Goal: Task Accomplishment & Management: Complete application form

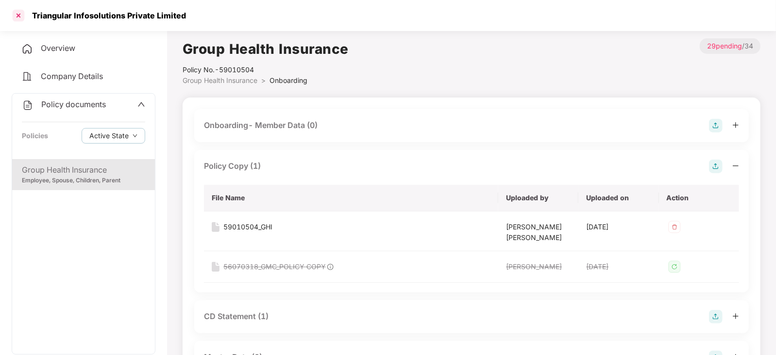
click at [16, 16] on div at bounding box center [19, 16] width 16 height 16
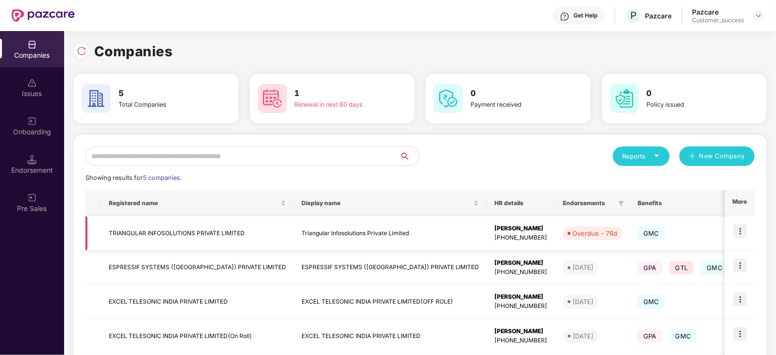
click at [168, 231] on td "TRIANGULAR INFOSOLUTIONS PRIVATE LIMITED" at bounding box center [197, 234] width 193 height 34
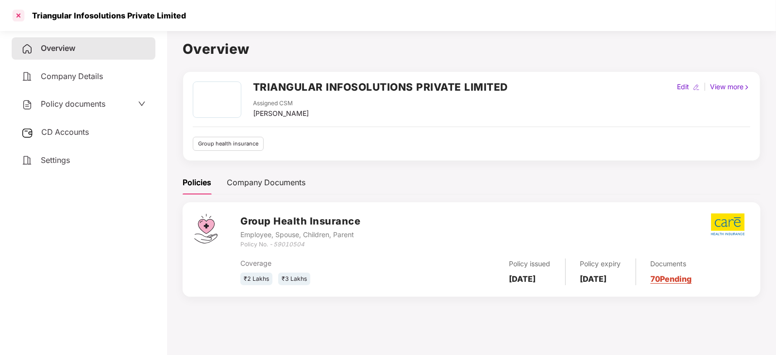
click at [20, 10] on div at bounding box center [19, 16] width 16 height 16
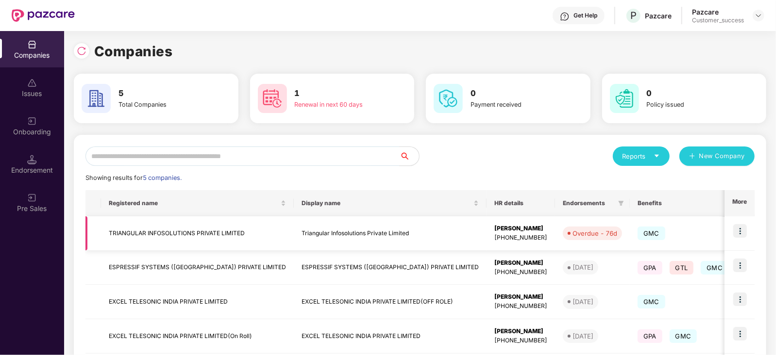
click at [745, 227] on img at bounding box center [740, 231] width 14 height 14
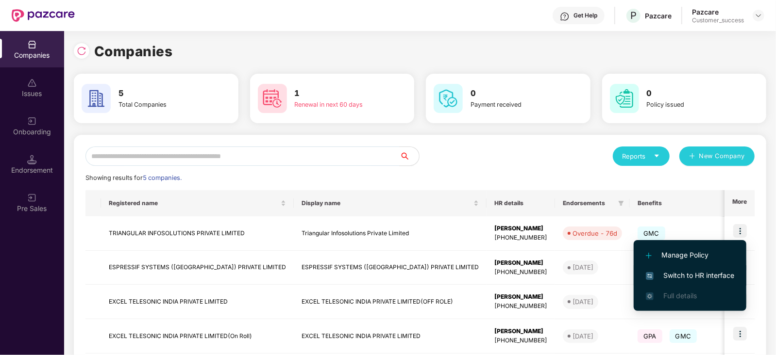
click at [700, 275] on span "Switch to HR interface" at bounding box center [690, 275] width 88 height 11
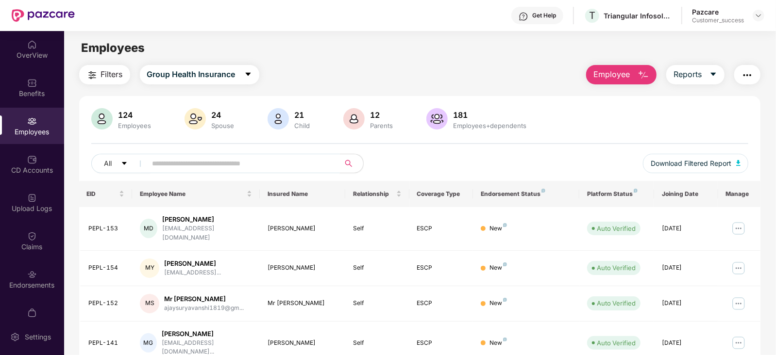
click at [221, 160] on input "text" at bounding box center [239, 163] width 174 height 15
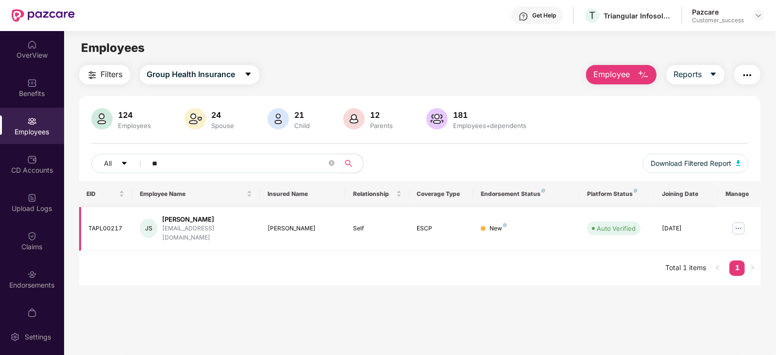
type input "*"
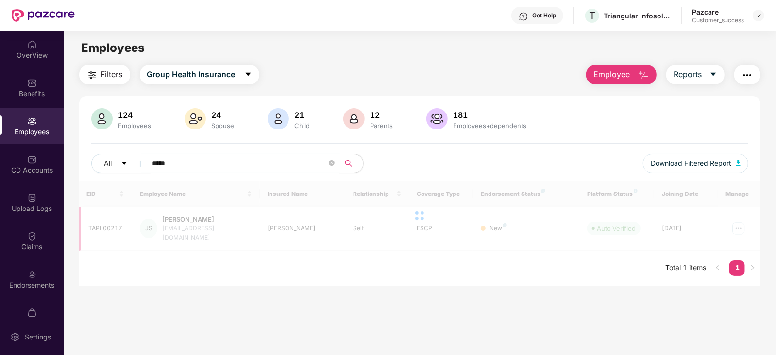
type input "******"
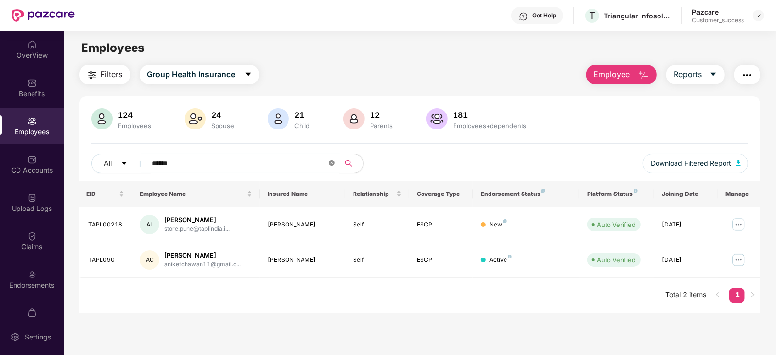
click at [331, 165] on icon "close-circle" at bounding box center [332, 163] width 6 height 6
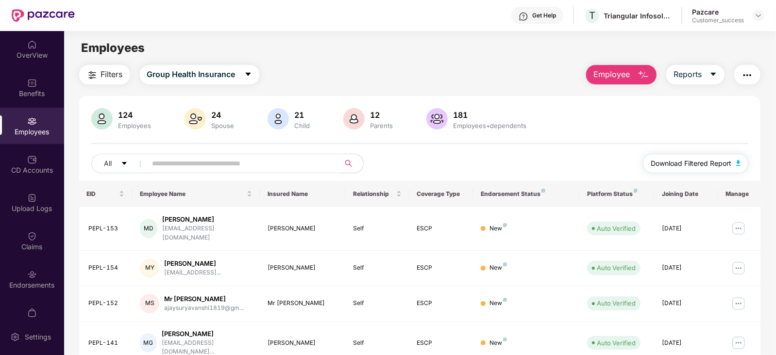
click at [737, 164] on img "button" at bounding box center [738, 163] width 5 height 6
click at [759, 18] on img at bounding box center [759, 16] width 8 height 8
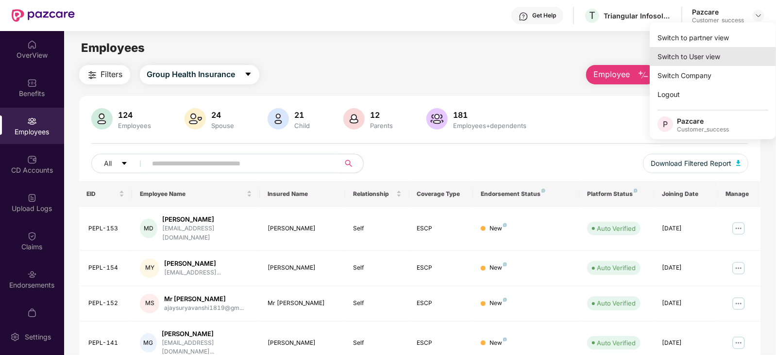
click at [700, 56] on div "Switch to User view" at bounding box center [713, 56] width 126 height 19
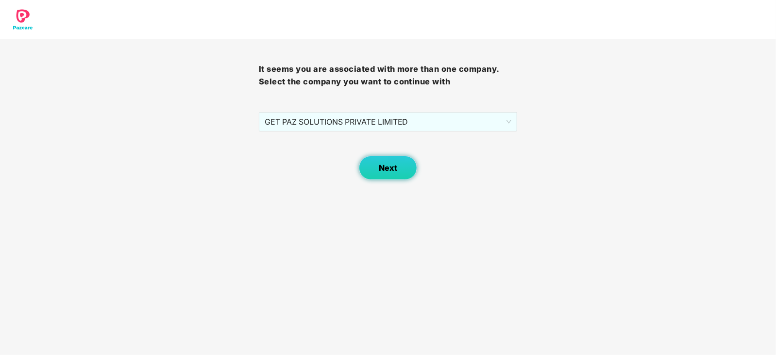
click at [397, 163] on button "Next" at bounding box center [388, 168] width 58 height 24
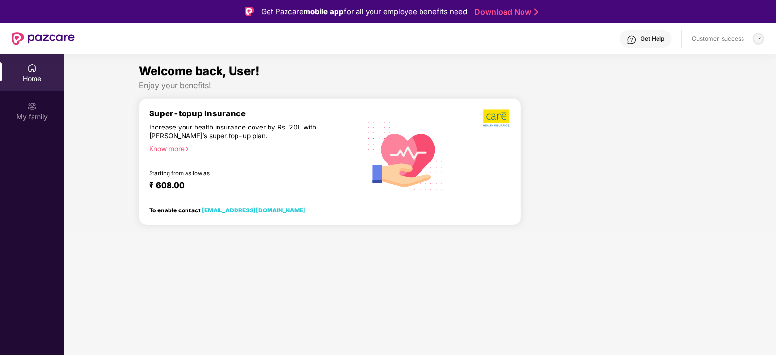
click at [758, 37] on img at bounding box center [759, 39] width 8 height 8
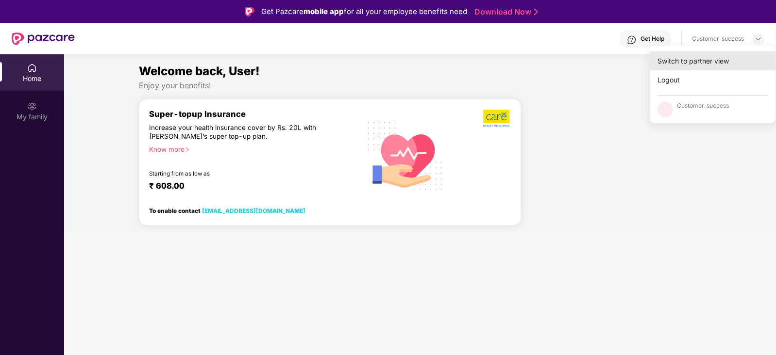
click at [700, 64] on div "Switch to partner view" at bounding box center [713, 60] width 126 height 19
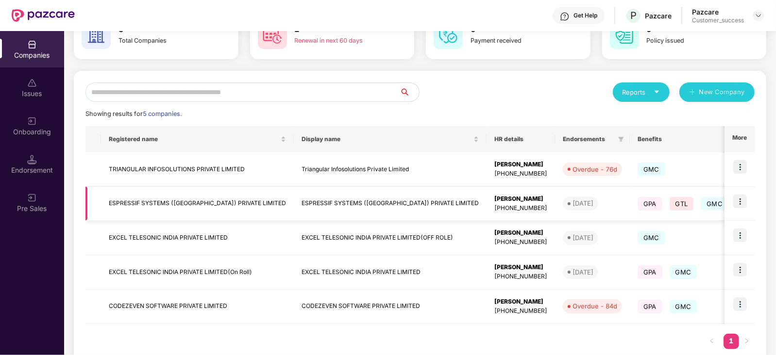
scroll to position [87, 0]
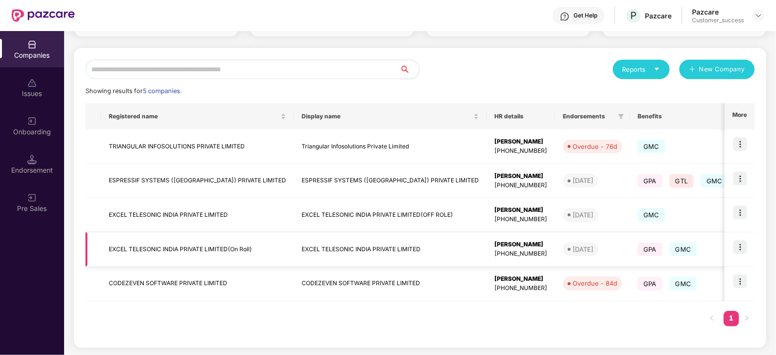
click at [216, 245] on td "EXCEL TELESONIC INDIA PRIVATE LIMITED(On Roll)" at bounding box center [197, 250] width 193 height 34
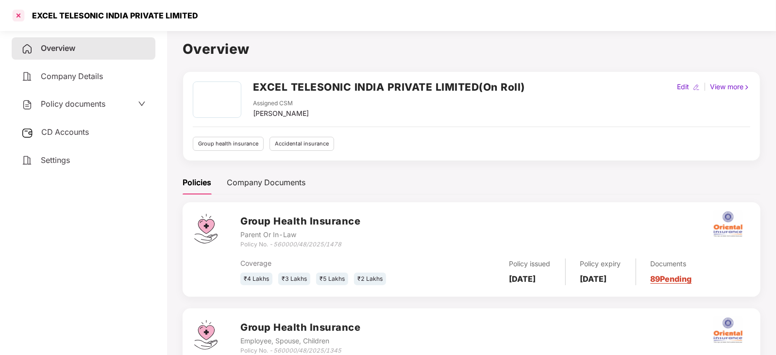
click at [19, 18] on div at bounding box center [19, 16] width 16 height 16
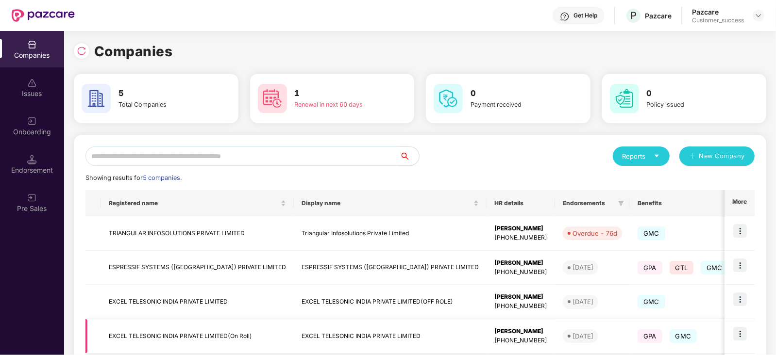
click at [748, 335] on td at bounding box center [739, 337] width 30 height 34
click at [740, 333] on img at bounding box center [740, 334] width 14 height 14
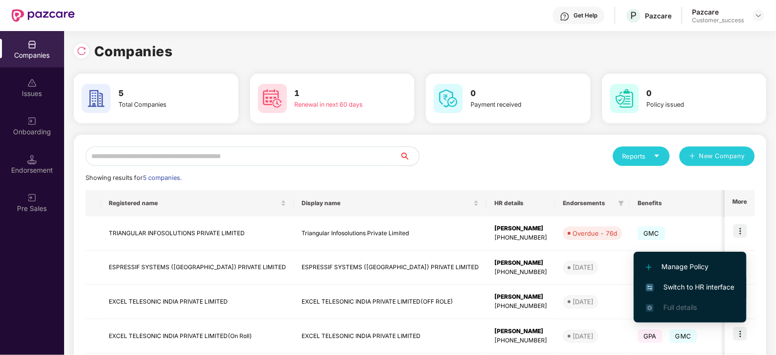
click at [701, 287] on span "Switch to HR interface" at bounding box center [690, 287] width 88 height 11
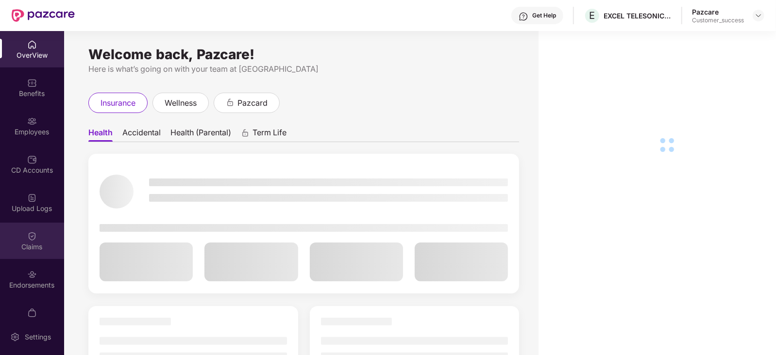
click at [23, 237] on div "Claims" at bounding box center [32, 241] width 64 height 36
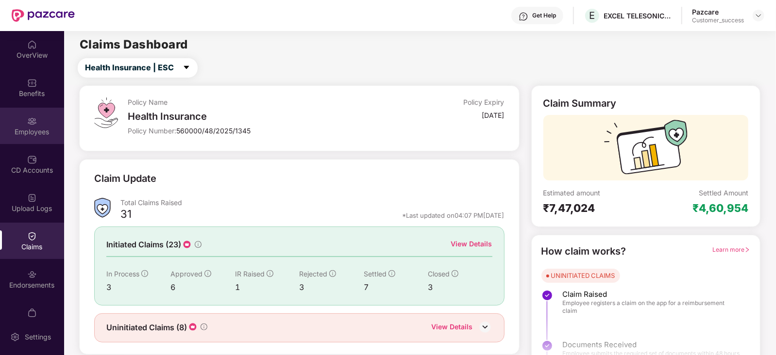
click at [16, 127] on div "Employees" at bounding box center [32, 132] width 64 height 10
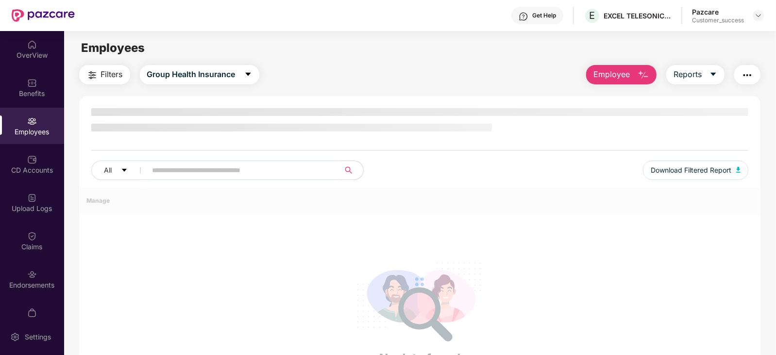
click at [167, 162] on span at bounding box center [240, 170] width 199 height 19
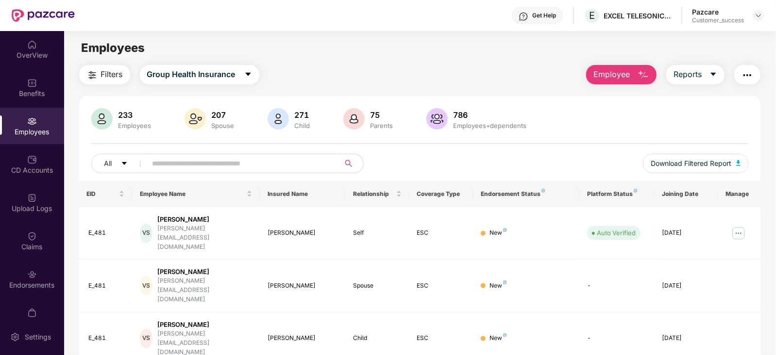
paste input "*****"
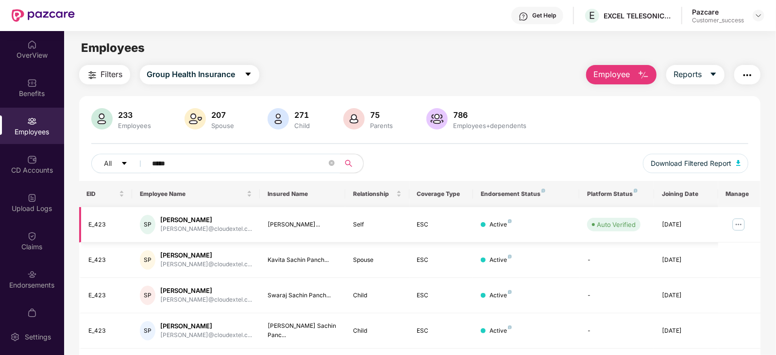
type input "*****"
click at [738, 224] on img at bounding box center [739, 225] width 16 height 16
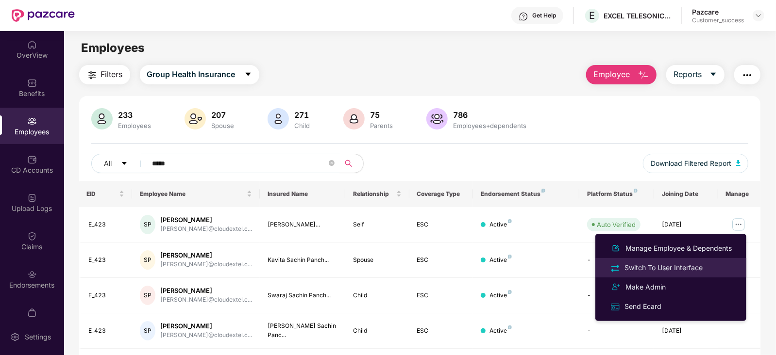
click at [663, 268] on div "Switch To User Interface" at bounding box center [663, 268] width 82 height 11
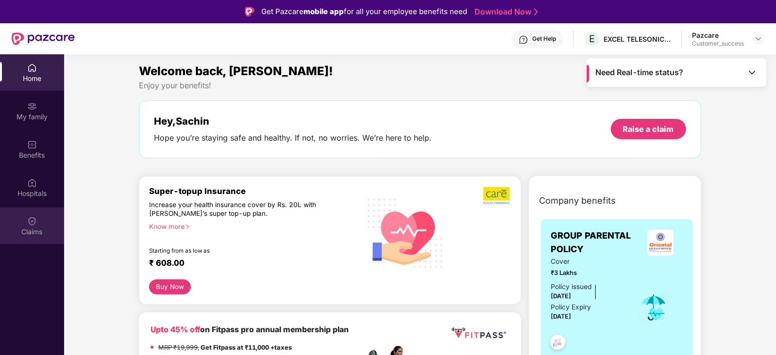
click at [34, 224] on img at bounding box center [32, 222] width 10 height 10
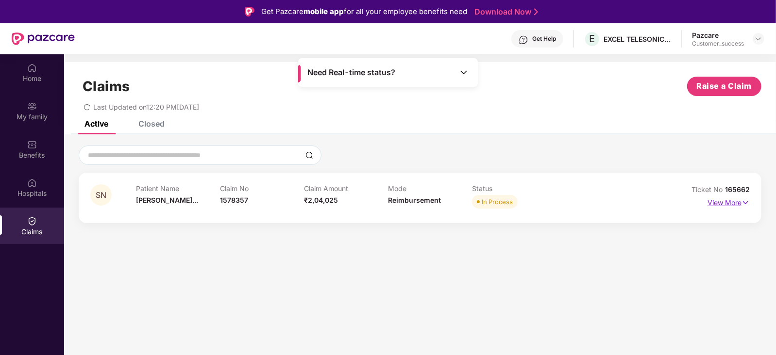
click at [745, 200] on img at bounding box center [745, 203] width 8 height 11
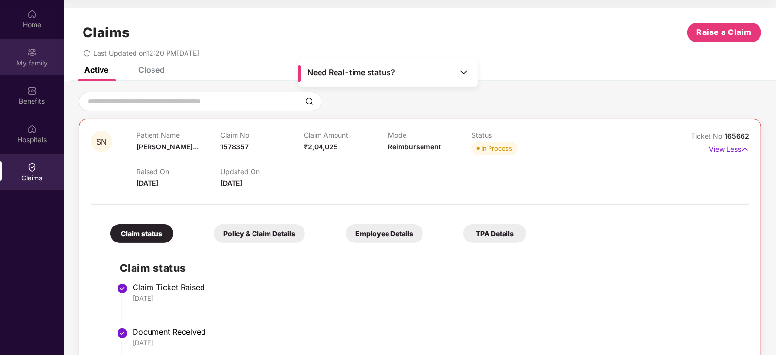
click at [30, 60] on div "My family" at bounding box center [32, 63] width 64 height 10
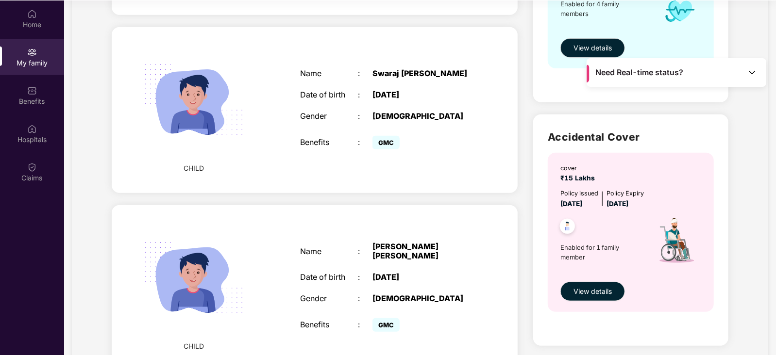
scroll to position [517, 0]
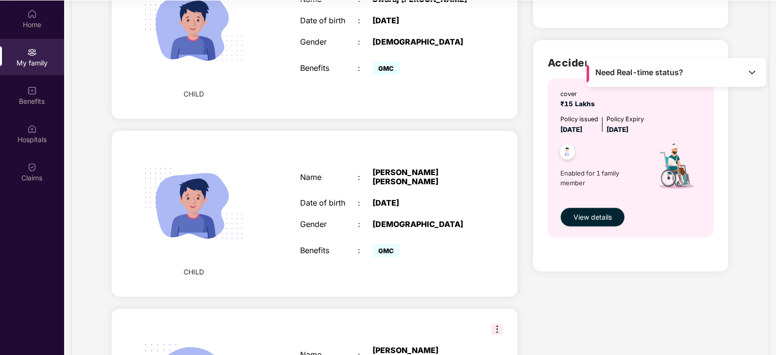
click at [363, 205] on div ":" at bounding box center [365, 203] width 15 height 9
click at [27, 15] on img at bounding box center [32, 14] width 10 height 10
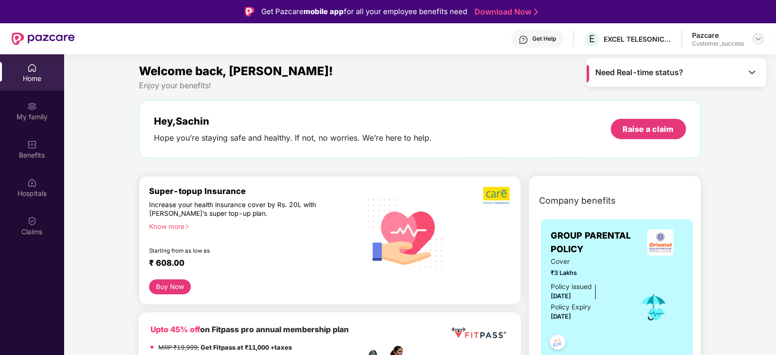
click at [761, 34] on div at bounding box center [759, 39] width 12 height 12
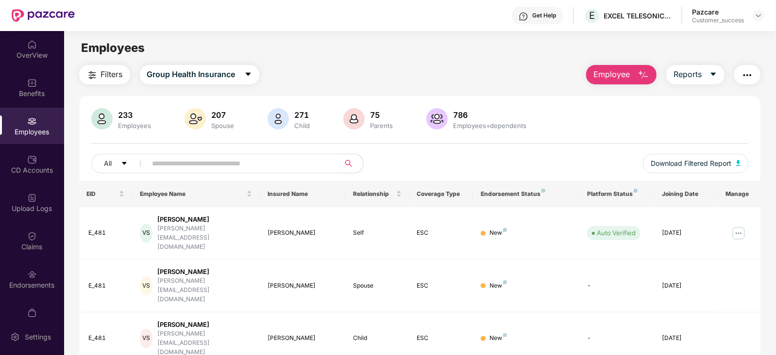
click at [203, 159] on input "text" at bounding box center [239, 163] width 174 height 15
paste input "*****"
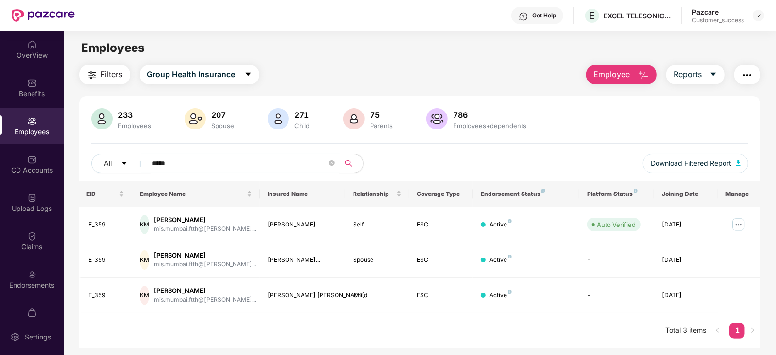
type input "*****"
click at [731, 223] on img at bounding box center [739, 225] width 16 height 16
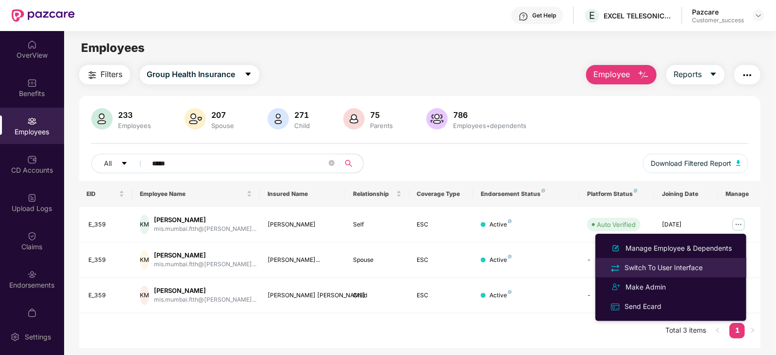
click at [640, 265] on div "Switch To User Interface" at bounding box center [663, 268] width 82 height 11
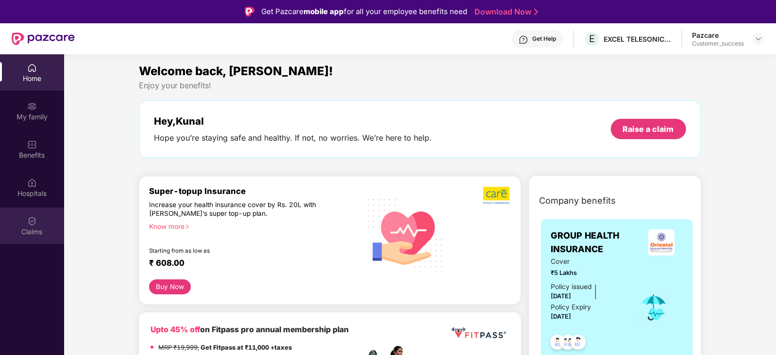
click at [32, 237] on div "Claims" at bounding box center [32, 226] width 64 height 36
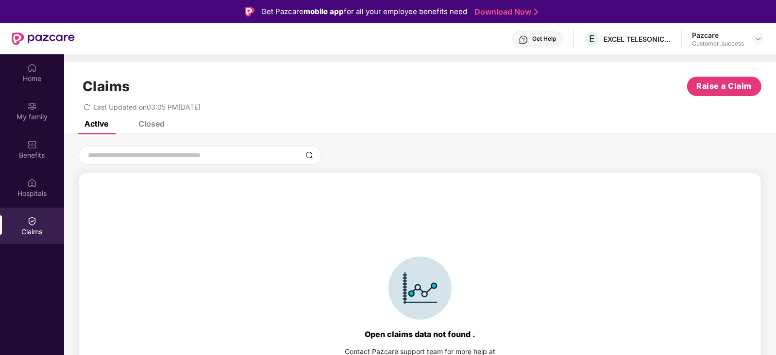
scroll to position [21, 0]
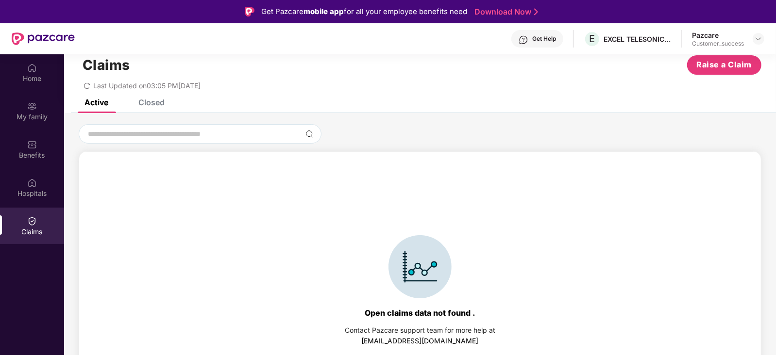
click at [153, 100] on div "Closed" at bounding box center [151, 103] width 26 height 10
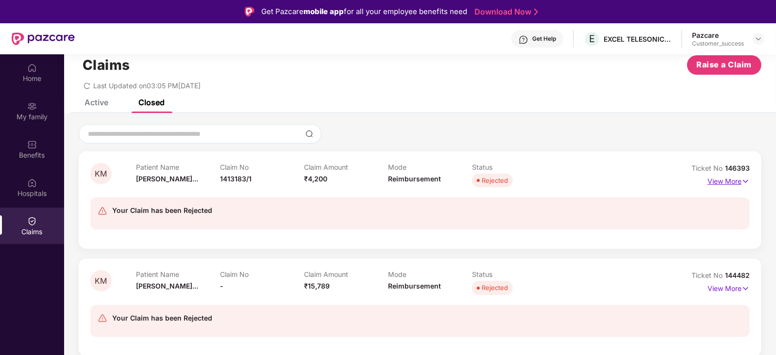
click at [747, 176] on img at bounding box center [745, 181] width 8 height 11
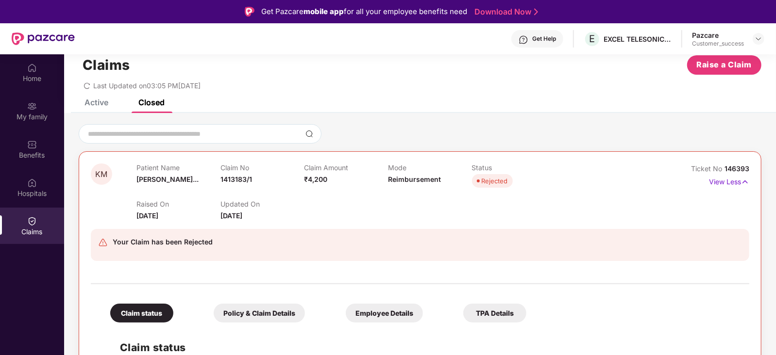
scroll to position [174, 0]
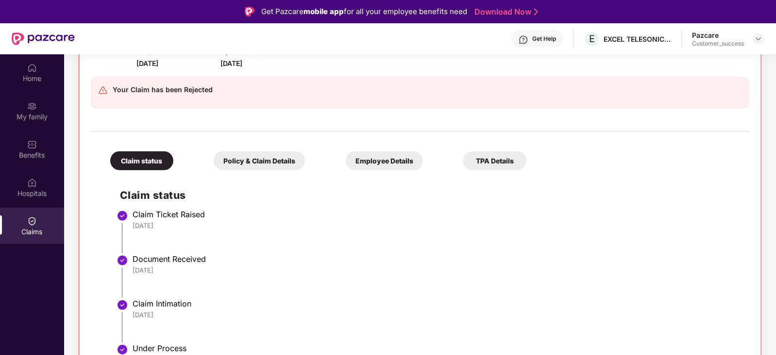
click at [219, 164] on div "Policy & Claim Details" at bounding box center [259, 160] width 91 height 19
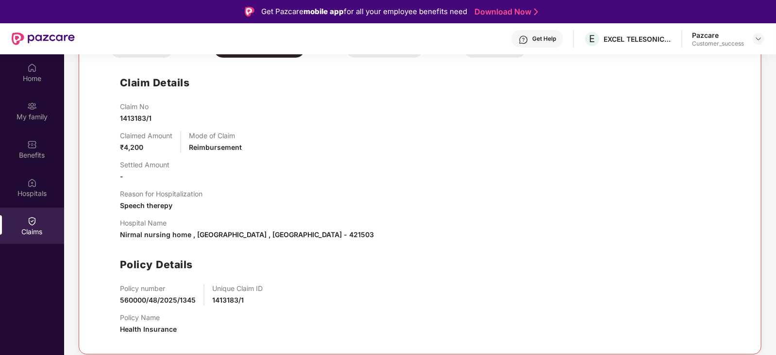
click at [396, 226] on div "Hospital Name Nirmal nursing home , [GEOGRAPHIC_DATA] , [GEOGRAPHIC_DATA] - 421…" at bounding box center [430, 229] width 620 height 21
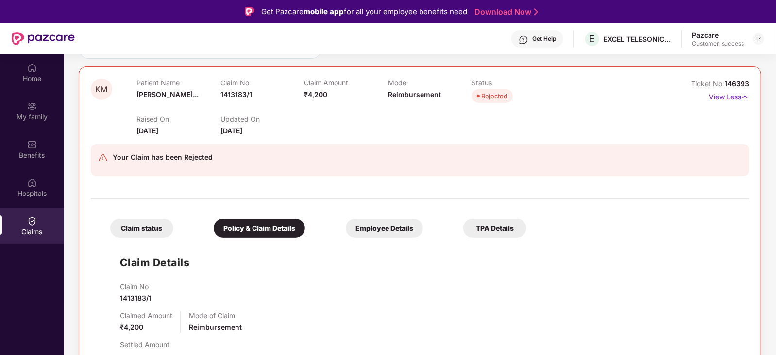
scroll to position [106, 0]
click at [346, 229] on div "Employee Details" at bounding box center [384, 228] width 77 height 19
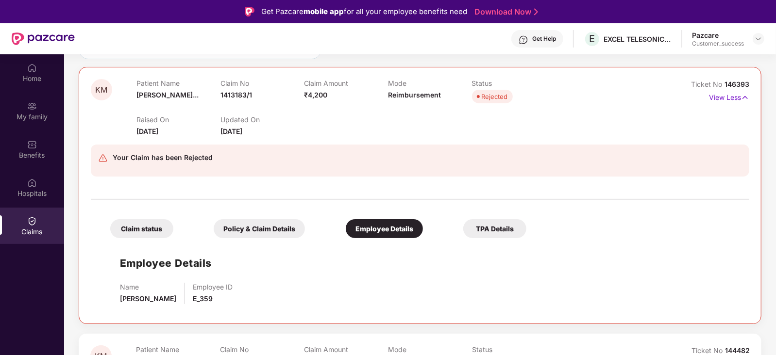
click at [463, 234] on div "TPA Details" at bounding box center [494, 228] width 63 height 19
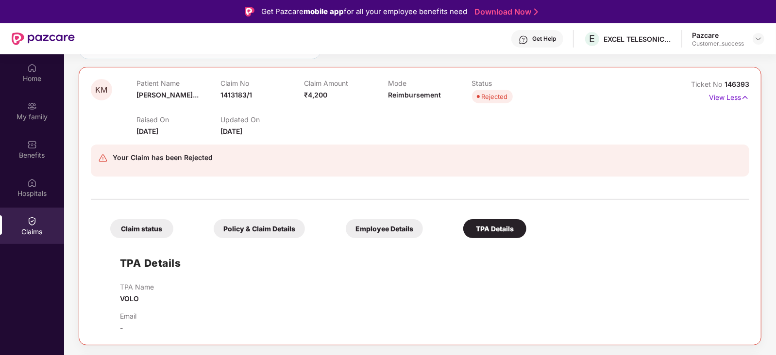
scroll to position [232, 0]
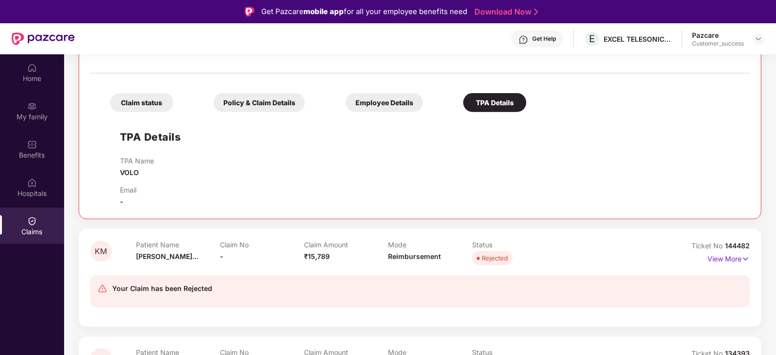
click at [143, 105] on div "Claim status" at bounding box center [141, 102] width 63 height 19
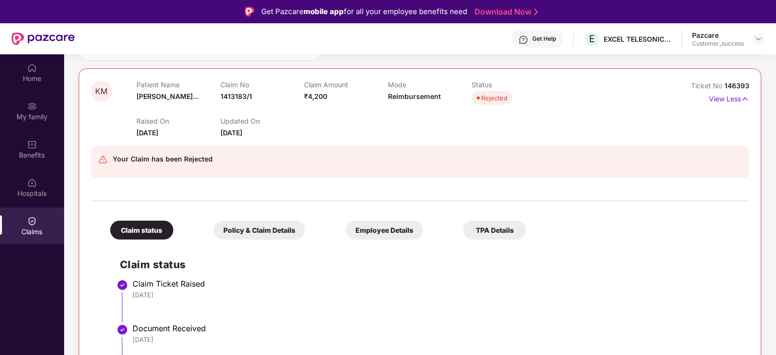
scroll to position [0, 0]
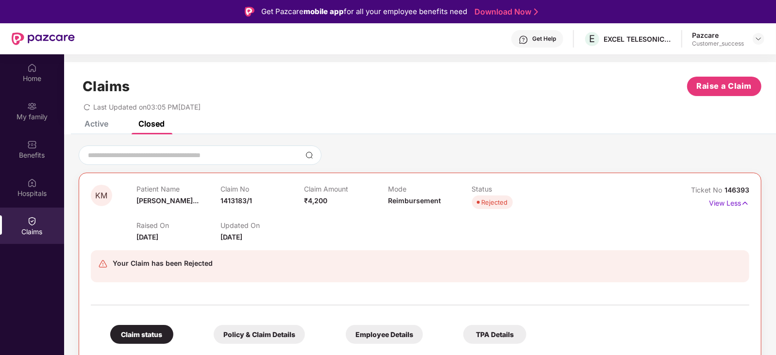
click at [165, 266] on div "Your Claim has been Rejected" at bounding box center [163, 264] width 100 height 12
click at [101, 263] on img at bounding box center [103, 264] width 10 height 10
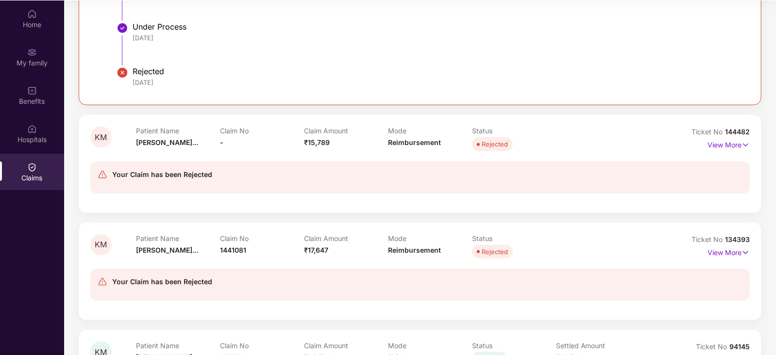
scroll to position [441, 0]
click at [737, 257] on p "View More" at bounding box center [728, 252] width 42 height 13
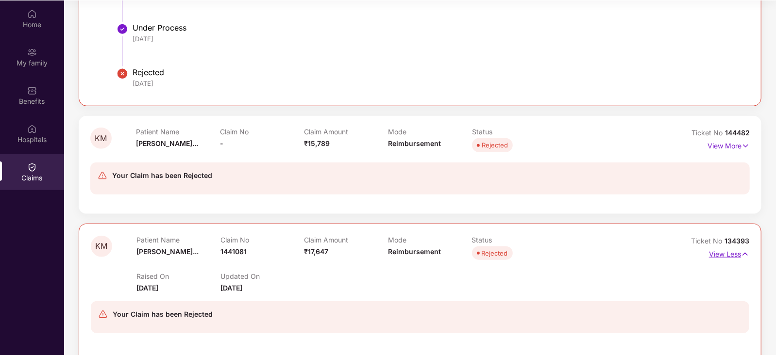
click at [727, 257] on p "View Less" at bounding box center [729, 253] width 40 height 13
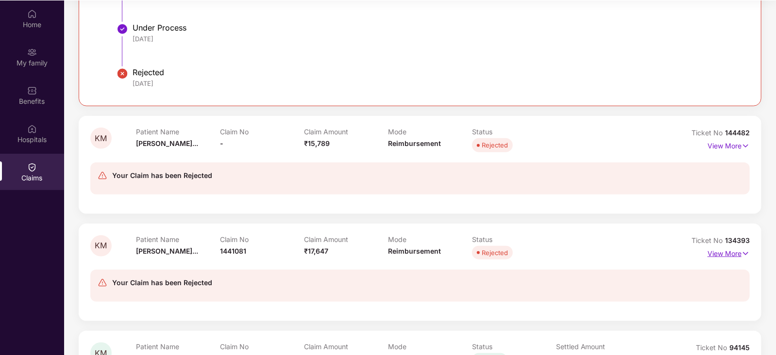
click at [727, 257] on p "View More" at bounding box center [728, 252] width 42 height 13
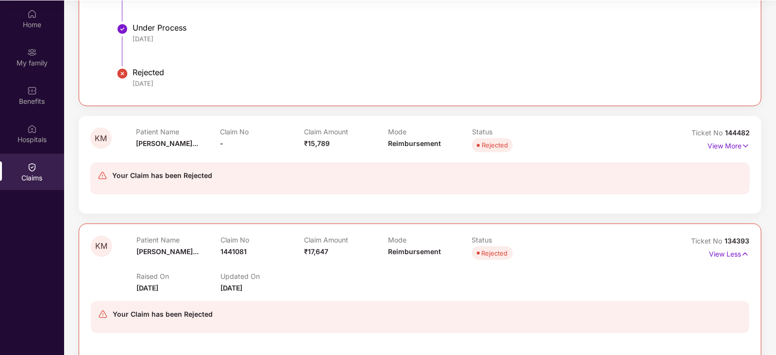
click at [498, 253] on div "Rejected" at bounding box center [495, 254] width 26 height 10
click at [242, 288] on span "[DATE]" at bounding box center [231, 288] width 22 height 8
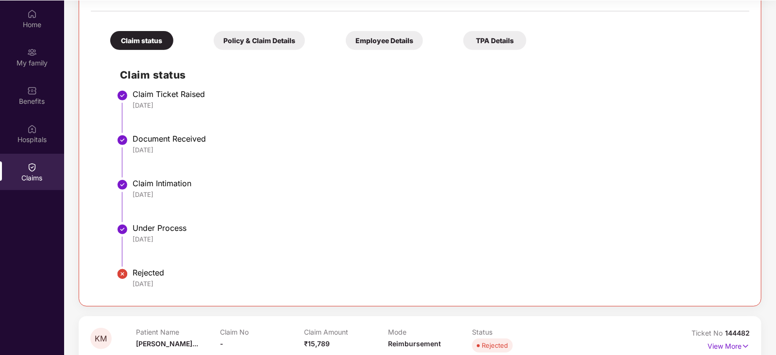
scroll to position [0, 0]
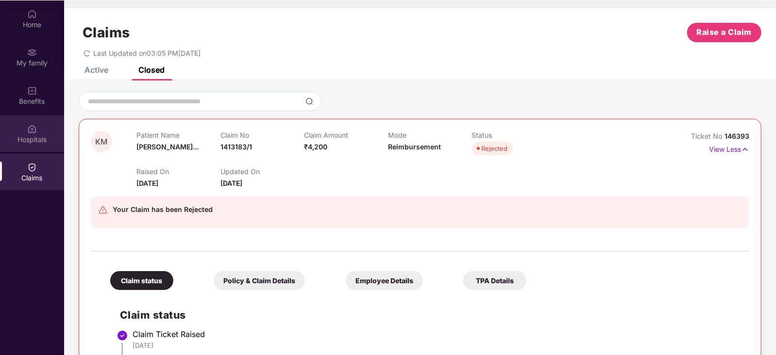
click at [34, 132] on img at bounding box center [32, 129] width 10 height 10
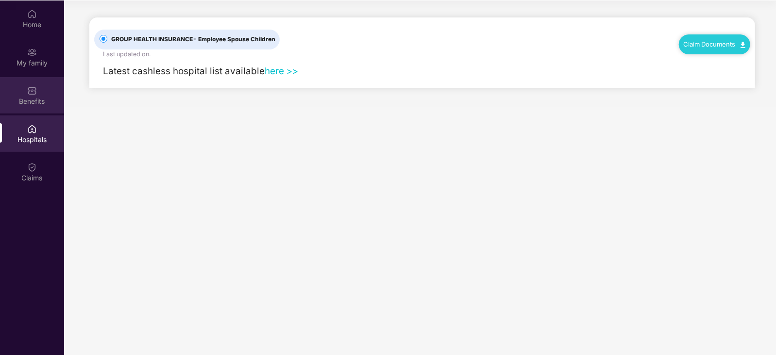
click at [22, 86] on div "Benefits" at bounding box center [32, 95] width 64 height 36
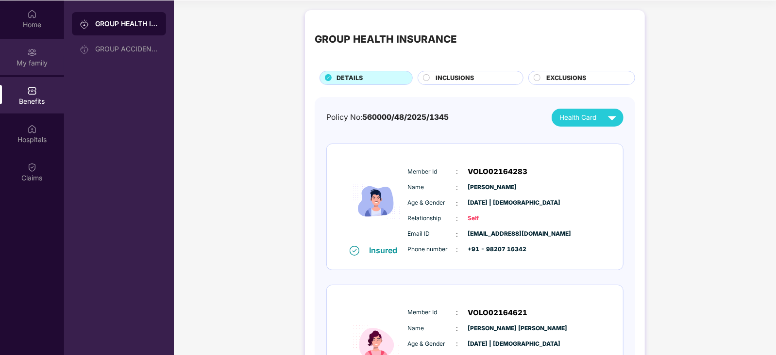
click at [32, 48] on img at bounding box center [32, 53] width 10 height 10
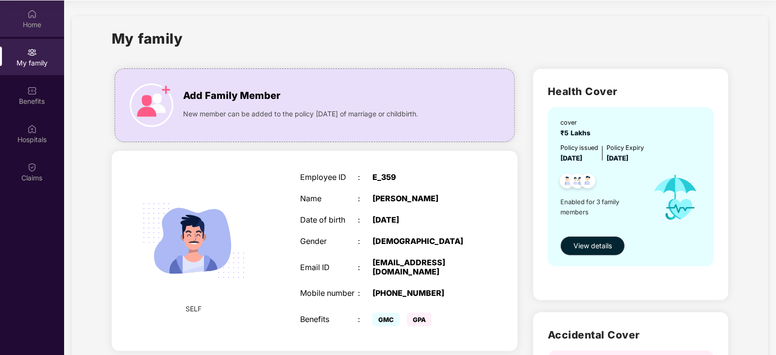
click at [32, 11] on img at bounding box center [32, 14] width 10 height 10
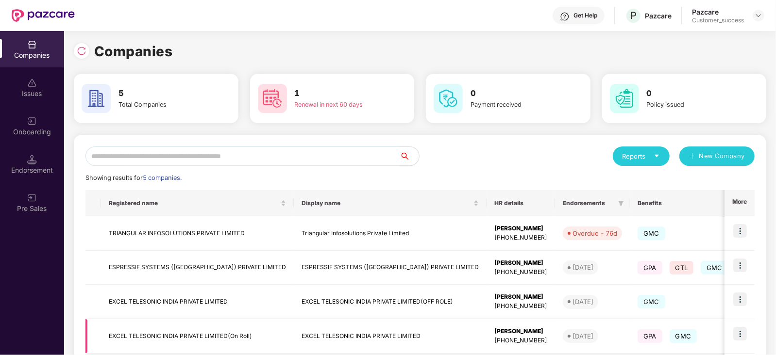
scroll to position [87, 0]
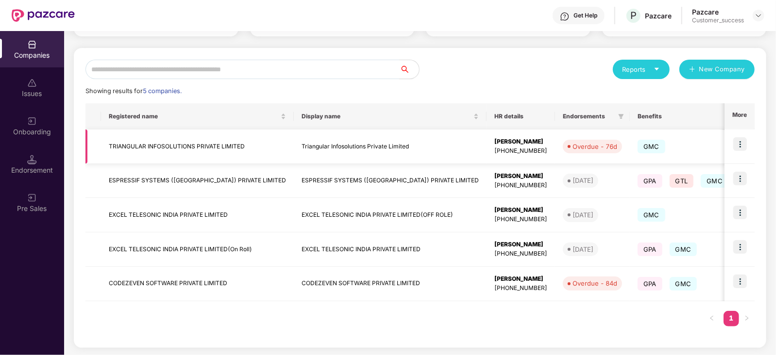
click at [218, 137] on td "TRIANGULAR INFOSOLUTIONS PRIVATE LIMITED" at bounding box center [197, 147] width 193 height 34
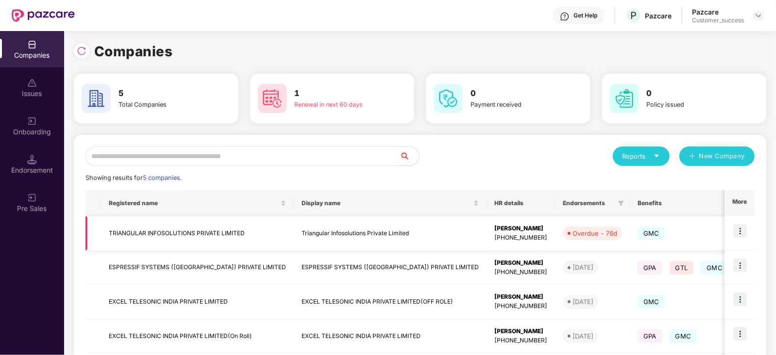
click at [743, 231] on img at bounding box center [740, 231] width 14 height 14
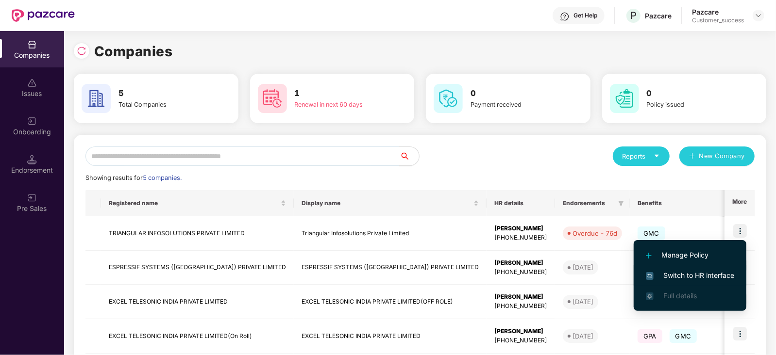
click at [679, 270] on span "Switch to HR interface" at bounding box center [690, 275] width 88 height 11
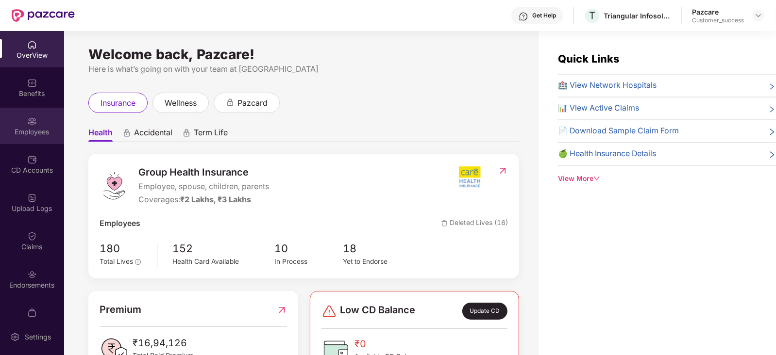
click at [34, 121] on img at bounding box center [32, 122] width 10 height 10
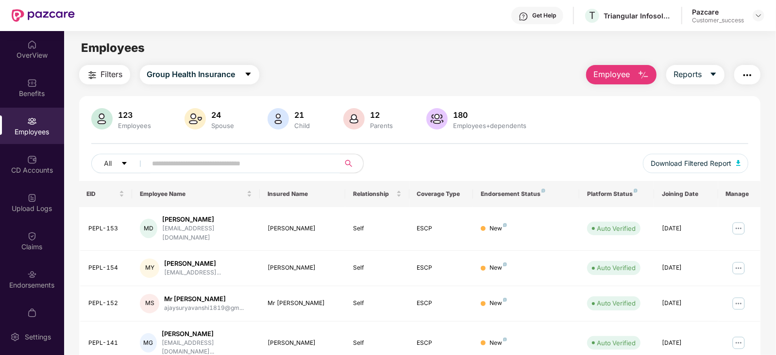
click at [172, 167] on input "text" at bounding box center [239, 163] width 174 height 15
paste input "*******"
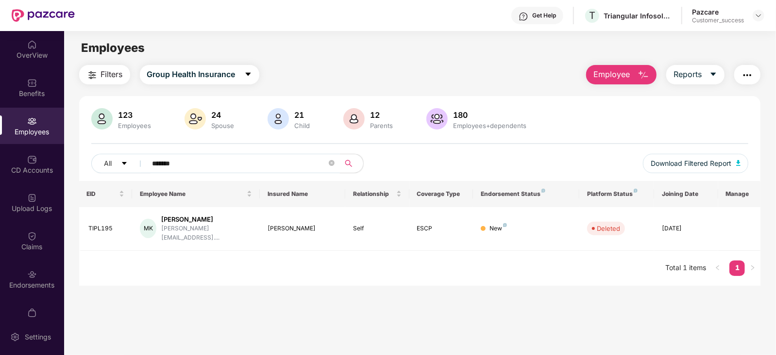
type input "*******"
click at [8, 125] on div "Employees" at bounding box center [32, 126] width 64 height 36
click at [27, 117] on img at bounding box center [32, 122] width 10 height 10
click at [36, 47] on div "OverView" at bounding box center [32, 49] width 64 height 36
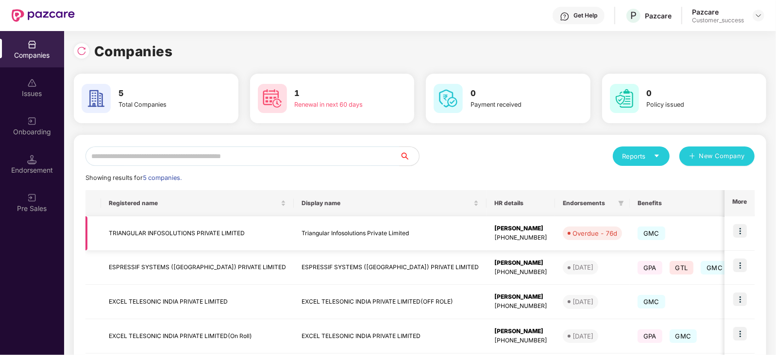
click at [746, 225] on img at bounding box center [740, 231] width 14 height 14
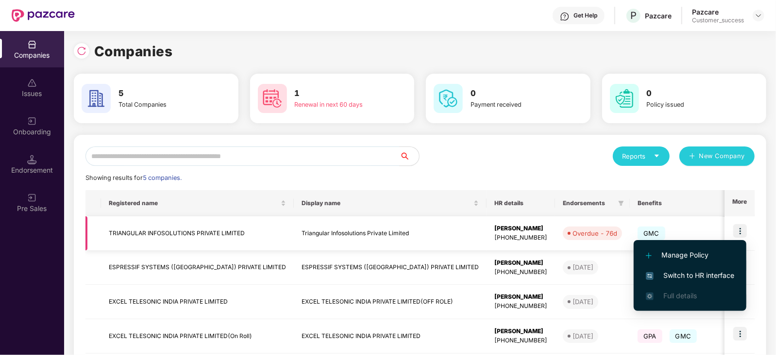
click at [294, 229] on td "Triangular Infosolutions Private Limited" at bounding box center [390, 234] width 193 height 34
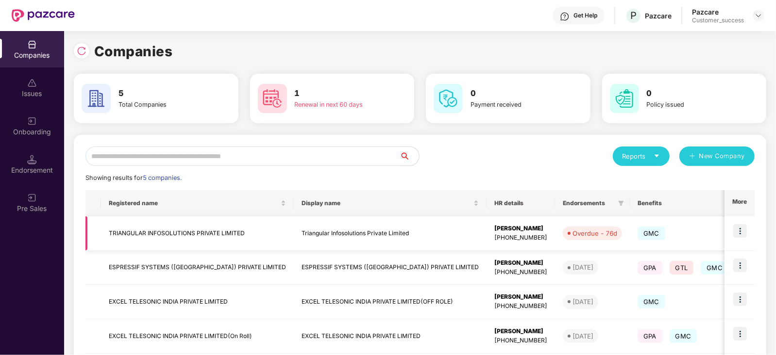
click at [183, 228] on td "TRIANGULAR INFOSOLUTIONS PRIVATE LIMITED" at bounding box center [197, 234] width 193 height 34
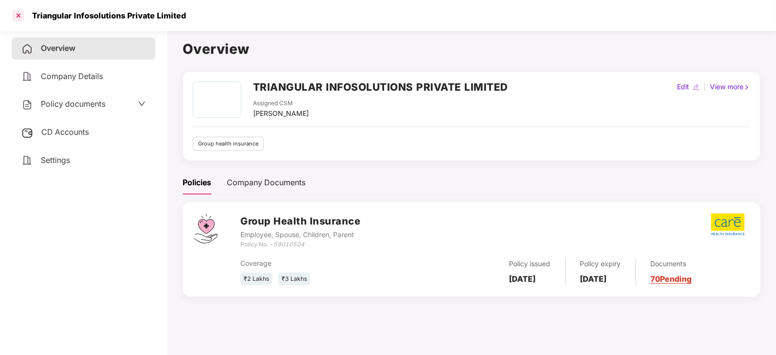
click at [22, 10] on div at bounding box center [19, 16] width 16 height 16
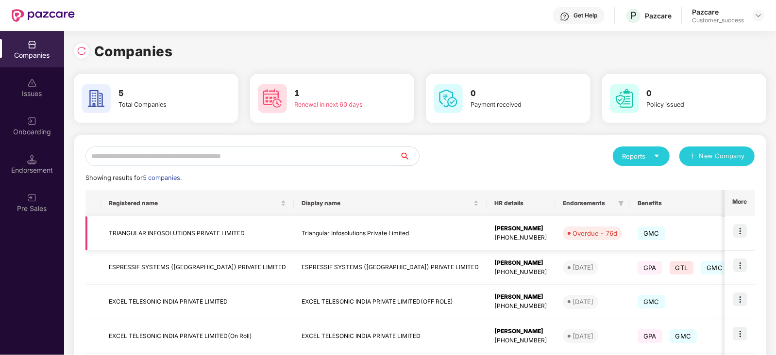
click at [183, 236] on td "TRIANGULAR INFOSOLUTIONS PRIVATE LIMITED" at bounding box center [197, 234] width 193 height 34
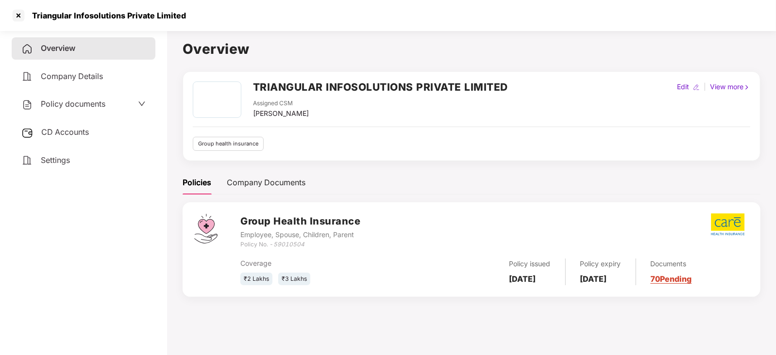
click at [10, 11] on div "Triangular Infosolutions Private Limited" at bounding box center [388, 15] width 776 height 31
click at [18, 13] on div at bounding box center [19, 16] width 16 height 16
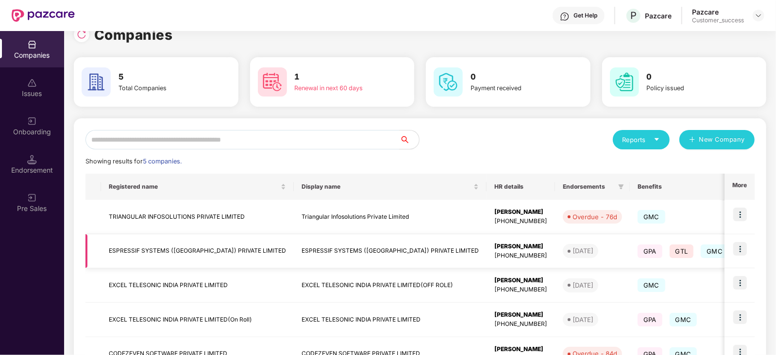
scroll to position [16, 0]
click at [742, 211] on img at bounding box center [740, 215] width 14 height 14
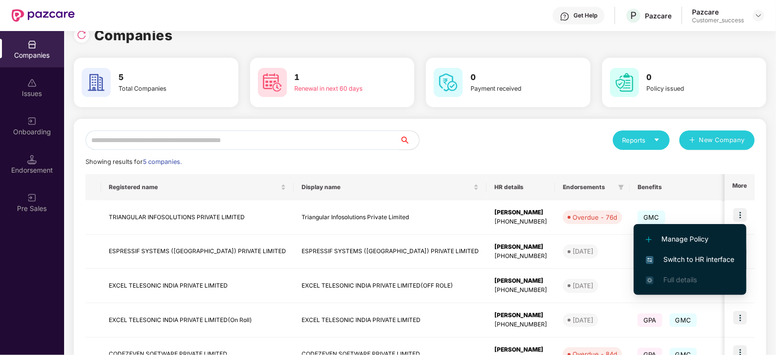
click at [698, 258] on span "Switch to HR interface" at bounding box center [690, 259] width 88 height 11
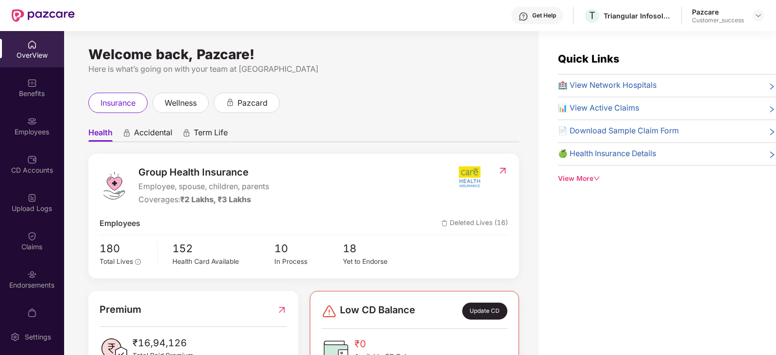
scroll to position [246, 0]
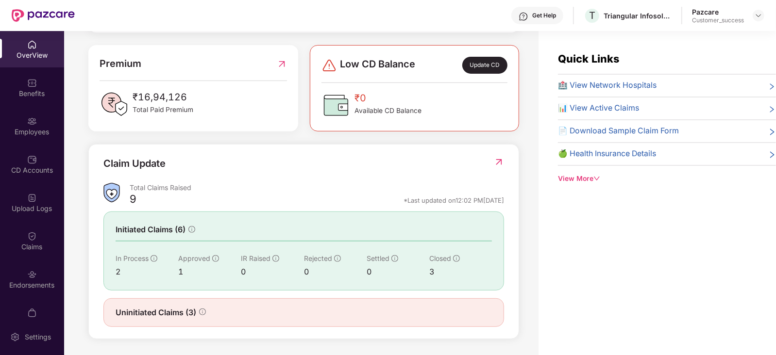
click at [765, 13] on header "Get Help T Triangular Infosolutions Private Limited Pazcare Customer_success" at bounding box center [388, 15] width 776 height 31
click at [759, 14] on img at bounding box center [759, 16] width 8 height 8
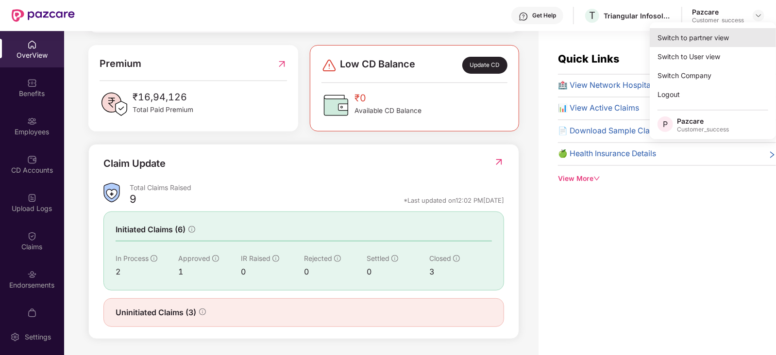
click at [706, 37] on div "Switch to partner view" at bounding box center [713, 37] width 126 height 19
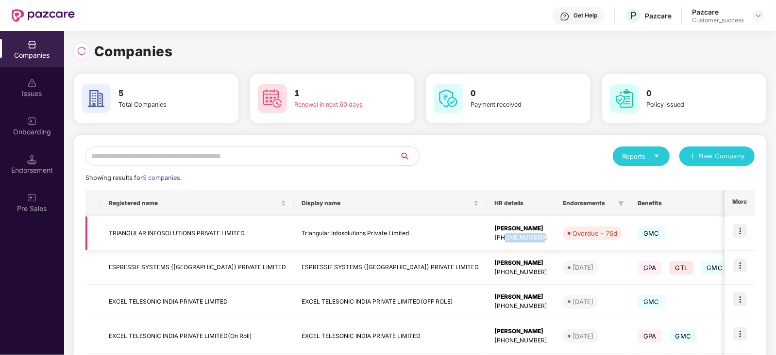
drag, startPoint x: 497, startPoint y: 240, endPoint x: 444, endPoint y: 238, distance: 52.5
click at [494, 238] on div "[PHONE_NUMBER]" at bounding box center [520, 238] width 53 height 9
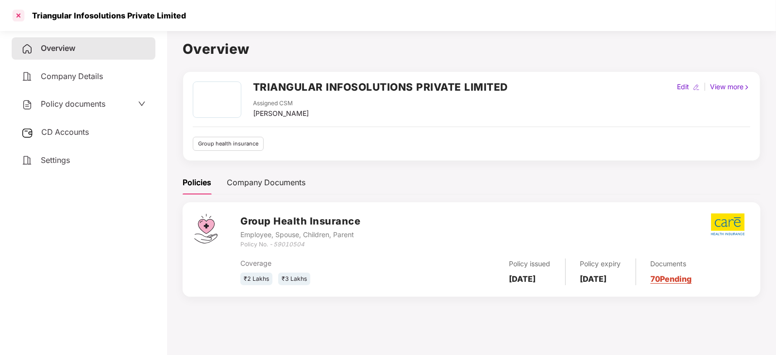
click at [23, 16] on div at bounding box center [19, 16] width 16 height 16
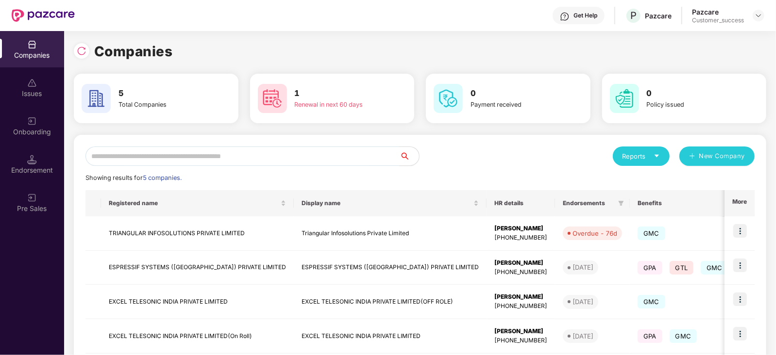
click at [32, 164] on div "Endorsement" at bounding box center [32, 164] width 64 height 36
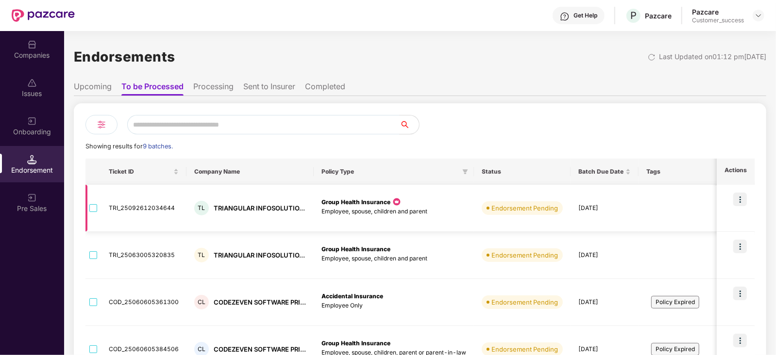
click at [735, 202] on img at bounding box center [740, 200] width 14 height 14
click at [736, 197] on img at bounding box center [740, 200] width 14 height 14
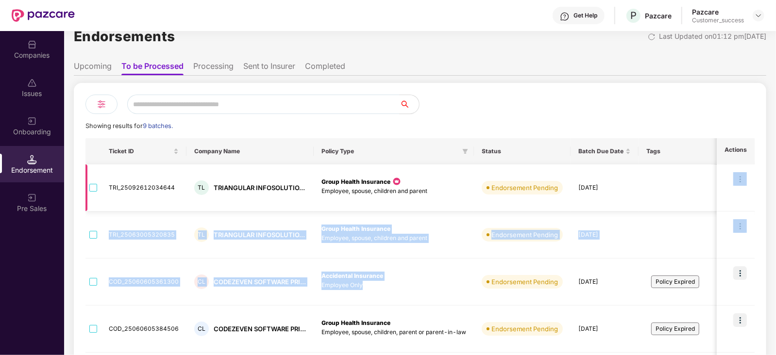
drag, startPoint x: 736, startPoint y: 197, endPoint x: 650, endPoint y: 200, distance: 86.5
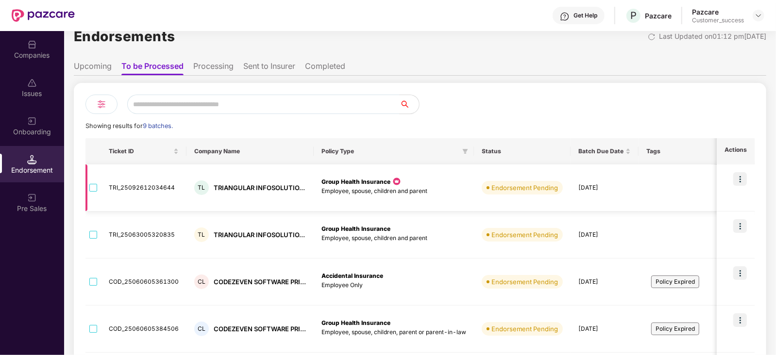
click at [532, 200] on td "Endorsement Pending" at bounding box center [522, 188] width 97 height 47
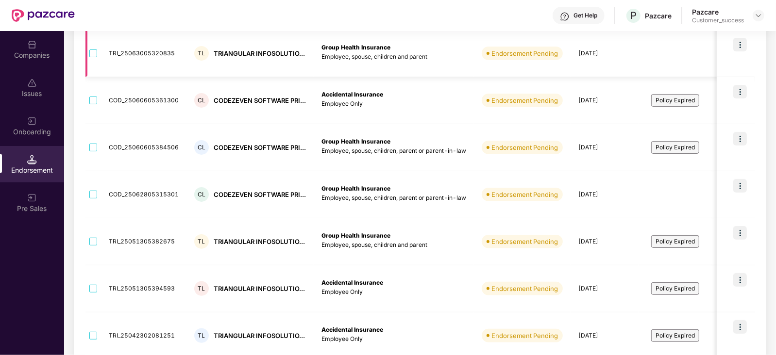
scroll to position [244, 0]
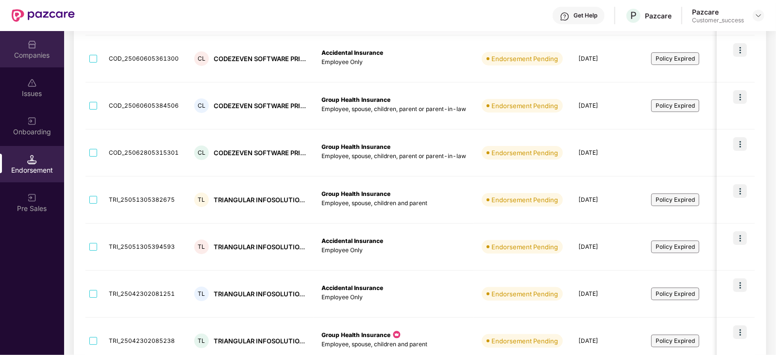
click at [38, 50] on div "Companies" at bounding box center [32, 49] width 64 height 36
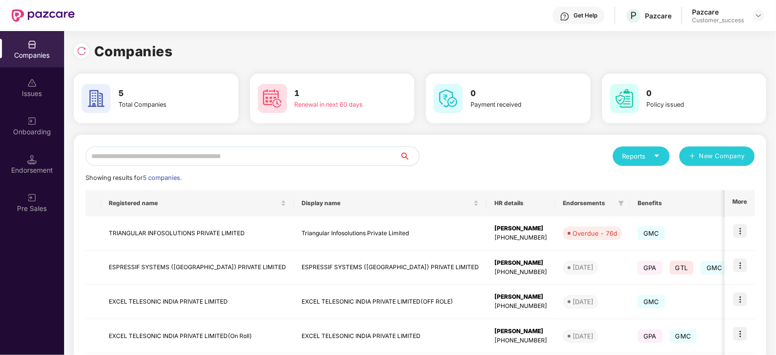
click at [38, 137] on div "Onboarding" at bounding box center [32, 126] width 64 height 36
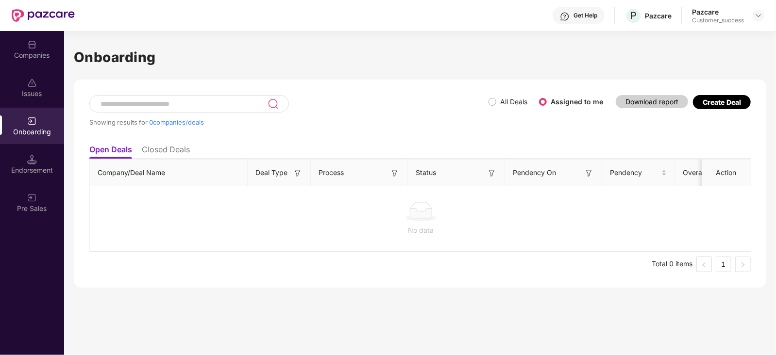
click at [293, 150] on ul "Open Deals Closed Deals" at bounding box center [419, 149] width 661 height 19
click at [757, 16] on img at bounding box center [759, 16] width 8 height 8
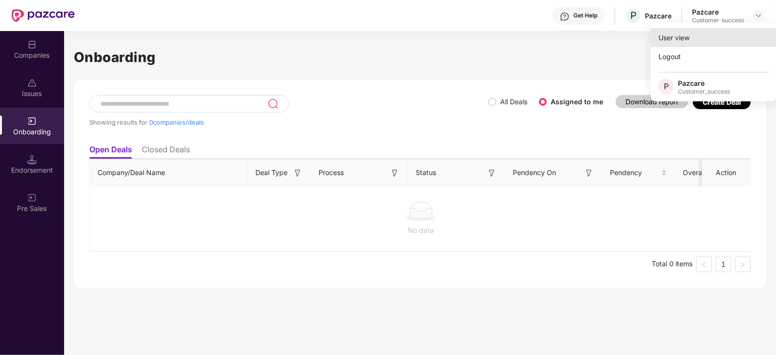
click at [680, 40] on div "User view" at bounding box center [714, 37] width 126 height 19
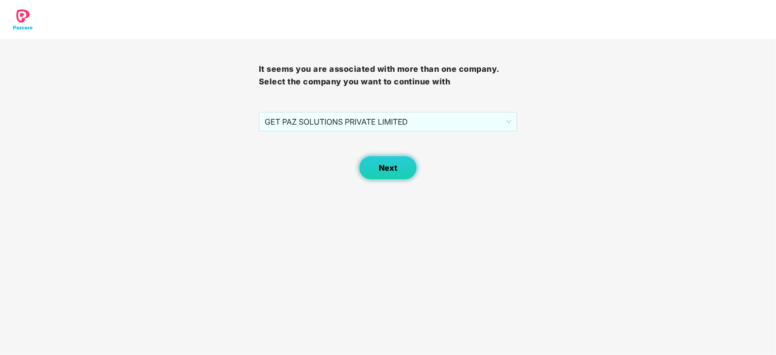
click at [412, 165] on button "Next" at bounding box center [388, 168] width 58 height 24
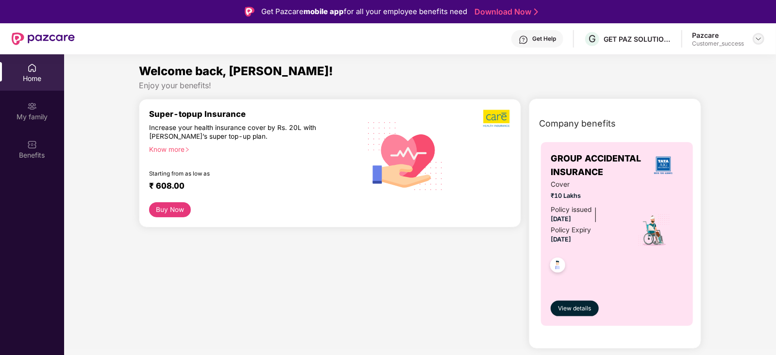
click at [761, 43] on div at bounding box center [759, 39] width 12 height 12
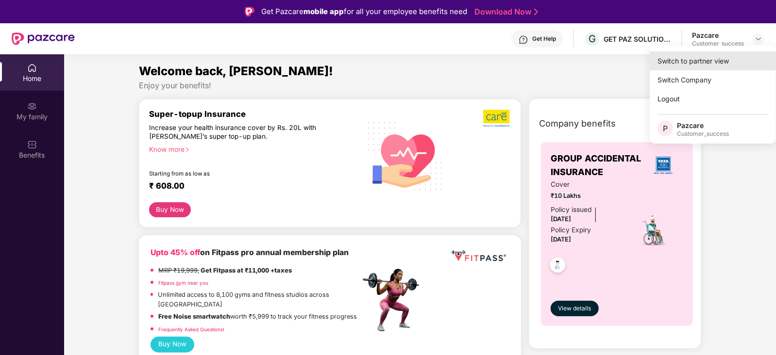
click at [725, 57] on div "Switch to partner view" at bounding box center [713, 60] width 126 height 19
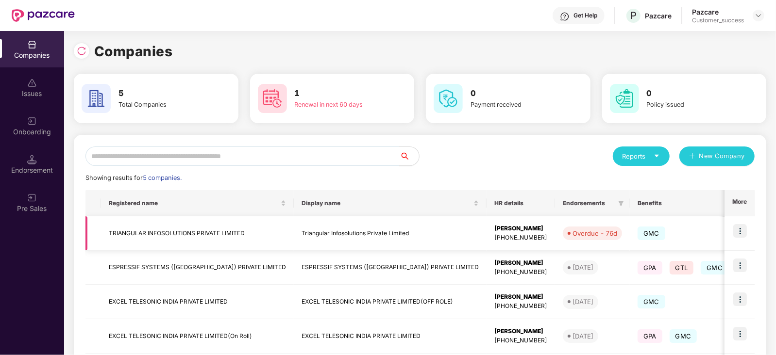
click at [189, 235] on td "TRIANGULAR INFOSOLUTIONS PRIVATE LIMITED" at bounding box center [197, 234] width 193 height 34
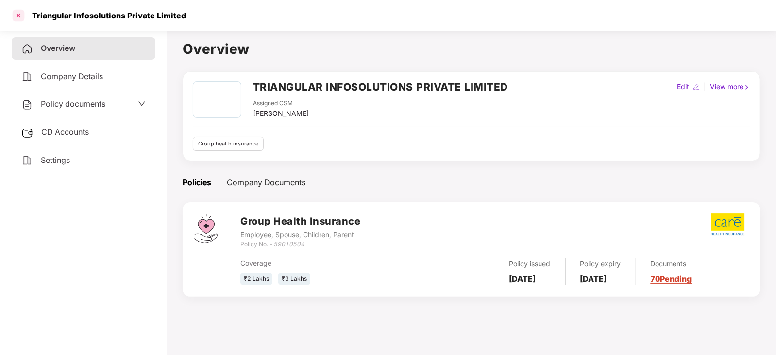
click at [17, 15] on div at bounding box center [19, 16] width 16 height 16
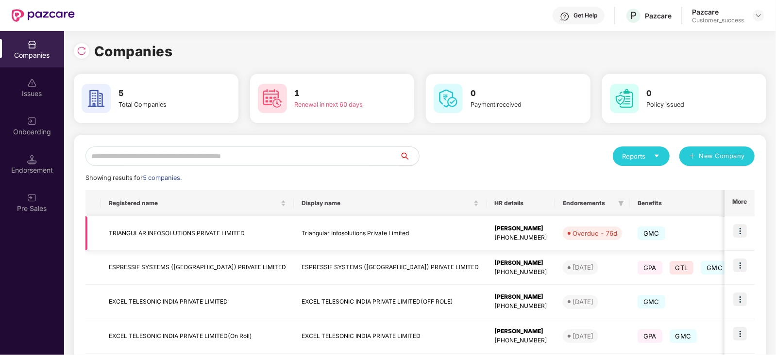
click at [749, 229] on td at bounding box center [739, 234] width 30 height 34
click at [745, 231] on img at bounding box center [740, 231] width 14 height 14
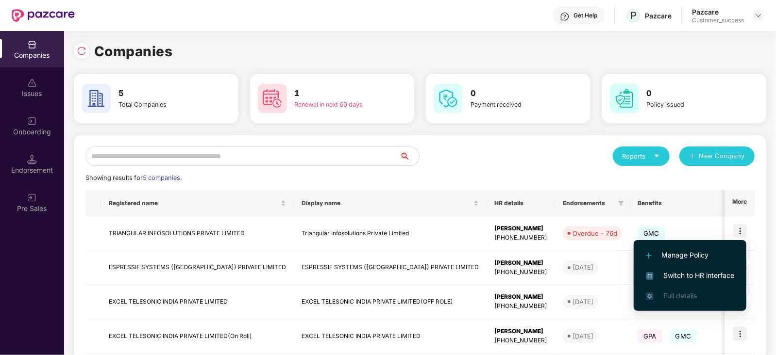
click at [691, 274] on span "Switch to HR interface" at bounding box center [690, 275] width 88 height 11
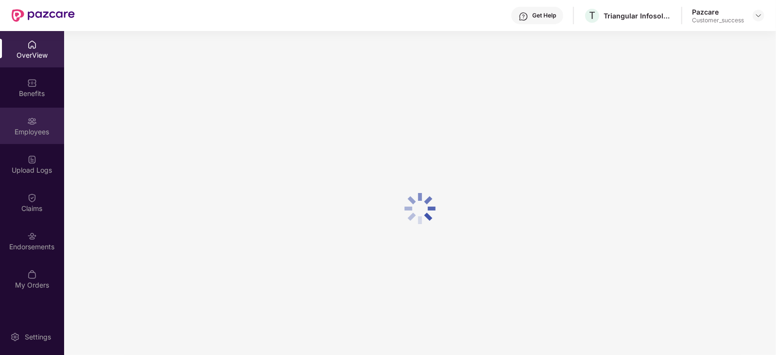
click at [27, 125] on img at bounding box center [32, 122] width 10 height 10
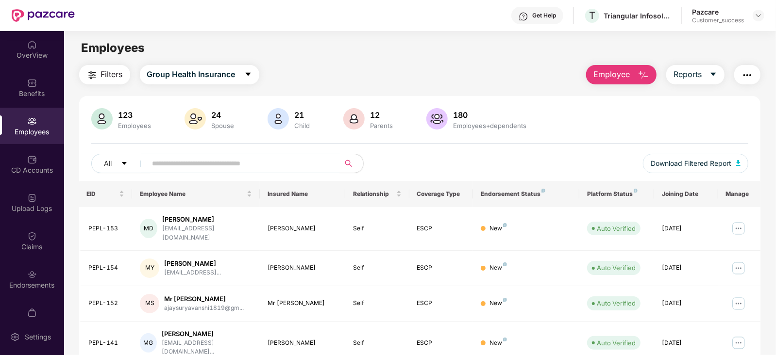
click at [169, 160] on input "text" at bounding box center [239, 163] width 174 height 15
paste input "*******"
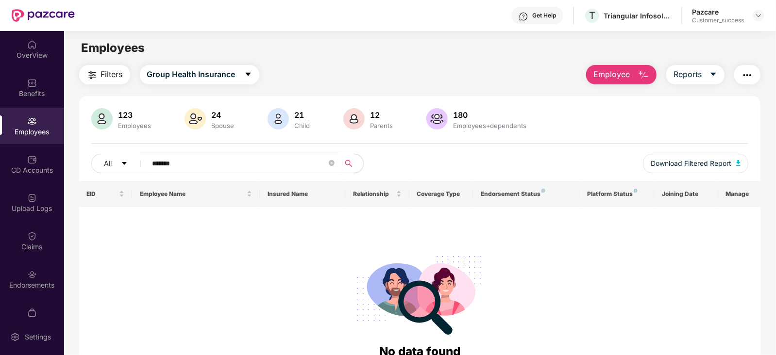
type input "*******"
click at [445, 49] on div "Employees" at bounding box center [419, 48] width 711 height 18
drag, startPoint x: 210, startPoint y: 162, endPoint x: 0, endPoint y: 171, distance: 210.0
click at [0, 171] on div "OverView Benefits Employees CD Accounts Upload Logs Claims Endorsements My Orde…" at bounding box center [388, 193] width 776 height 324
click at [231, 160] on input "*******" at bounding box center [239, 163] width 174 height 15
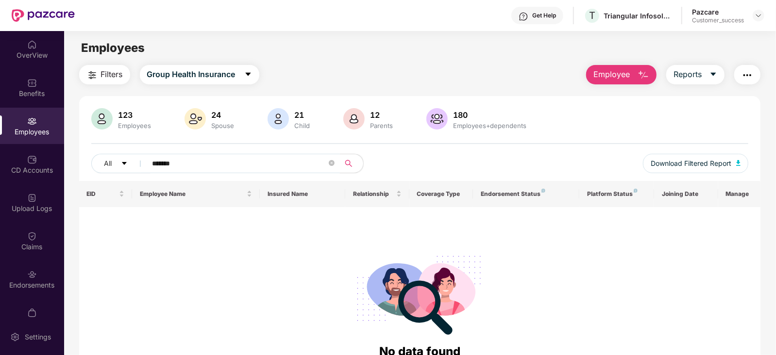
paste input "**"
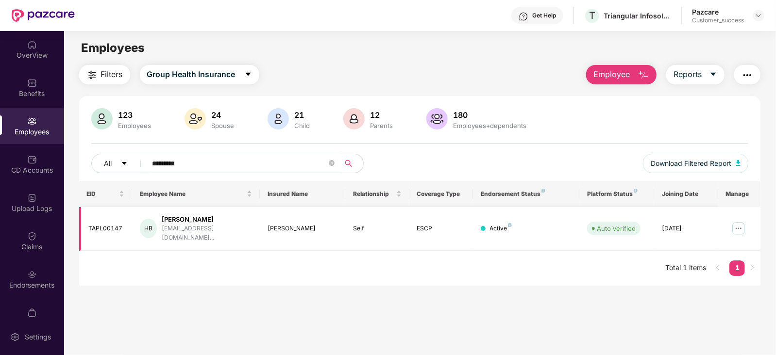
type input "*********"
click at [738, 221] on img at bounding box center [739, 229] width 16 height 16
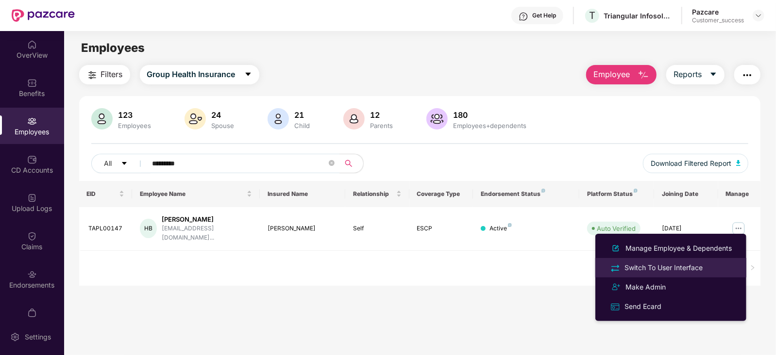
click at [675, 267] on div "Switch To User Interface" at bounding box center [663, 268] width 82 height 11
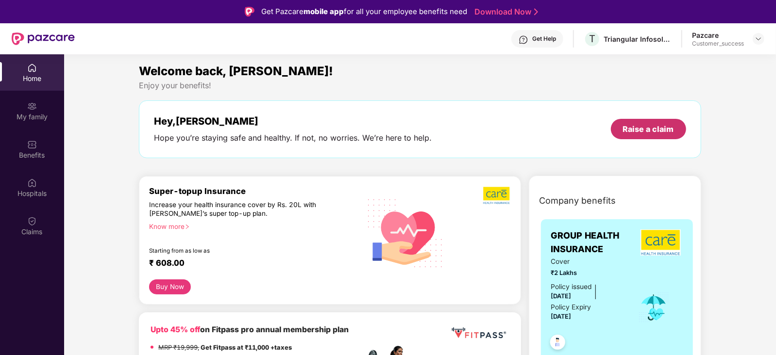
click at [651, 136] on div "Raise a claim" at bounding box center [648, 129] width 75 height 20
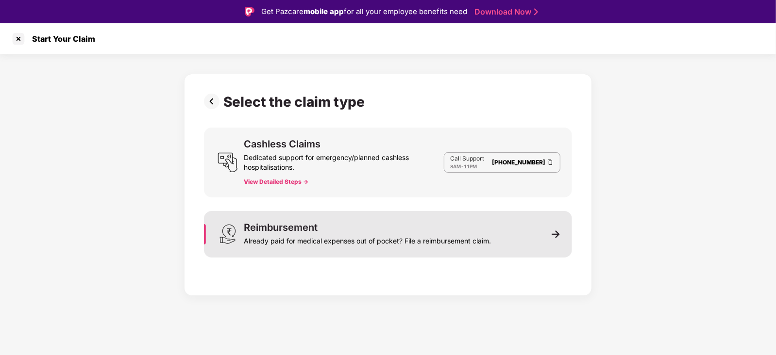
click at [345, 222] on div "Reimbursement Already paid for medical expenses out of pocket? File a reimburse…" at bounding box center [388, 234] width 368 height 47
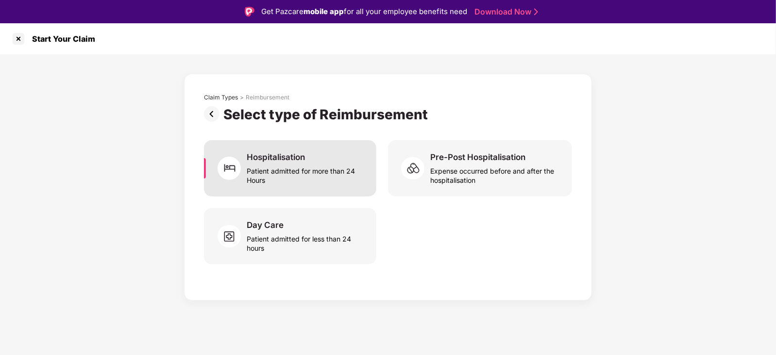
click at [287, 168] on div "Patient admitted for more than 24 Hours" at bounding box center [306, 174] width 118 height 22
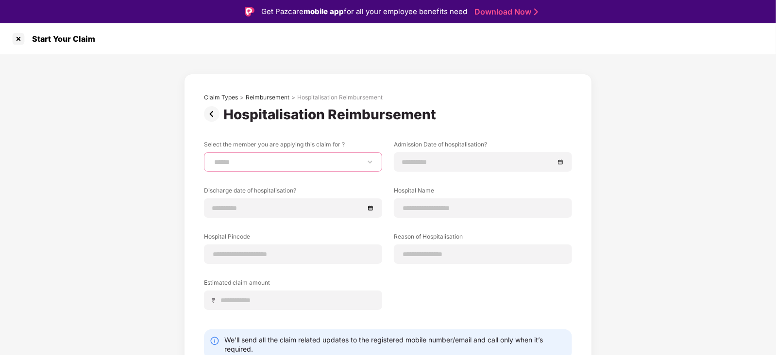
click at [288, 166] on select "**********" at bounding box center [293, 162] width 162 height 8
select select "**********"
click at [212, 158] on select "**********" at bounding box center [293, 162] width 162 height 8
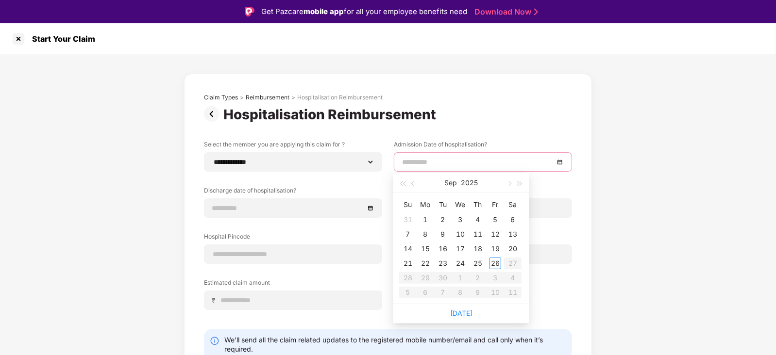
click at [440, 164] on input at bounding box center [478, 162] width 152 height 11
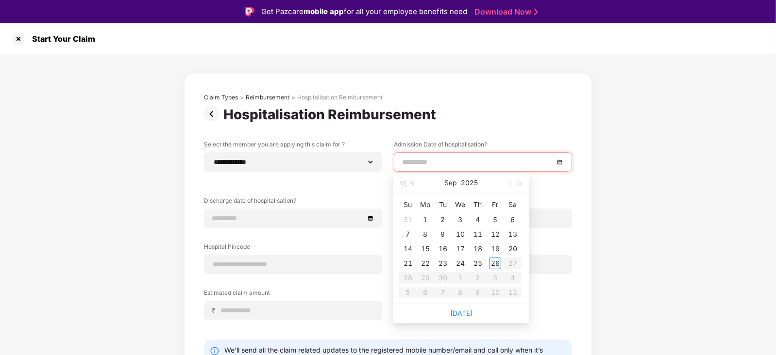
click at [319, 234] on div "**********" at bounding box center [388, 237] width 368 height 195
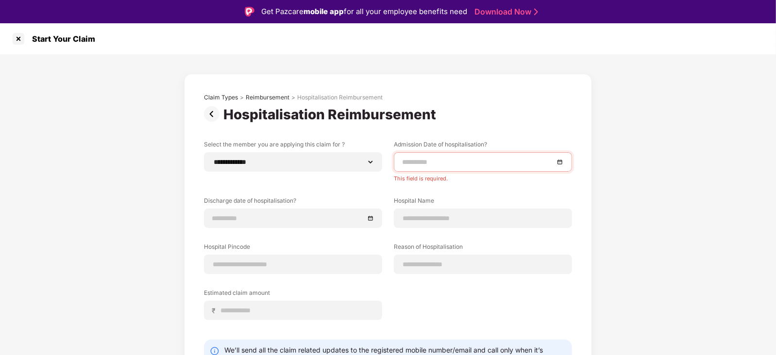
click at [431, 165] on input at bounding box center [478, 162] width 152 height 11
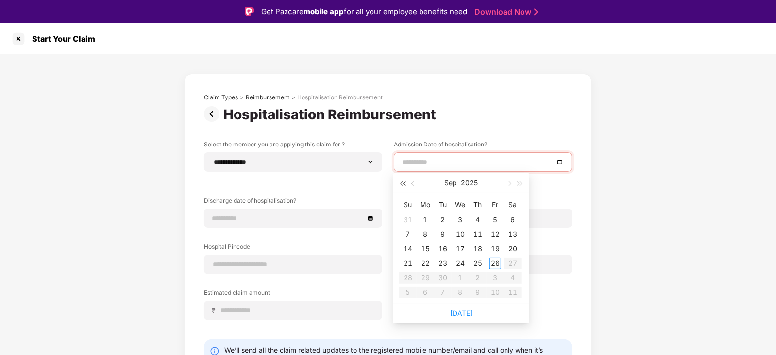
click at [404, 183] on span "button" at bounding box center [402, 184] width 5 height 5
click at [444, 184] on div "[DATE]" at bounding box center [461, 182] width 84 height 19
click at [462, 182] on button "2023" at bounding box center [469, 182] width 17 height 19
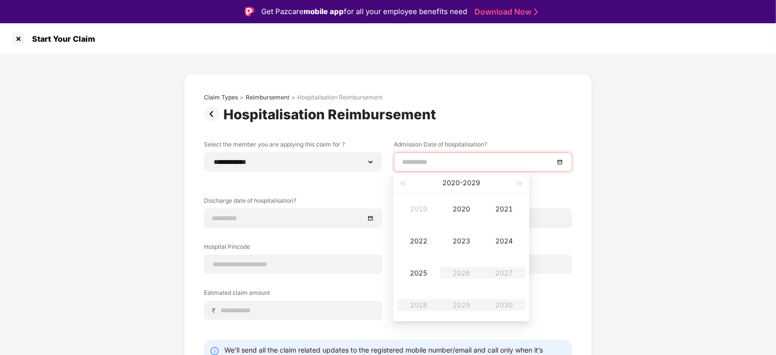
type input "**********"
click at [413, 269] on div "2025" at bounding box center [418, 274] width 29 height 12
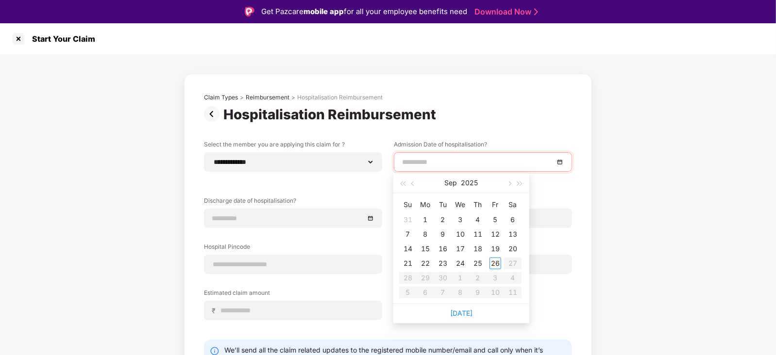
type input "**********"
click at [403, 185] on span "button" at bounding box center [402, 184] width 5 height 5
click at [522, 183] on button "button" at bounding box center [520, 182] width 11 height 19
click at [413, 185] on span "button" at bounding box center [413, 184] width 5 height 5
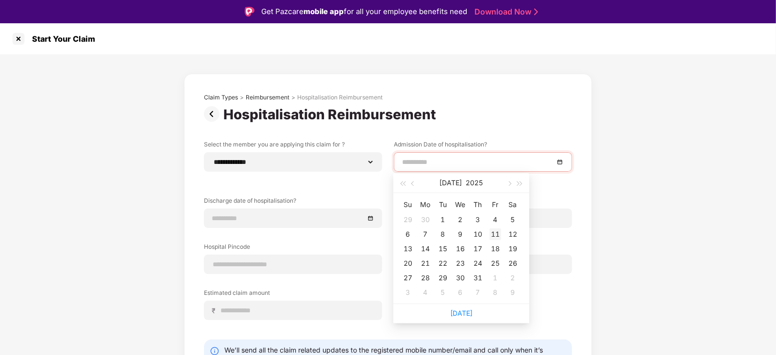
type input "**********"
click at [488, 234] on td "11" at bounding box center [495, 234] width 17 height 15
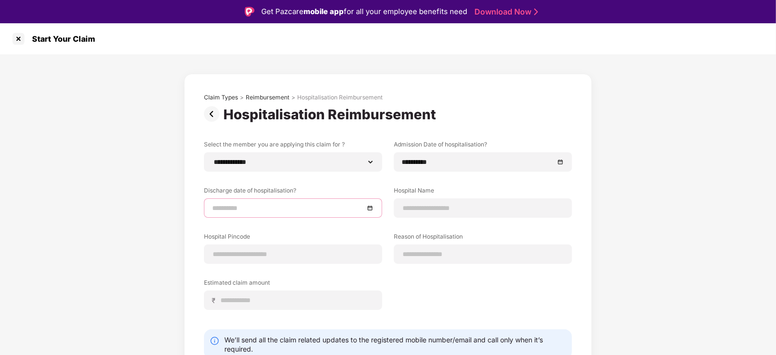
click at [231, 208] on input at bounding box center [288, 208] width 152 height 11
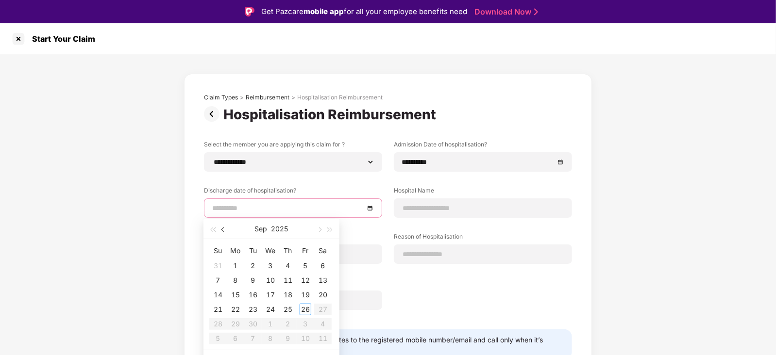
click at [222, 229] on span "button" at bounding box center [223, 230] width 5 height 5
type input "**********"
click at [306, 279] on table "Su Mo Tu We Th Fr Sa 29 30 1 2 3 4 5 6 7 8 9 10 11 12 13 14 15 16 17 18 19 20 2…" at bounding box center [270, 294] width 122 height 103
type input "**********"
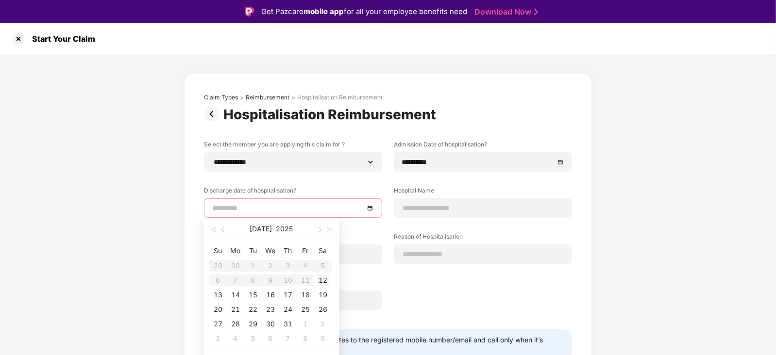
click at [320, 278] on div "12" at bounding box center [323, 281] width 12 height 12
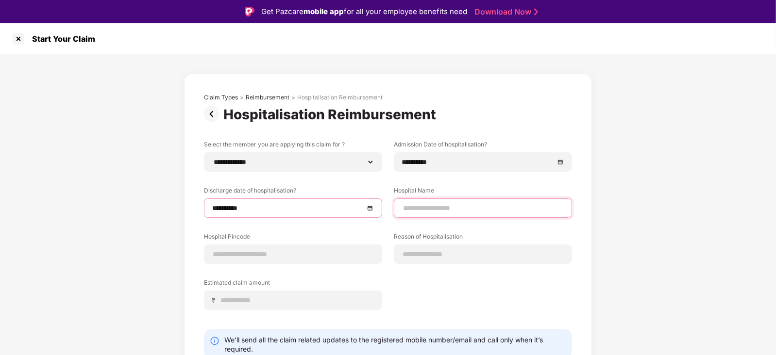
click at [423, 210] on input at bounding box center [483, 208] width 162 height 10
type input "**********"
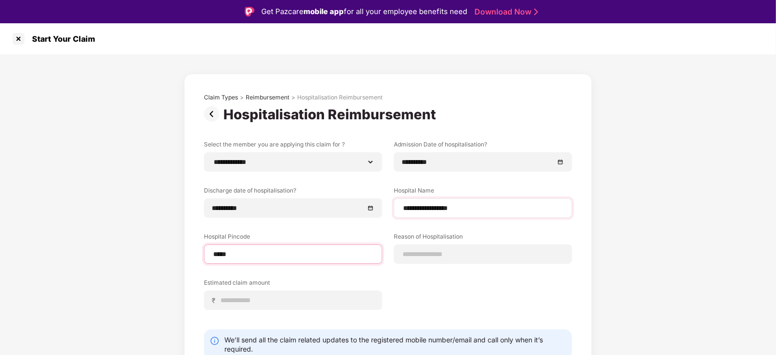
type input "******"
select select "****"
select select "**********"
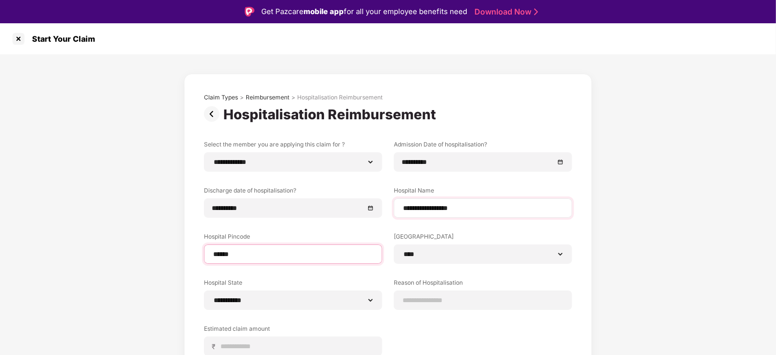
type input "******"
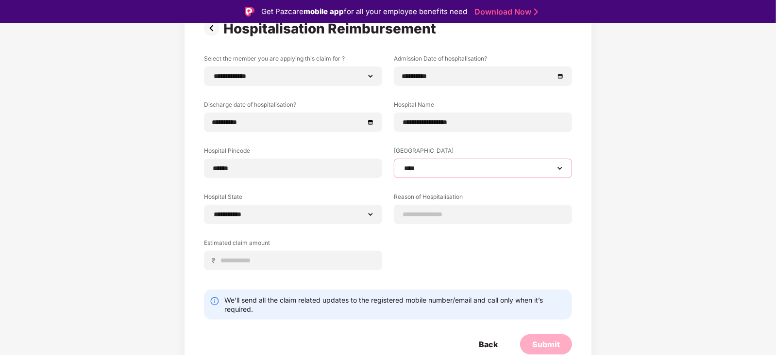
scroll to position [86, 0]
click at [439, 216] on input at bounding box center [483, 214] width 162 height 10
type input "**********"
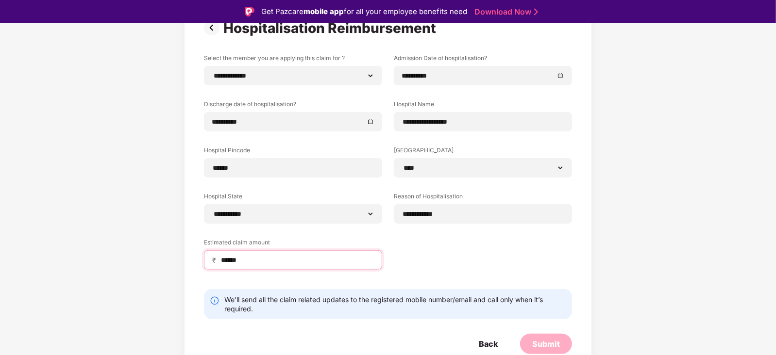
scroll to position [23, 0]
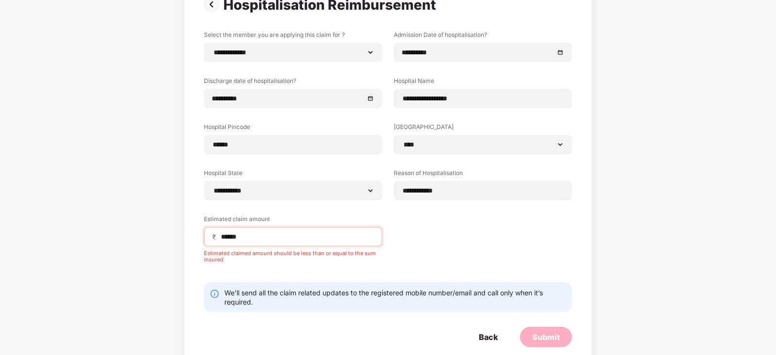
click at [432, 243] on div "**********" at bounding box center [388, 154] width 368 height 247
click at [268, 237] on input "******" at bounding box center [297, 237] width 154 height 10
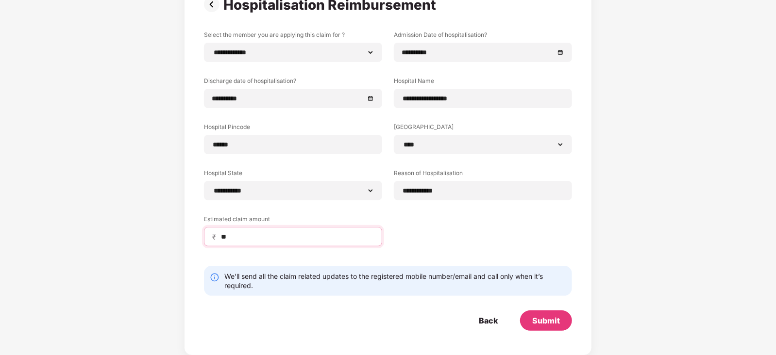
type input "*"
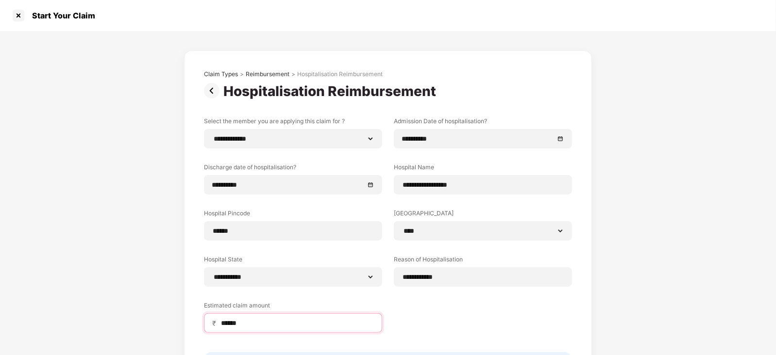
type input "******"
click at [490, 310] on div "**********" at bounding box center [388, 232] width 368 height 231
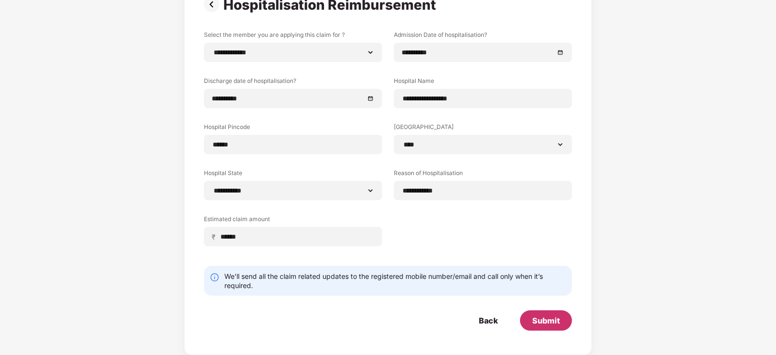
click at [556, 320] on div "Submit" at bounding box center [546, 321] width 28 height 11
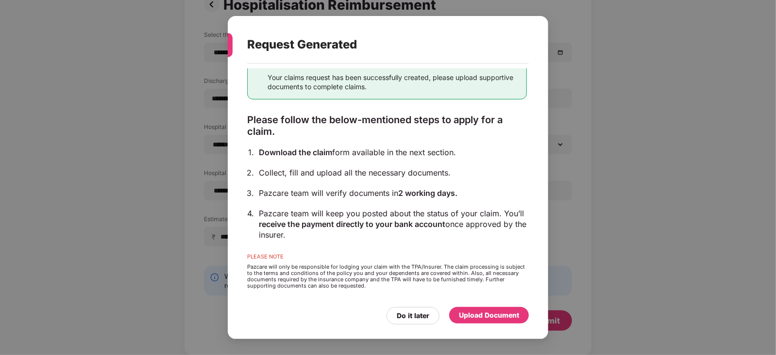
scroll to position [0, 0]
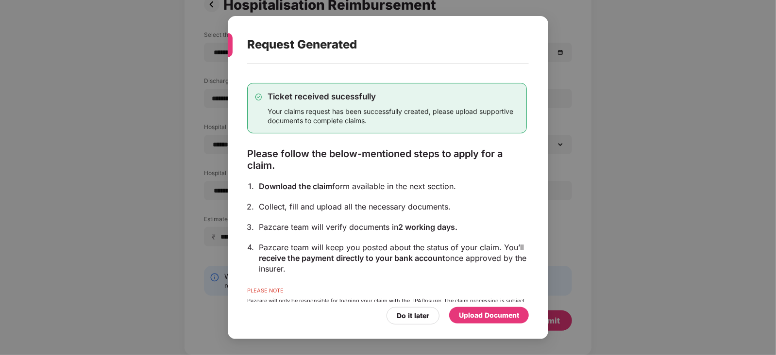
click at [478, 315] on div "Upload Document" at bounding box center [489, 315] width 60 height 11
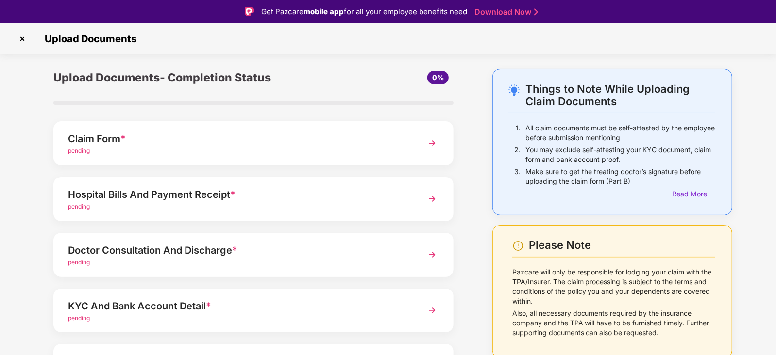
click at [14, 41] on div "Upload Documents" at bounding box center [388, 38] width 776 height 31
click at [23, 35] on img at bounding box center [23, 39] width 16 height 16
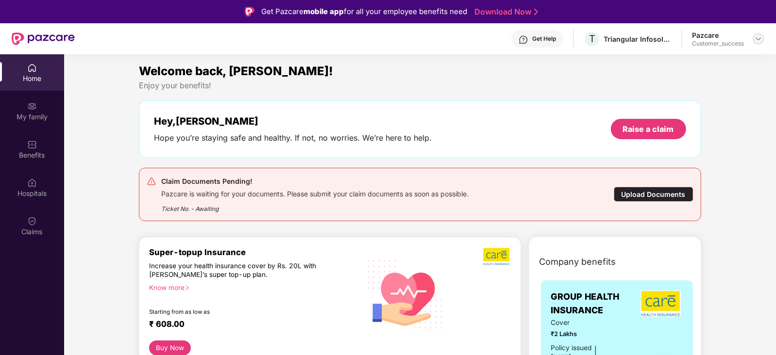
click at [759, 37] on img at bounding box center [759, 39] width 8 height 8
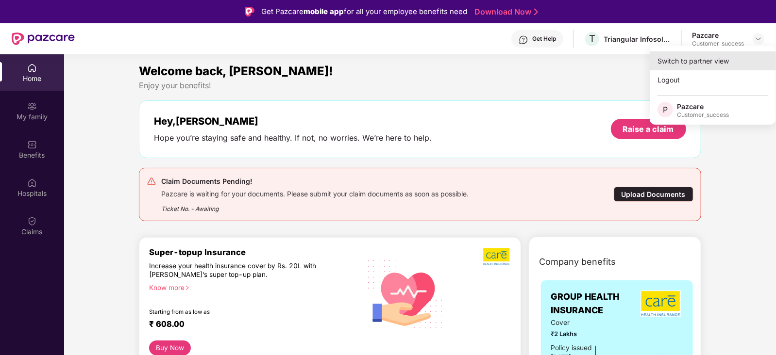
click at [700, 62] on div "Switch to partner view" at bounding box center [713, 60] width 126 height 19
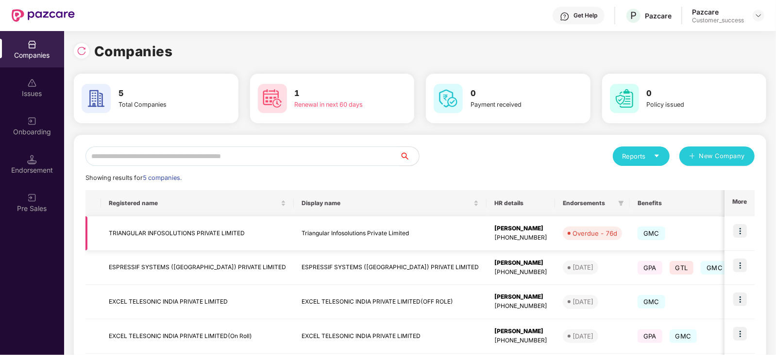
click at [226, 229] on td "TRIANGULAR INFOSOLUTIONS PRIVATE LIMITED" at bounding box center [197, 234] width 193 height 34
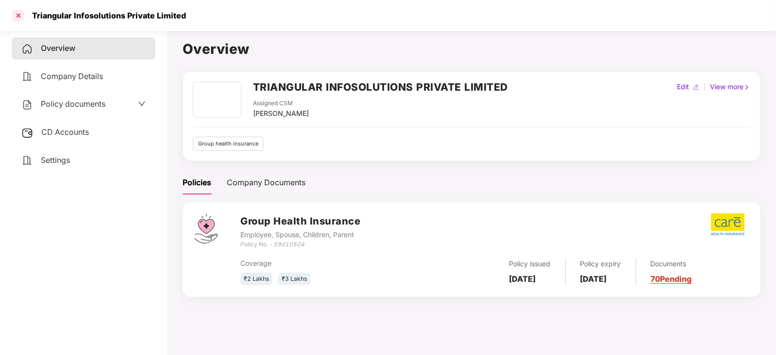
click at [14, 16] on div at bounding box center [19, 16] width 16 height 16
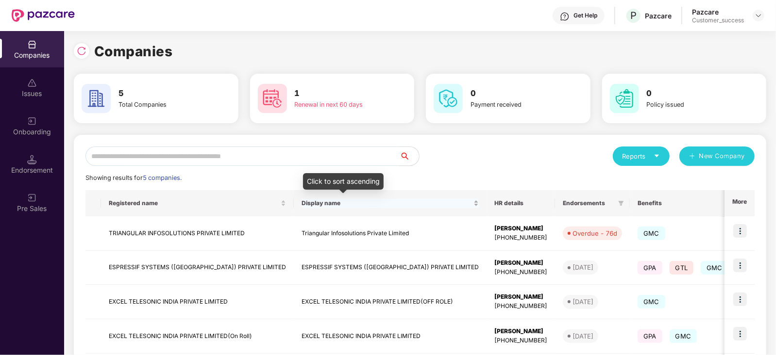
scroll to position [87, 0]
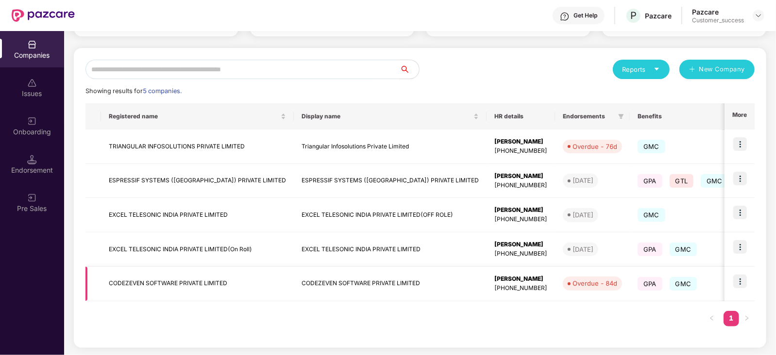
click at [212, 275] on td "CODEZEVEN SOFTWARE PRIVATE LIMITED" at bounding box center [197, 284] width 193 height 34
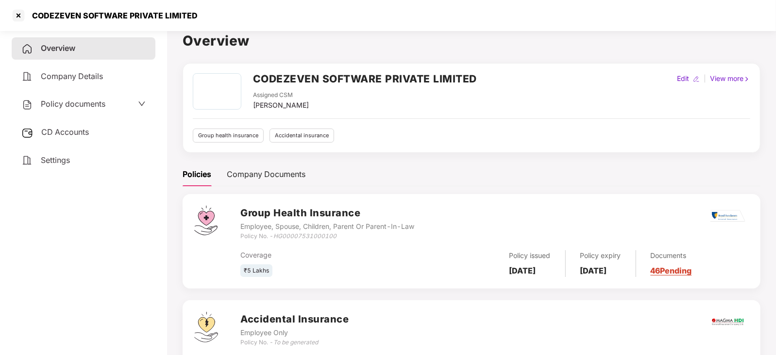
scroll to position [71, 0]
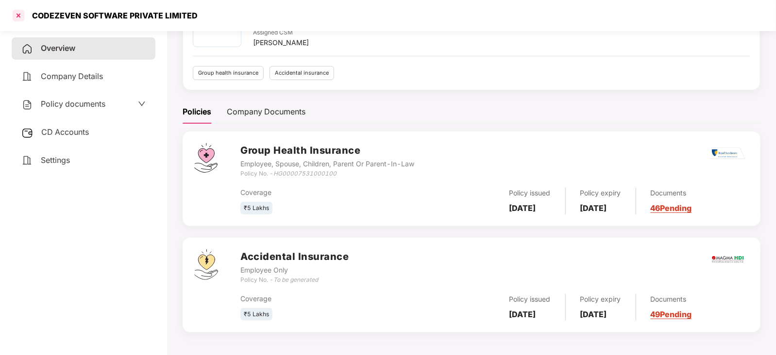
click at [19, 12] on div at bounding box center [19, 16] width 16 height 16
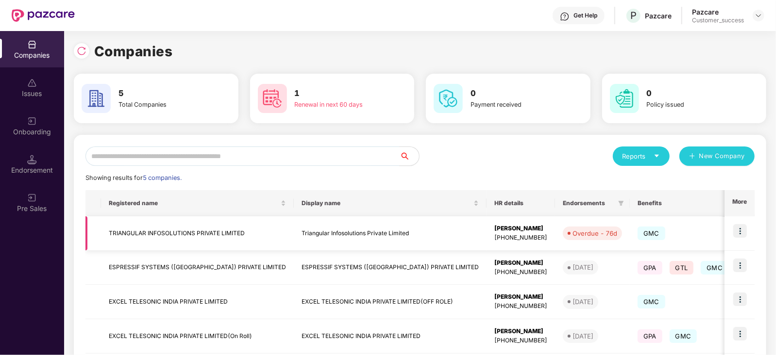
scroll to position [87, 0]
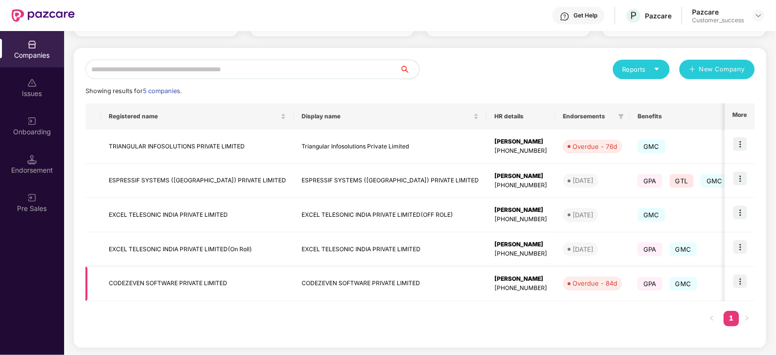
click at [670, 280] on span "GMC" at bounding box center [684, 284] width 28 height 14
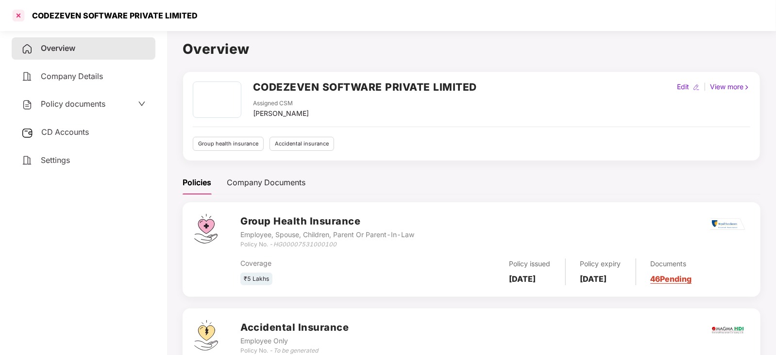
click at [22, 12] on div at bounding box center [19, 16] width 16 height 16
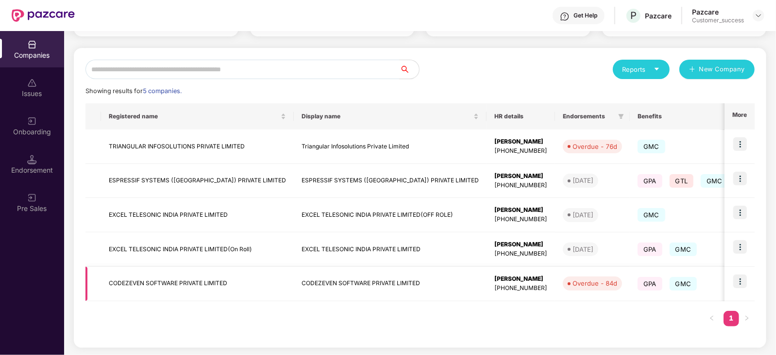
click at [738, 288] on td at bounding box center [739, 284] width 30 height 34
click at [738, 280] on img at bounding box center [740, 282] width 14 height 14
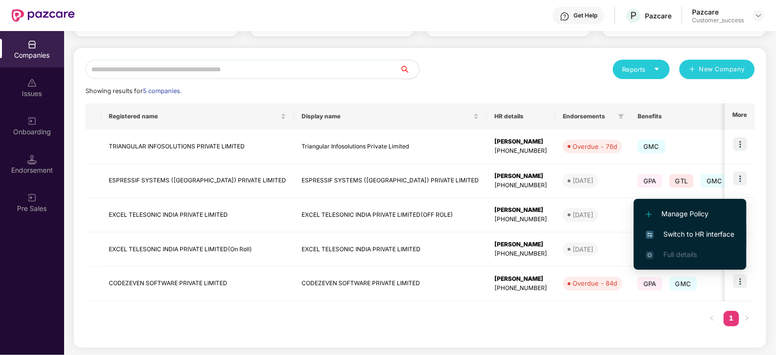
click at [702, 224] on li "Switch to HR interface" at bounding box center [690, 234] width 113 height 20
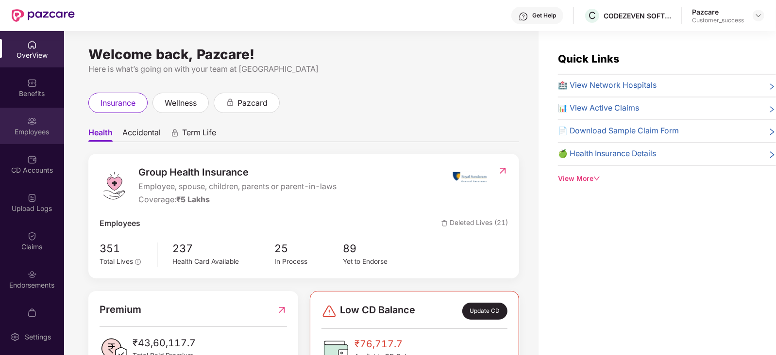
click at [38, 125] on div "Employees" at bounding box center [32, 126] width 64 height 36
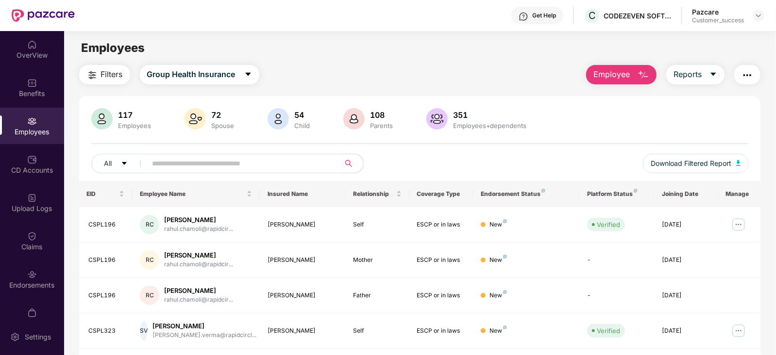
click at [196, 163] on input "text" at bounding box center [239, 163] width 174 height 15
click at [196, 163] on input "*" at bounding box center [239, 163] width 174 height 15
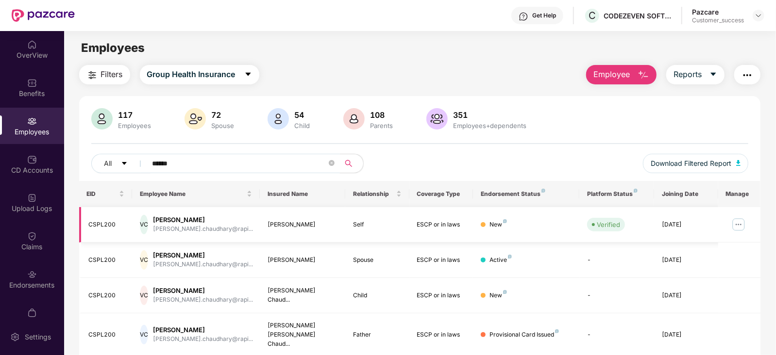
type input "******"
click at [741, 222] on img at bounding box center [739, 225] width 16 height 16
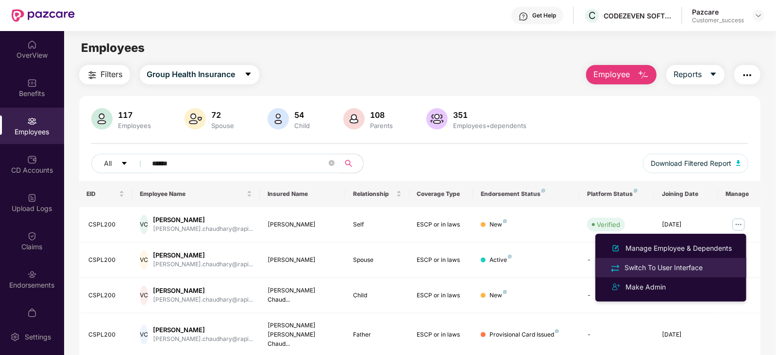
click at [669, 265] on div "Switch To User Interface" at bounding box center [663, 268] width 82 height 11
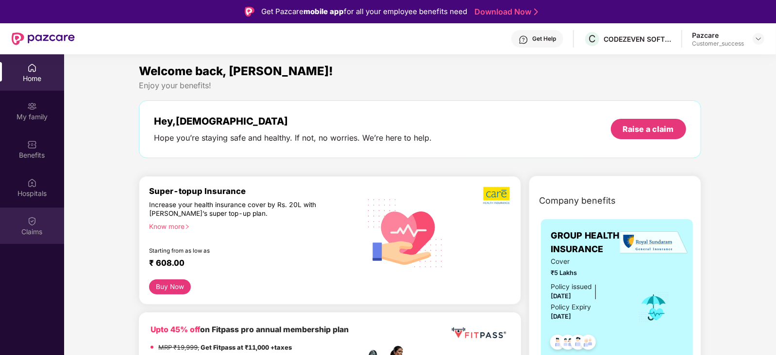
click at [25, 237] on div "Claims" at bounding box center [32, 226] width 64 height 36
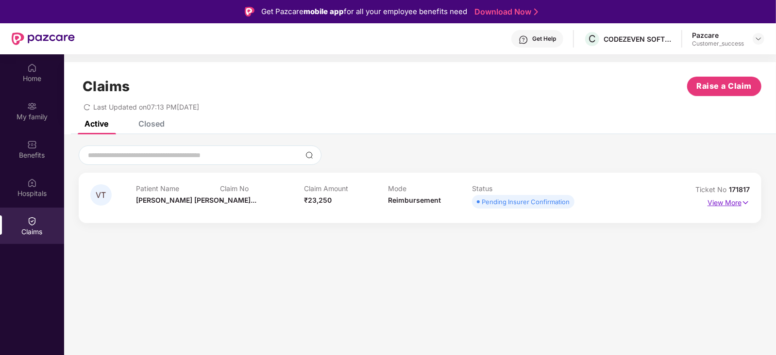
click at [737, 202] on p "View More" at bounding box center [728, 201] width 42 height 13
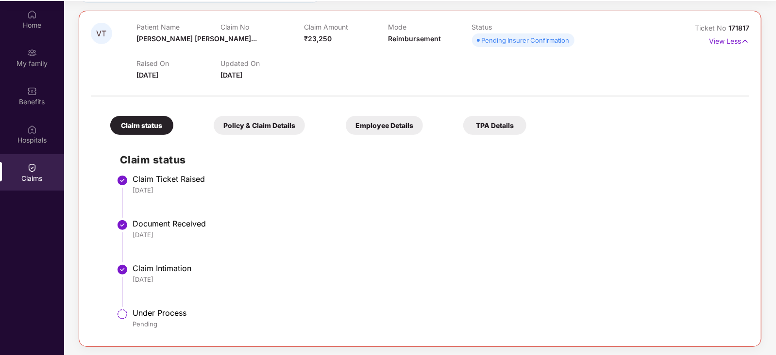
scroll to position [0, 0]
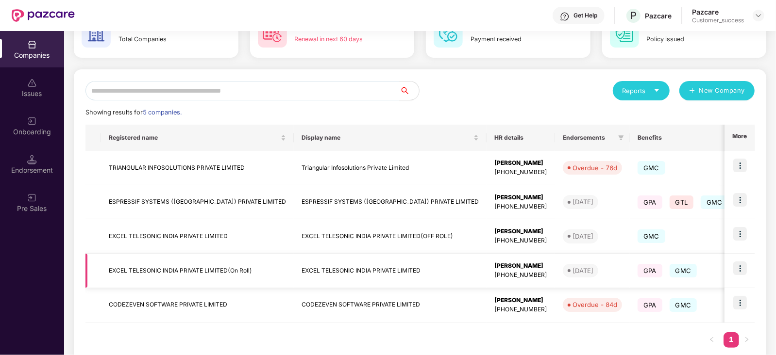
scroll to position [67, 0]
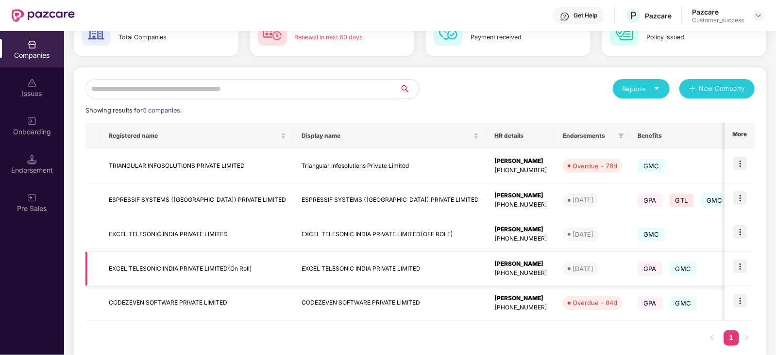
click at [195, 263] on td "EXCEL TELESONIC INDIA PRIVATE LIMITED(On Roll)" at bounding box center [197, 269] width 193 height 34
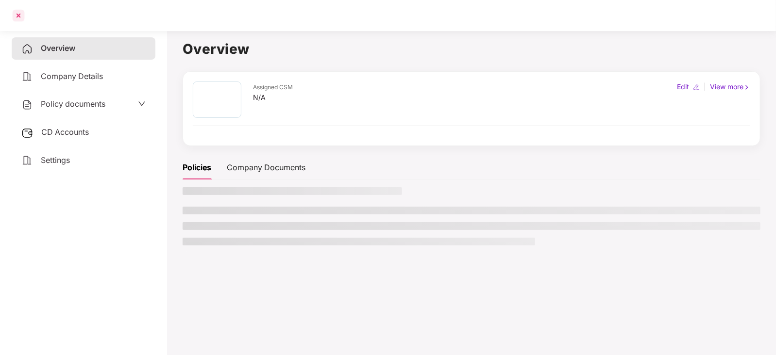
click at [15, 23] on div at bounding box center [19, 16] width 16 height 16
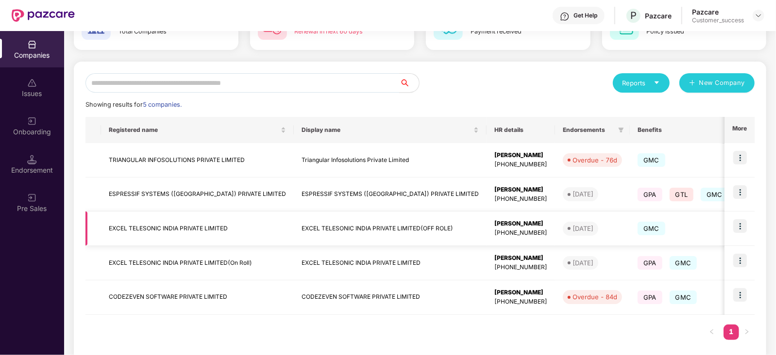
scroll to position [82, 0]
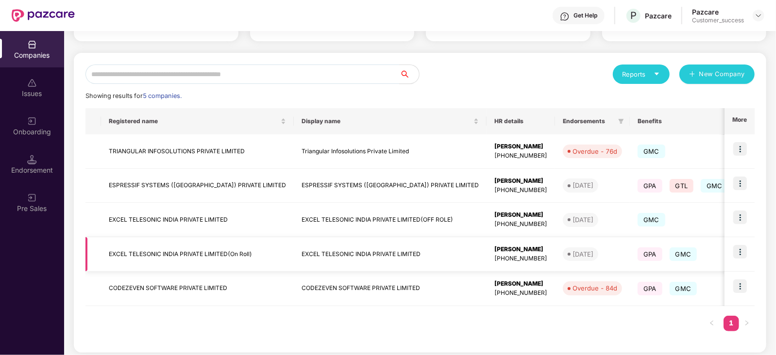
click at [746, 252] on img at bounding box center [740, 252] width 14 height 14
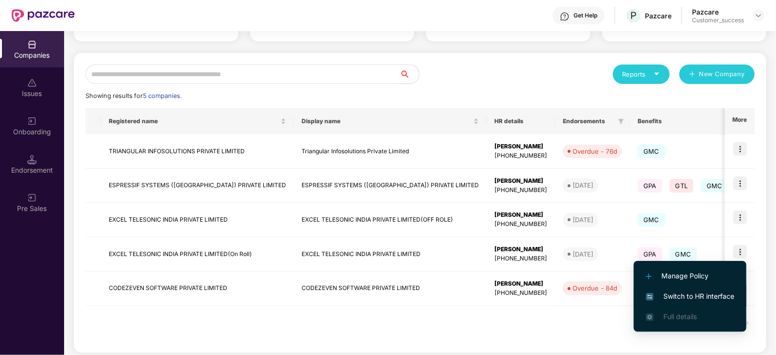
click at [693, 296] on span "Switch to HR interface" at bounding box center [690, 296] width 88 height 11
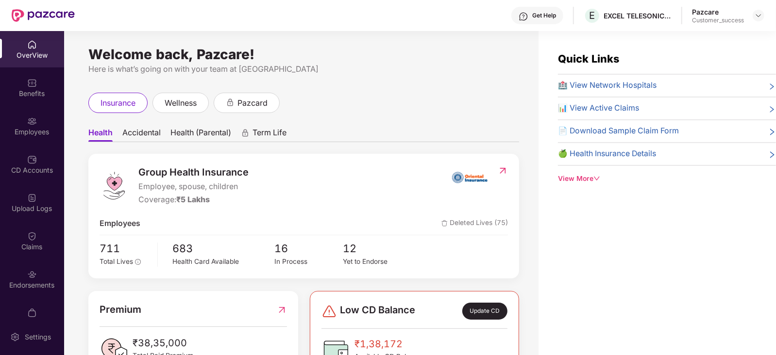
click at [455, 55] on div "Welcome back, Pazcare!" at bounding box center [303, 54] width 431 height 8
click at [24, 94] on div "Benefits" at bounding box center [32, 94] width 64 height 10
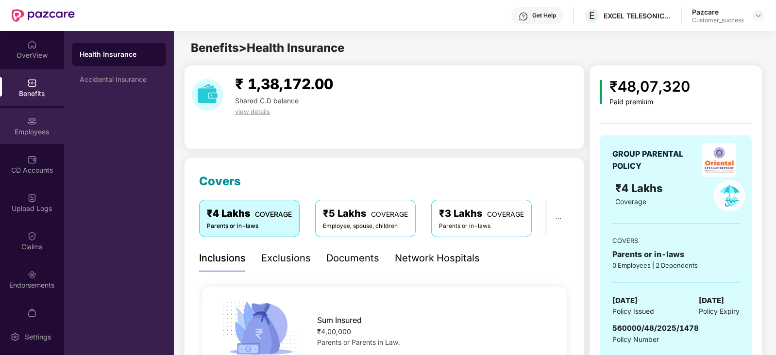
click at [29, 137] on div "Employees" at bounding box center [32, 126] width 64 height 36
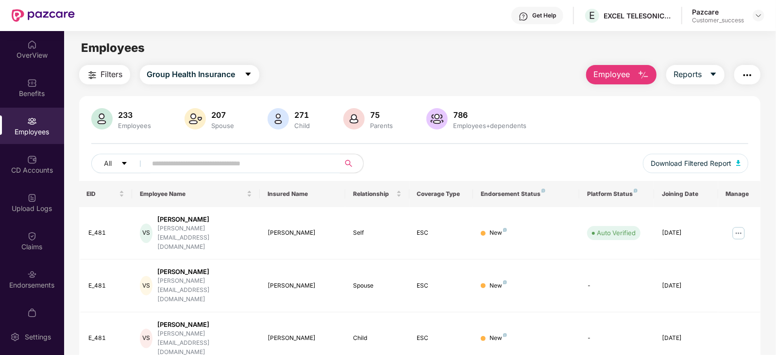
click at [193, 163] on input "text" at bounding box center [239, 163] width 174 height 15
paste input "*****"
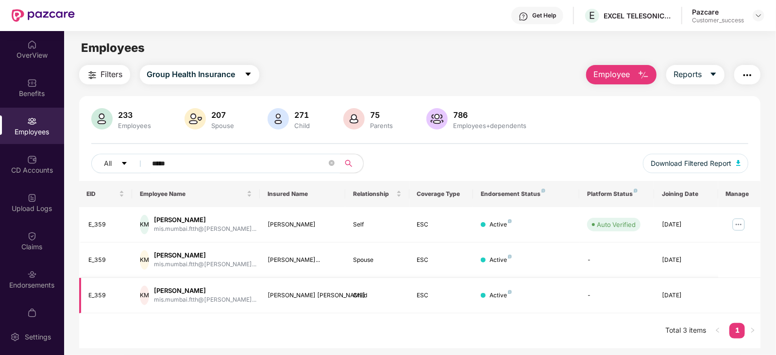
type input "*****"
click at [743, 224] on img at bounding box center [739, 225] width 16 height 16
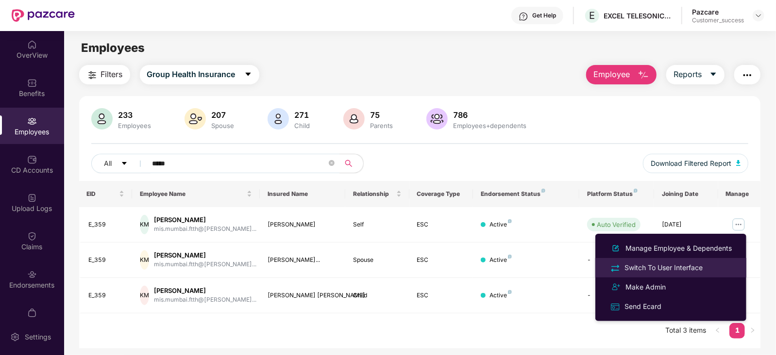
click at [658, 268] on div "Switch To User Interface" at bounding box center [663, 268] width 82 height 11
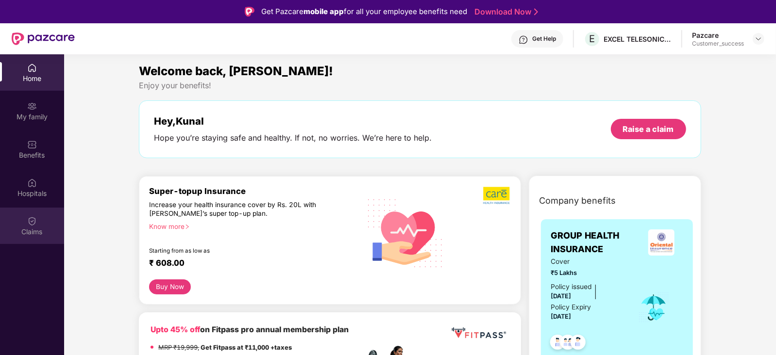
click at [35, 216] on div at bounding box center [32, 221] width 10 height 10
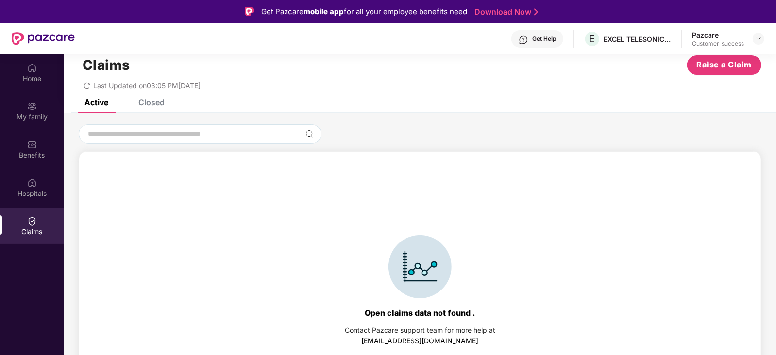
scroll to position [0, 0]
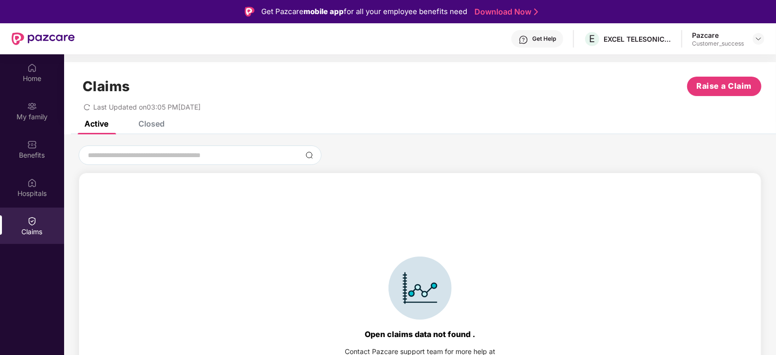
click at [146, 130] on div "Closed" at bounding box center [144, 123] width 41 height 21
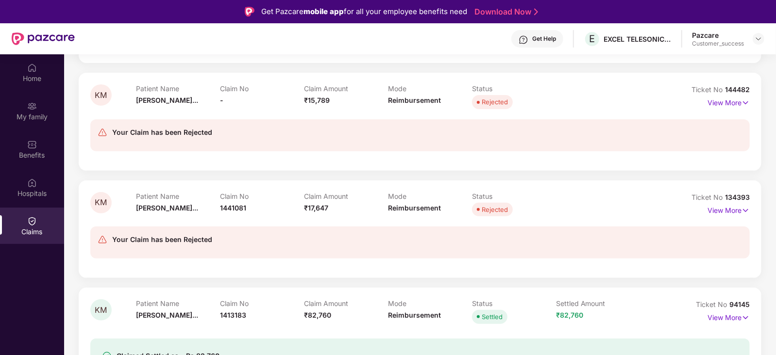
scroll to position [54, 0]
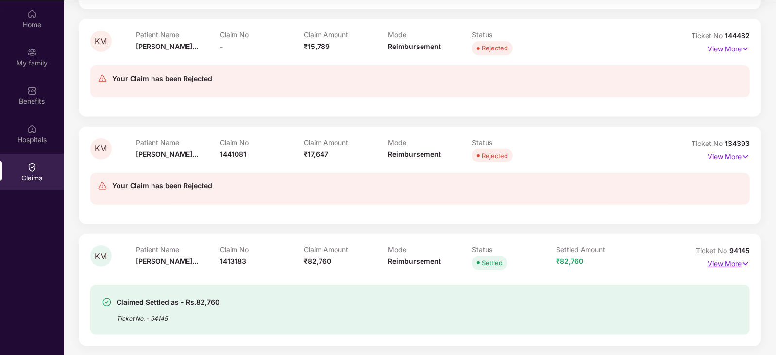
click at [747, 256] on p "View More" at bounding box center [728, 262] width 42 height 13
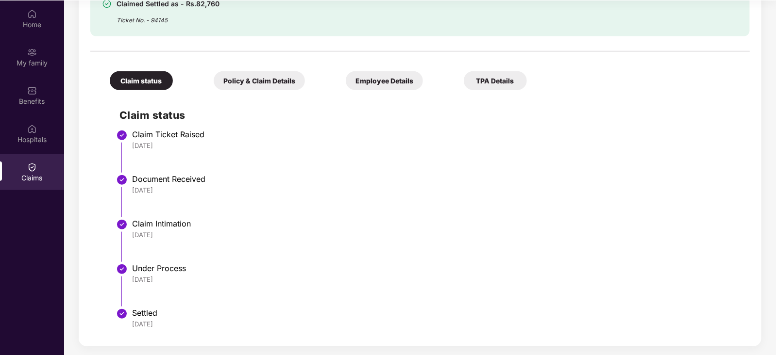
scroll to position [0, 0]
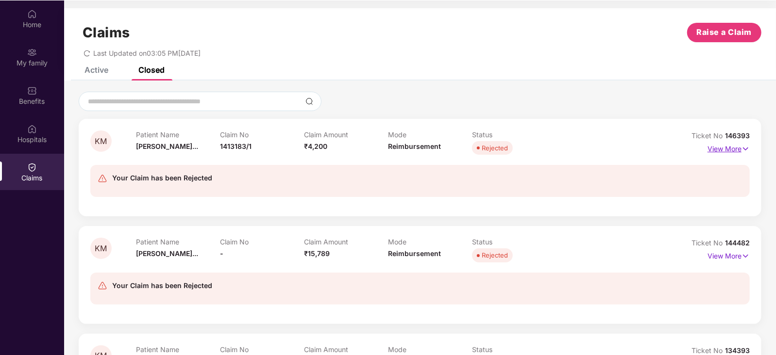
click at [741, 146] on img at bounding box center [745, 149] width 8 height 11
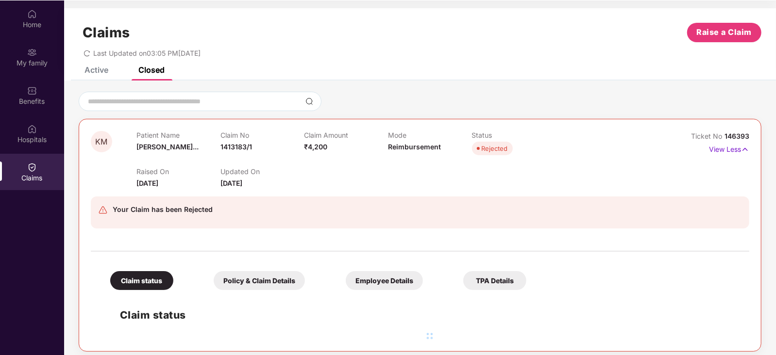
click at [463, 285] on div "TPA Details" at bounding box center [494, 280] width 63 height 19
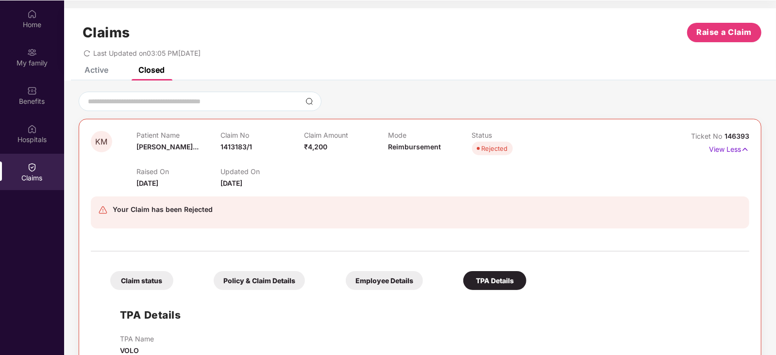
click at [346, 276] on div "Employee Details" at bounding box center [384, 280] width 77 height 19
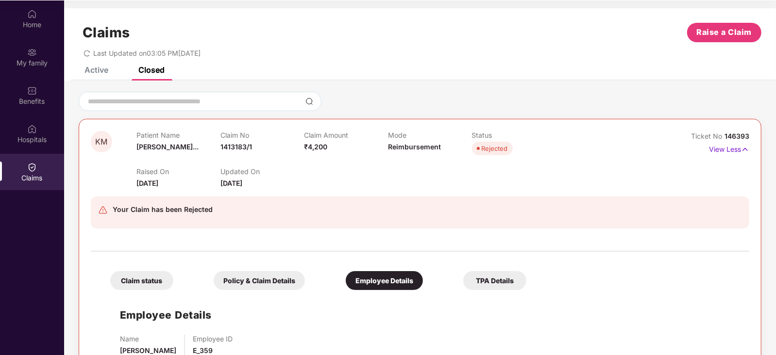
click at [238, 278] on div "Policy & Claim Details" at bounding box center [259, 280] width 91 height 19
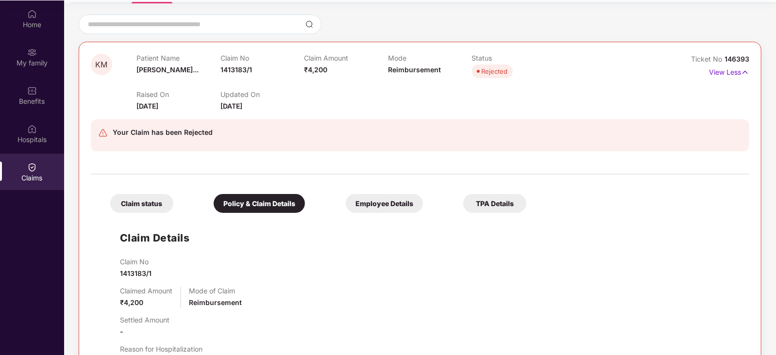
scroll to position [75, 0]
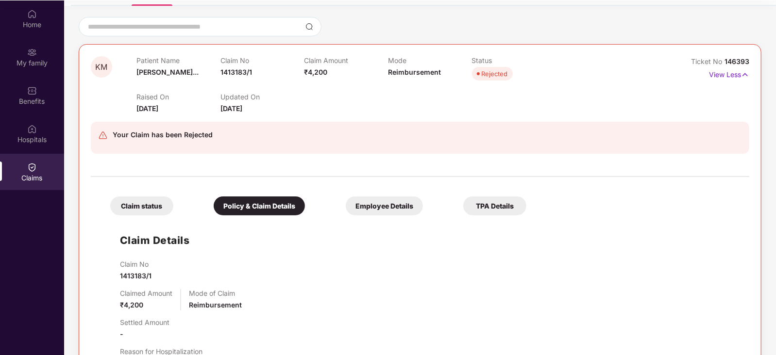
click at [143, 207] on div "Claim status" at bounding box center [141, 206] width 63 height 19
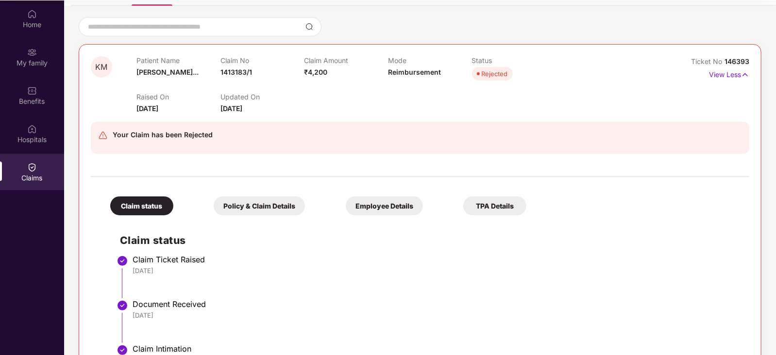
click at [346, 203] on div "Employee Details" at bounding box center [384, 206] width 77 height 19
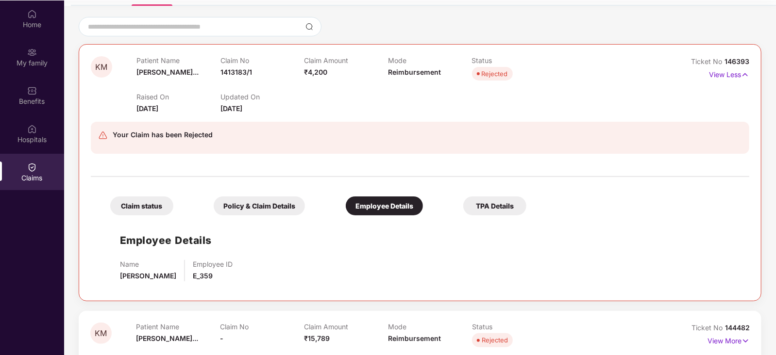
click at [463, 205] on div "TPA Details" at bounding box center [494, 206] width 63 height 19
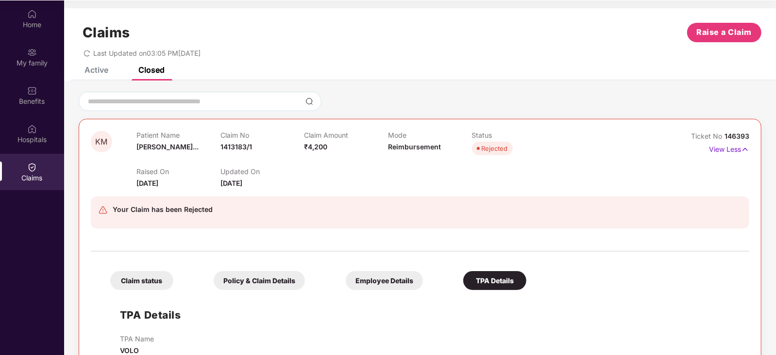
scroll to position [0, 0]
click at [745, 148] on img at bounding box center [745, 149] width 8 height 11
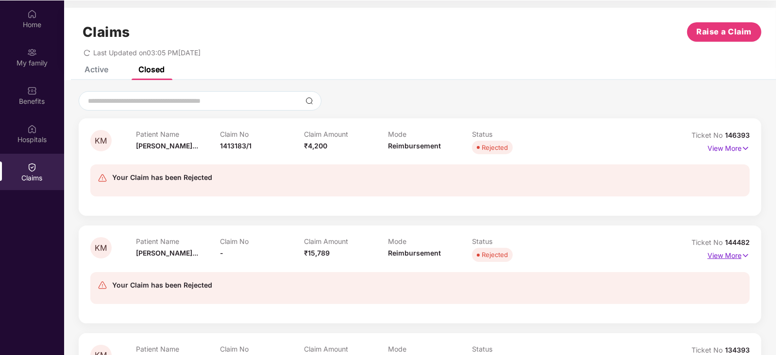
click at [744, 251] on img at bounding box center [745, 256] width 8 height 11
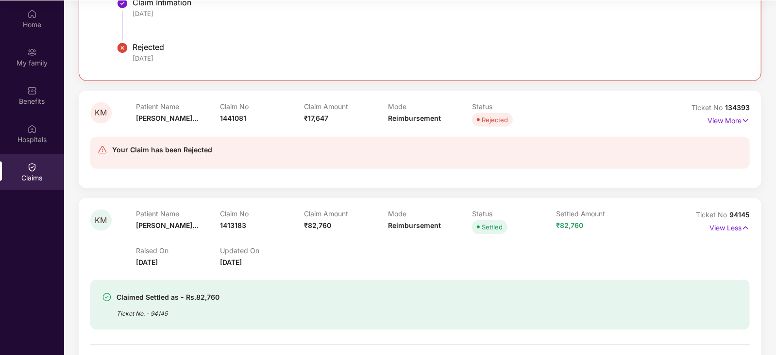
scroll to position [530, 0]
click at [141, 286] on div "Claimed Settled as - Rs.82,760 Ticket No. - 94145" at bounding box center [419, 305] width 659 height 50
click at [151, 300] on div "Claimed Settled as - Rs.82,760" at bounding box center [168, 297] width 103 height 12
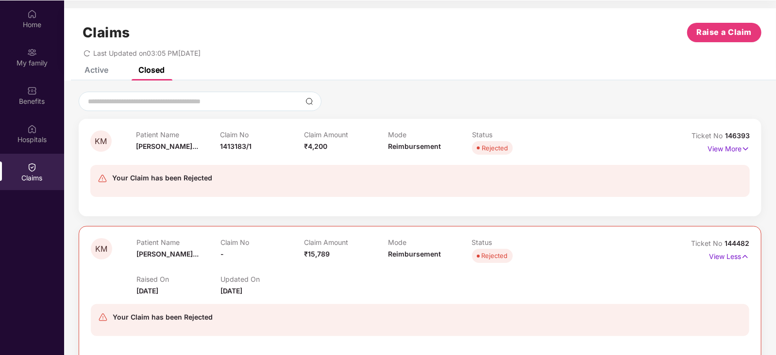
scroll to position [0, 0]
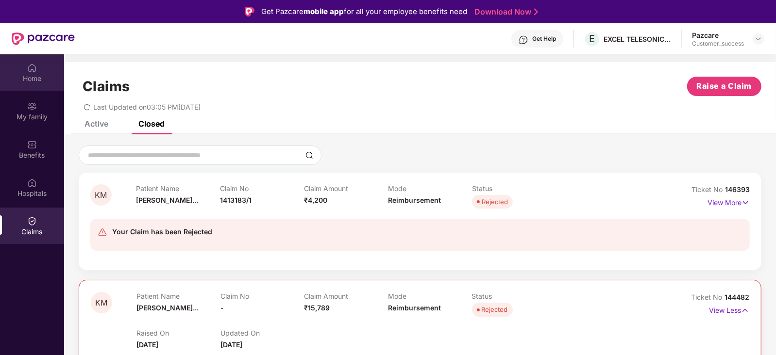
click at [37, 67] on div "Home" at bounding box center [32, 72] width 64 height 36
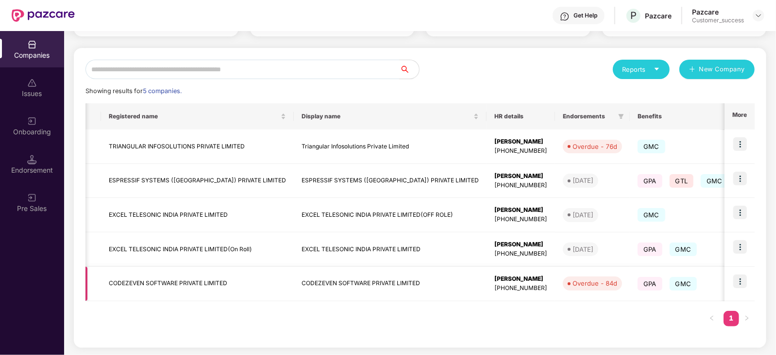
scroll to position [0, 259]
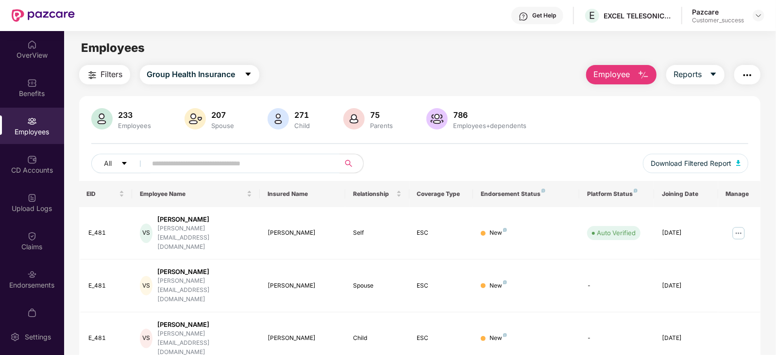
click at [25, 59] on div "OverView" at bounding box center [32, 55] width 64 height 10
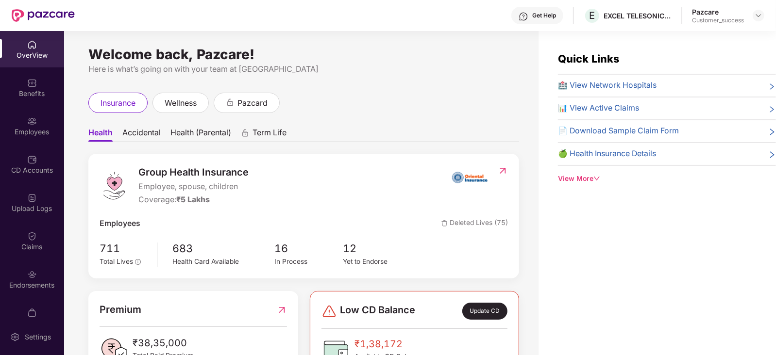
click at [35, 49] on div "OverView" at bounding box center [32, 49] width 64 height 36
click at [33, 80] on img at bounding box center [32, 83] width 10 height 10
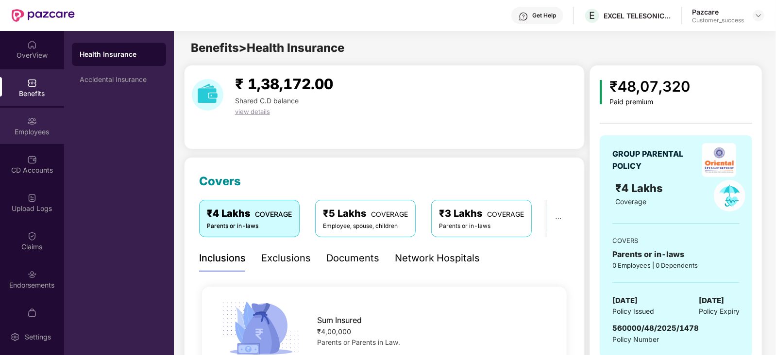
click at [27, 139] on div "Employees" at bounding box center [32, 126] width 64 height 36
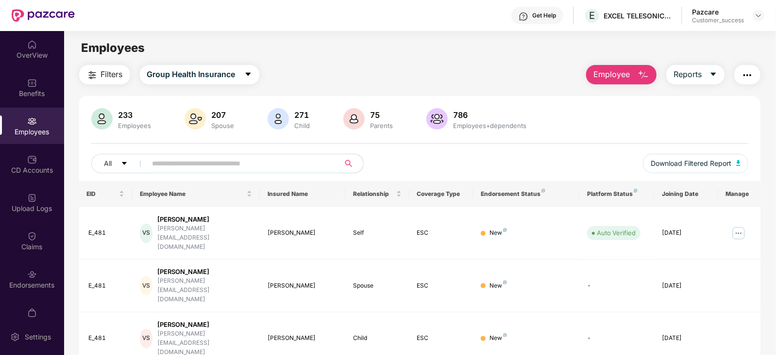
click at [351, 260] on td "Spouse" at bounding box center [377, 286] width 64 height 53
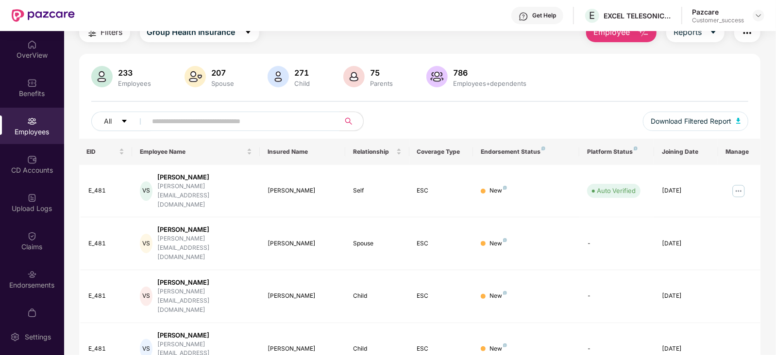
scroll to position [135, 0]
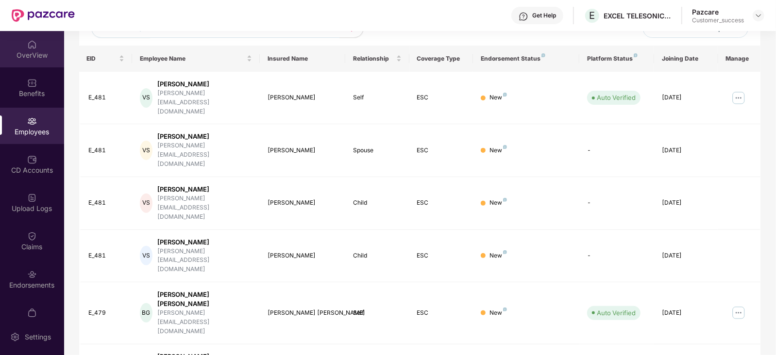
click at [30, 43] on img at bounding box center [32, 45] width 10 height 10
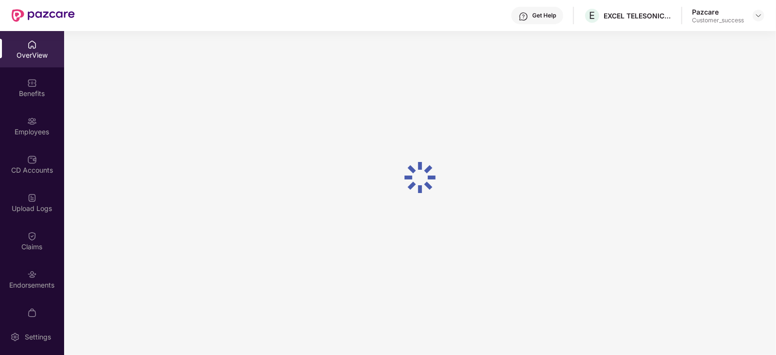
scroll to position [31, 0]
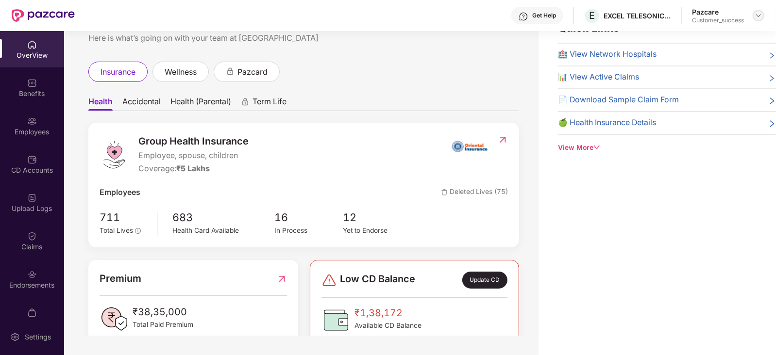
click at [759, 13] on img at bounding box center [759, 16] width 8 height 8
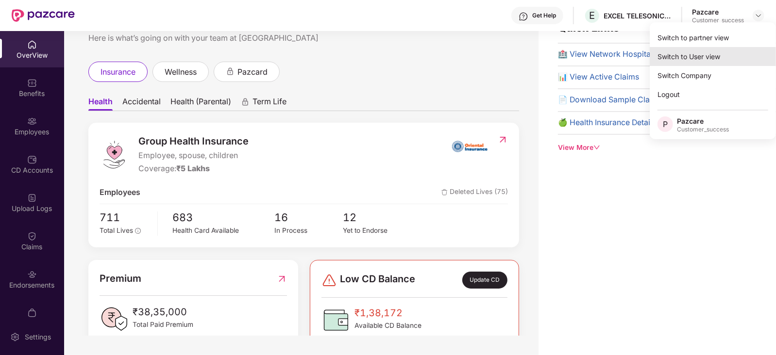
click at [688, 57] on div "Switch to User view" at bounding box center [713, 56] width 126 height 19
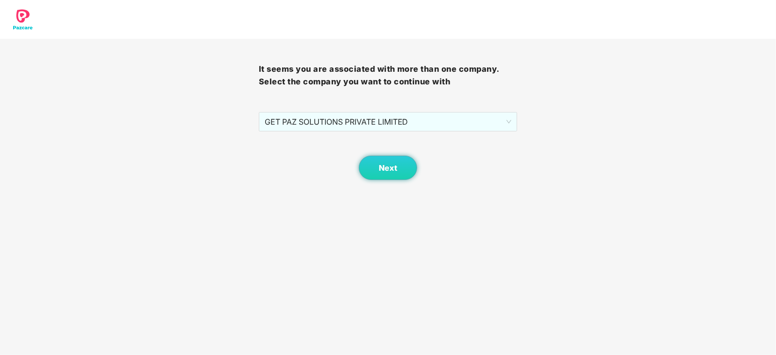
click at [385, 154] on div "Next" at bounding box center [388, 156] width 259 height 49
click at [388, 167] on span "Next" at bounding box center [388, 168] width 18 height 9
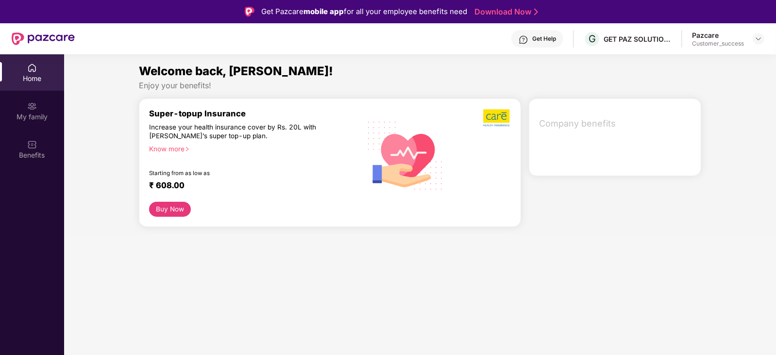
click at [764, 41] on div at bounding box center [759, 39] width 12 height 12
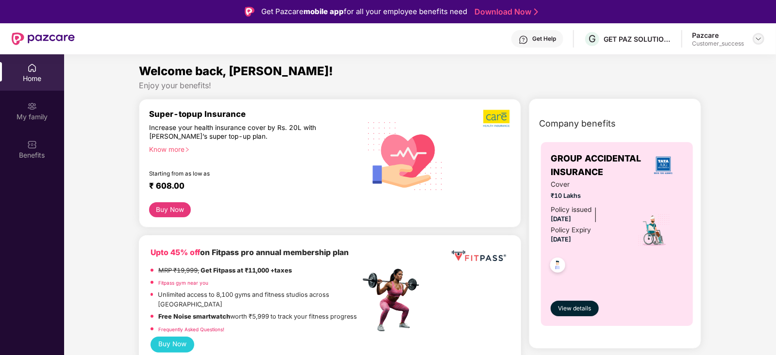
click at [754, 37] on div at bounding box center [759, 39] width 12 height 12
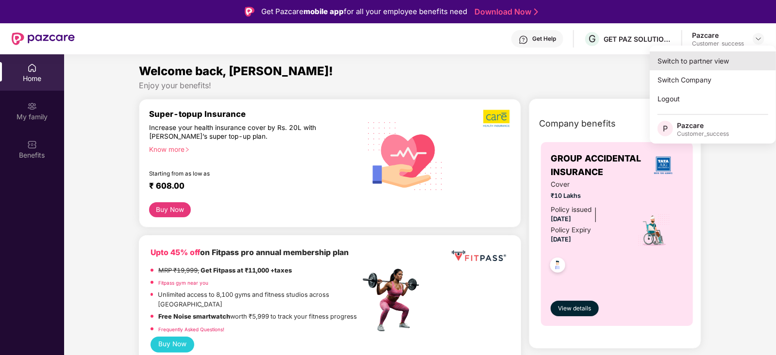
click at [710, 63] on div "Switch to partner view" at bounding box center [713, 60] width 126 height 19
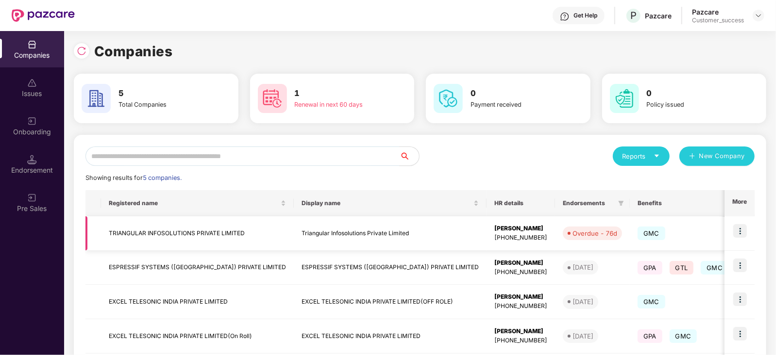
click at [202, 235] on td "TRIANGULAR INFOSOLUTIONS PRIVATE LIMITED" at bounding box center [197, 234] width 193 height 34
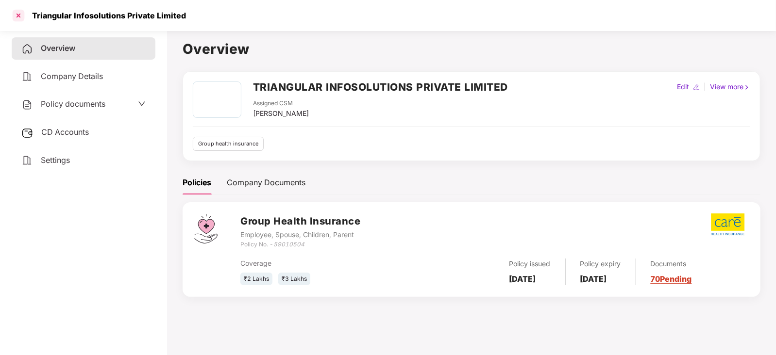
click at [19, 10] on div at bounding box center [19, 16] width 16 height 16
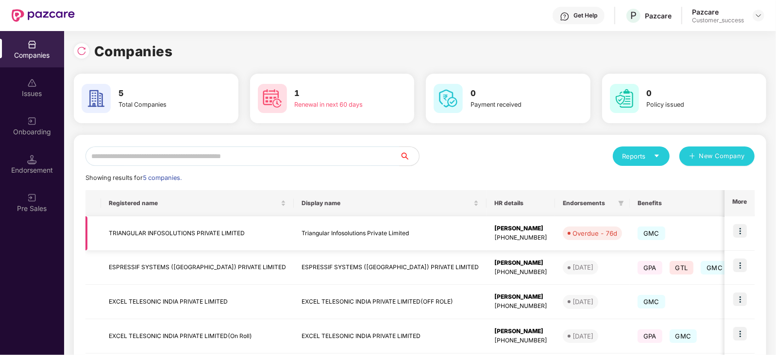
click at [744, 235] on img at bounding box center [740, 231] width 14 height 14
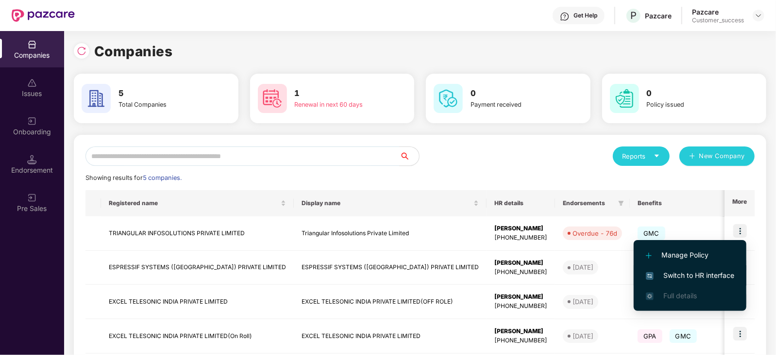
click at [691, 272] on span "Switch to HR interface" at bounding box center [690, 275] width 88 height 11
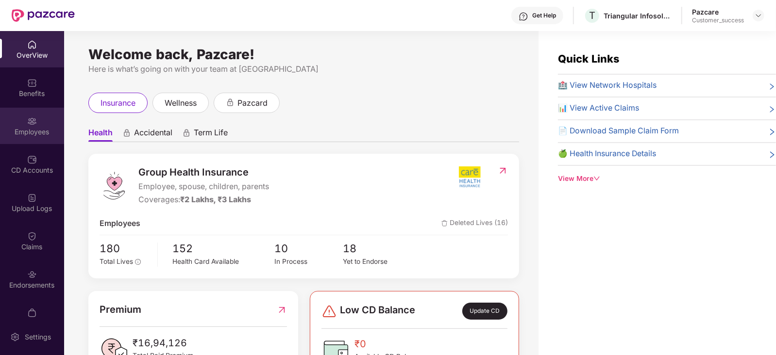
click at [32, 121] on img at bounding box center [32, 122] width 10 height 10
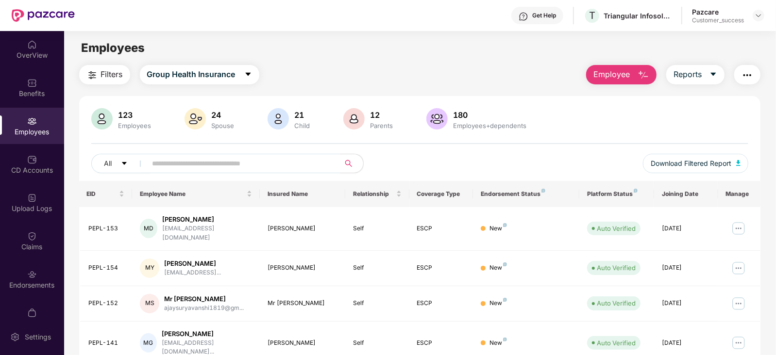
click at [195, 165] on input "text" at bounding box center [239, 163] width 174 height 15
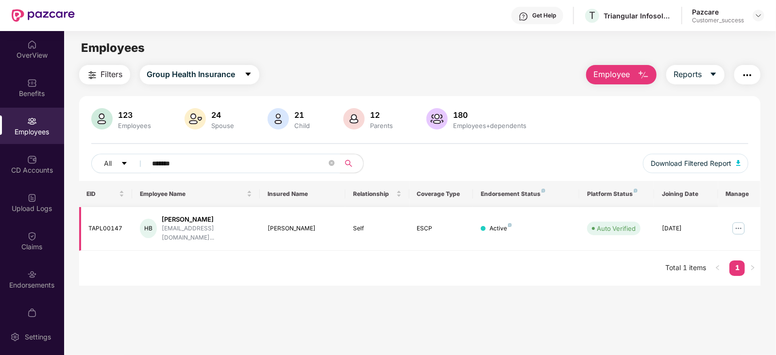
type input "*******"
click at [740, 227] on img at bounding box center [739, 229] width 16 height 16
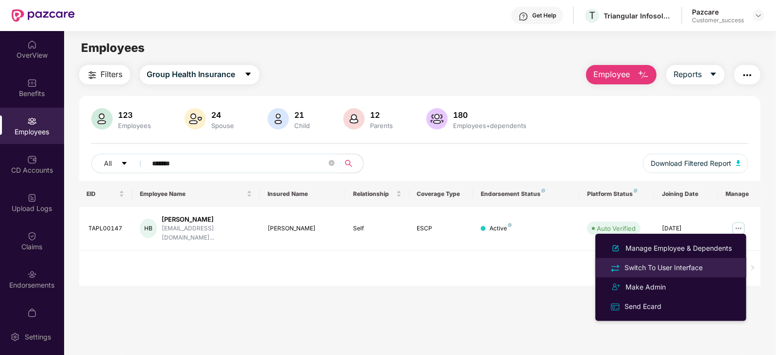
click at [684, 266] on div "Switch To User Interface" at bounding box center [663, 268] width 82 height 11
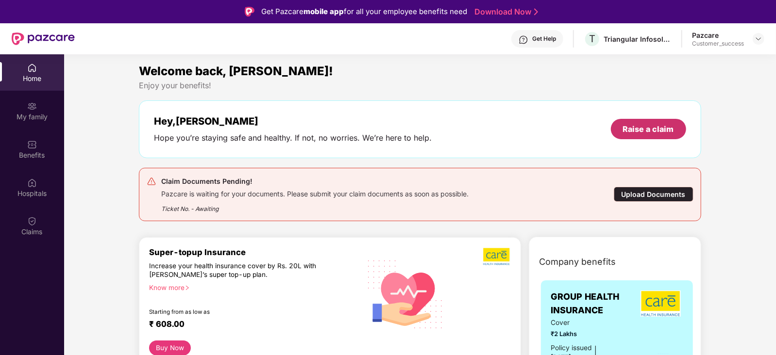
click at [651, 132] on div "Raise a claim" at bounding box center [648, 129] width 51 height 11
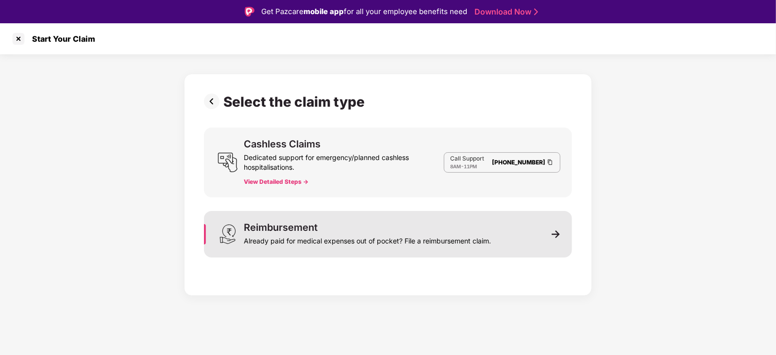
click at [317, 224] on div "Reimbursement" at bounding box center [281, 228] width 74 height 10
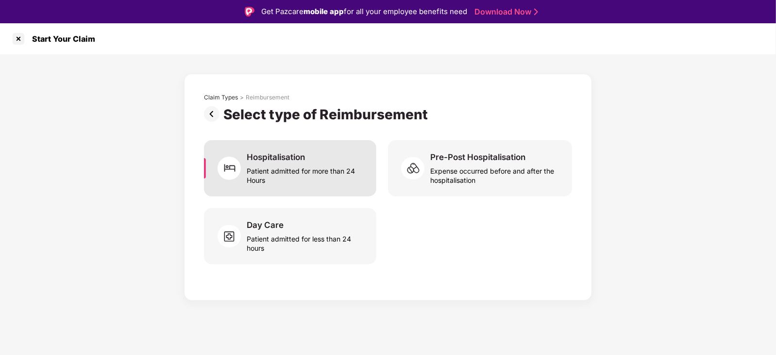
click at [304, 194] on div "Hospitalisation Patient admitted for more than 24 Hours" at bounding box center [290, 168] width 172 height 56
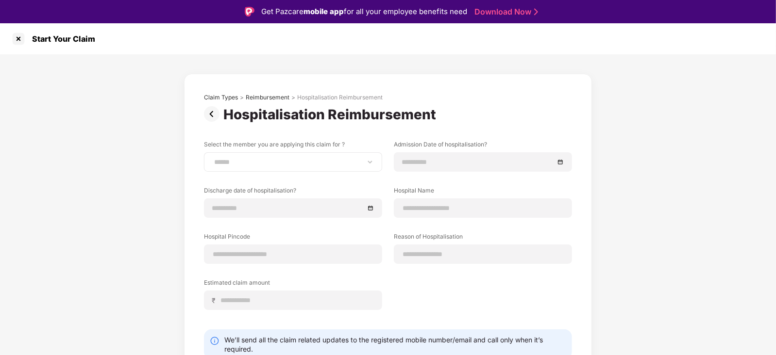
click at [268, 157] on div "**********" at bounding box center [293, 161] width 178 height 19
click at [366, 164] on select "**********" at bounding box center [293, 162] width 162 height 8
select select "**********"
click at [212, 158] on select "**********" at bounding box center [293, 162] width 162 height 8
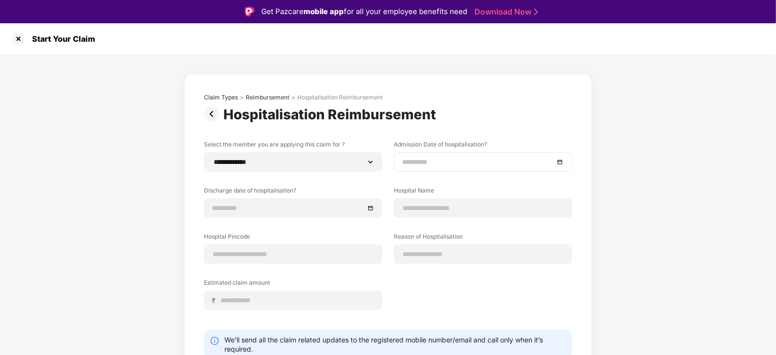
click at [453, 159] on input at bounding box center [478, 162] width 152 height 11
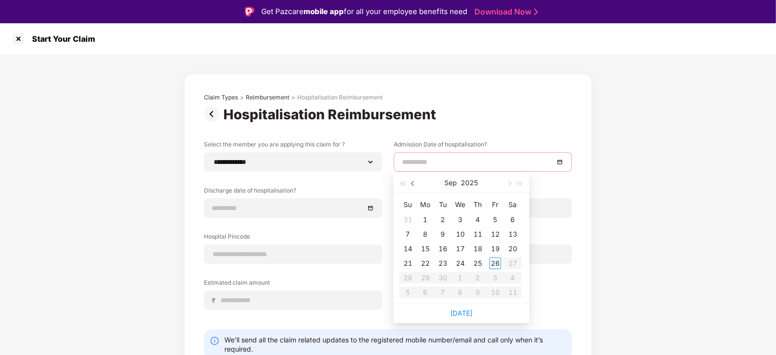
click at [415, 184] on span "button" at bounding box center [413, 184] width 5 height 5
type input "**********"
click at [496, 231] on div "11" at bounding box center [495, 235] width 12 height 12
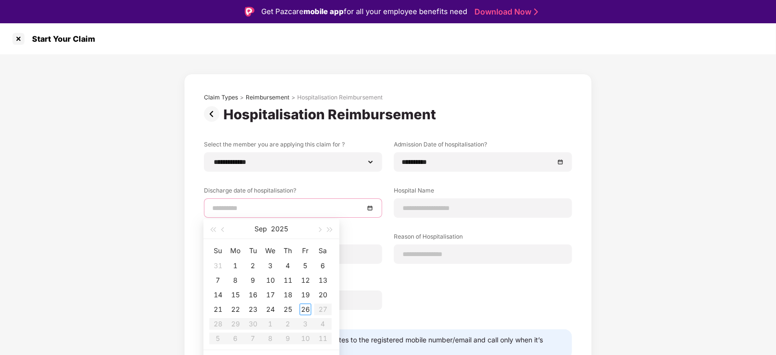
click at [243, 210] on input at bounding box center [288, 208] width 152 height 11
click at [223, 230] on span "button" at bounding box center [223, 230] width 5 height 5
type input "**********"
click at [308, 277] on table "Su Mo Tu We Th Fr Sa 29 30 1 2 3 4 5 6 7 8 9 10 11 12 13 14 15 16 17 18 19 20 2…" at bounding box center [270, 294] width 122 height 103
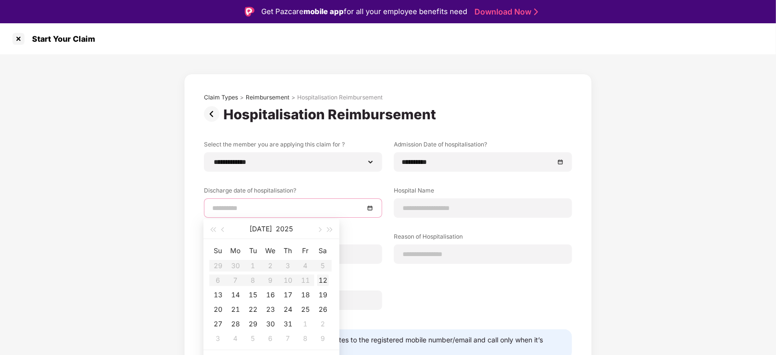
type input "**********"
click at [324, 279] on div "12" at bounding box center [323, 281] width 12 height 12
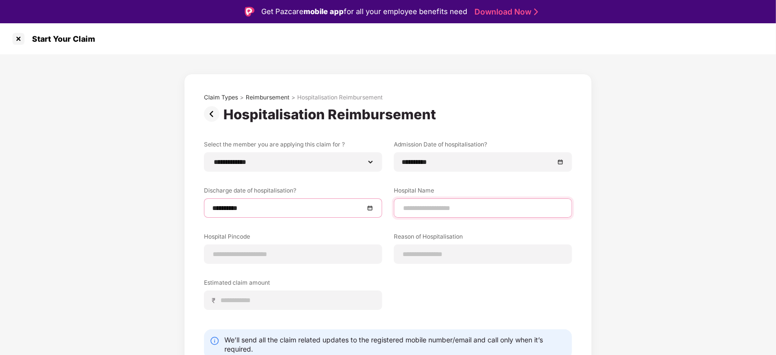
click at [445, 206] on input at bounding box center [483, 208] width 162 height 10
type input "**********"
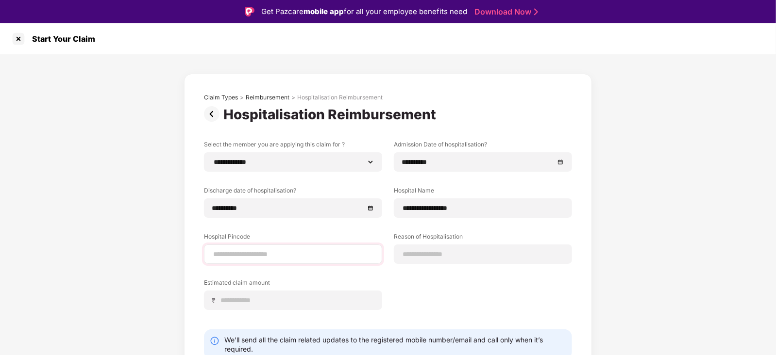
click at [306, 261] on div at bounding box center [293, 254] width 178 height 19
click at [286, 246] on div at bounding box center [293, 254] width 178 height 19
click at [291, 256] on input at bounding box center [293, 255] width 162 height 10
type input "******"
select select "****"
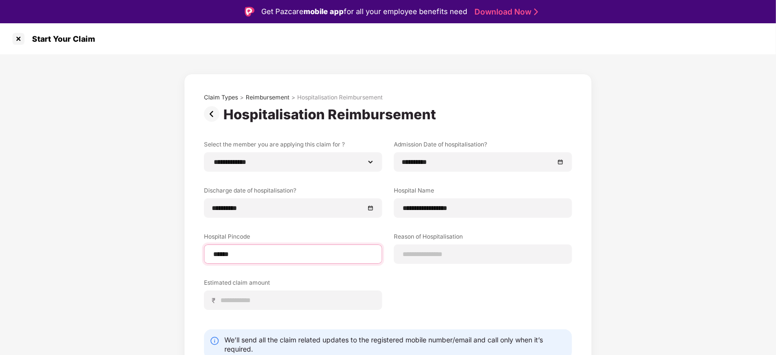
select select "**********"
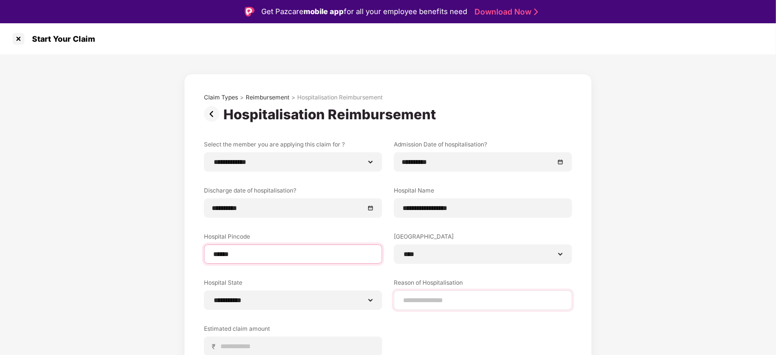
scroll to position [86, 0]
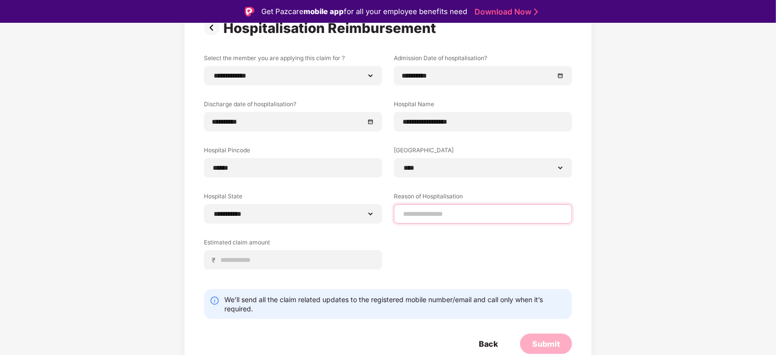
click at [458, 210] on input at bounding box center [483, 214] width 162 height 10
type input "**********"
click at [284, 258] on input at bounding box center [297, 260] width 154 height 10
type input "******"
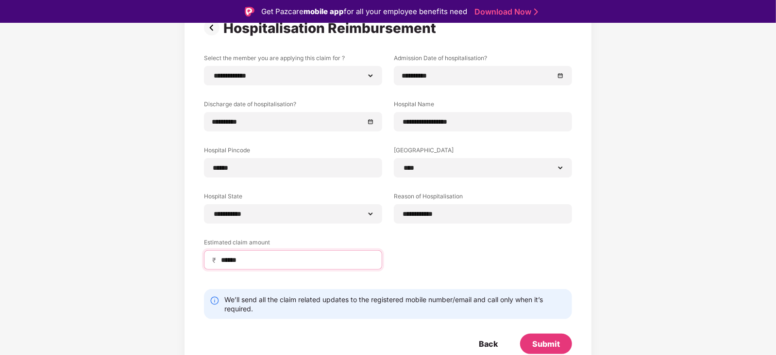
scroll to position [23, 0]
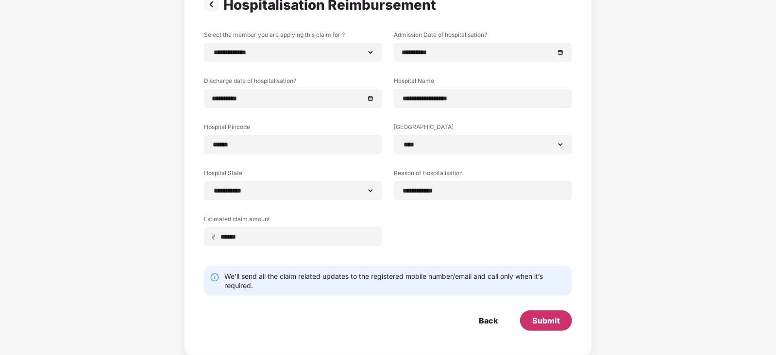
click at [543, 313] on div "Submit" at bounding box center [546, 321] width 52 height 20
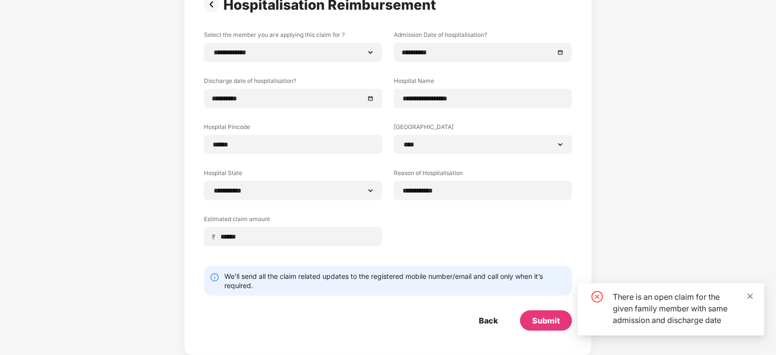
click at [753, 298] on icon "close" at bounding box center [750, 296] width 7 height 7
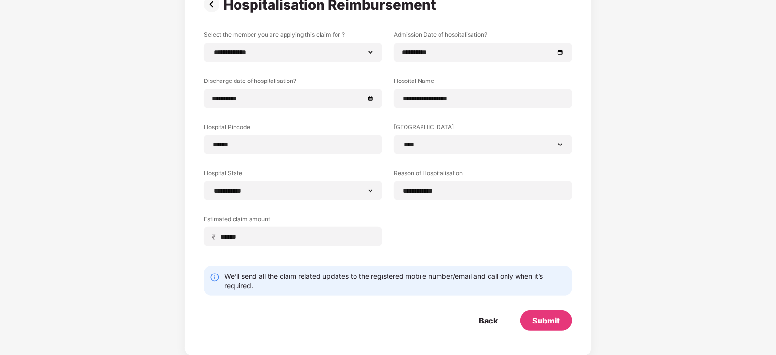
scroll to position [86, 0]
click at [482, 326] on div "Back" at bounding box center [488, 321] width 43 height 20
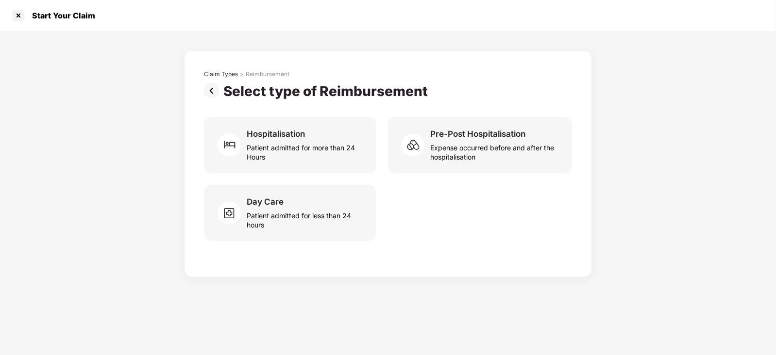
scroll to position [0, 0]
click at [22, 14] on div at bounding box center [19, 16] width 16 height 16
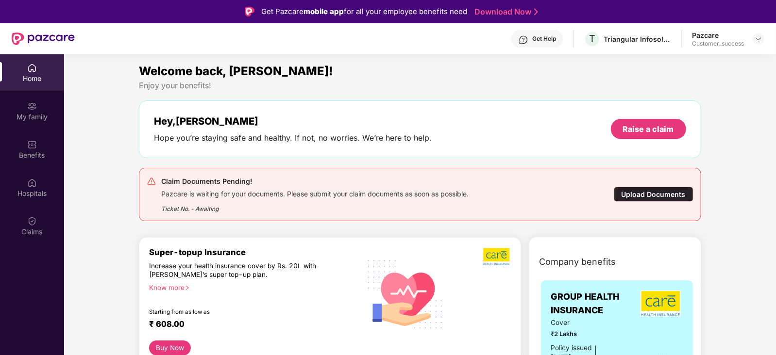
scroll to position [34, 0]
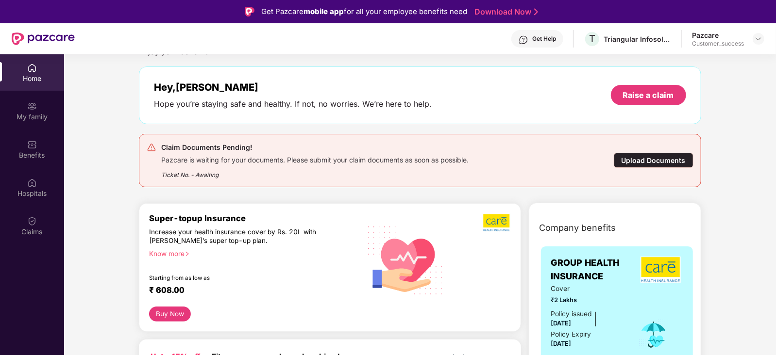
click at [634, 161] on div "Upload Documents" at bounding box center [654, 160] width 80 height 15
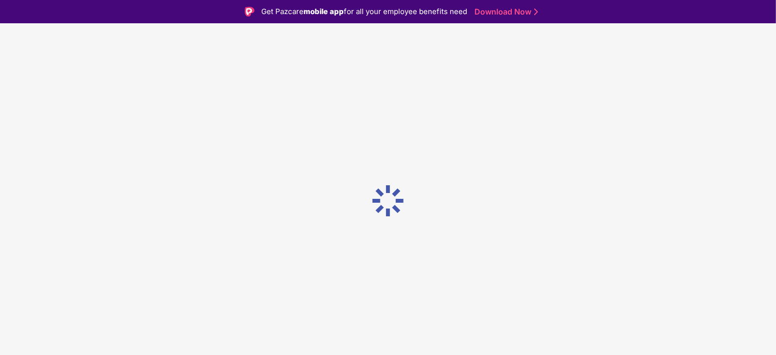
scroll to position [0, 0]
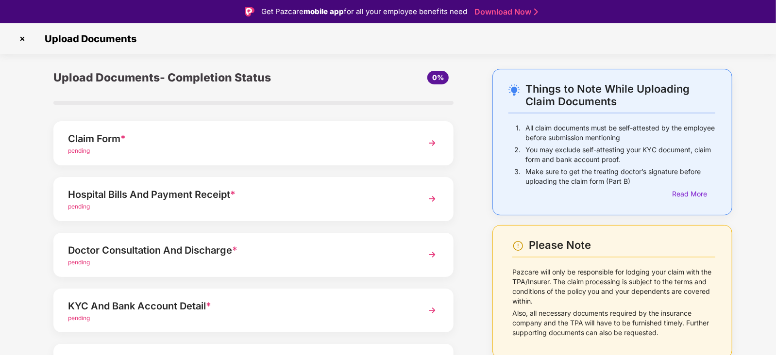
click at [430, 143] on img at bounding box center [431, 143] width 17 height 17
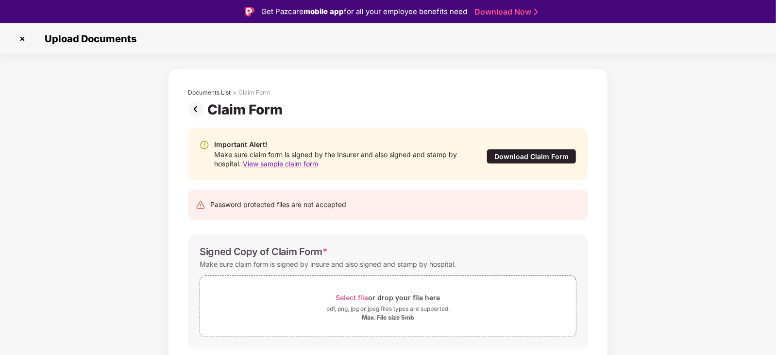
scroll to position [29, 0]
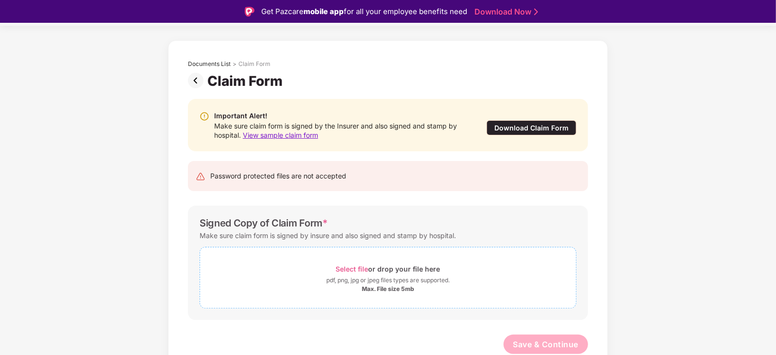
click at [390, 258] on span "Select file or drop your file here pdf, png, jpg or jpeg files types are suppor…" at bounding box center [388, 278] width 376 height 46
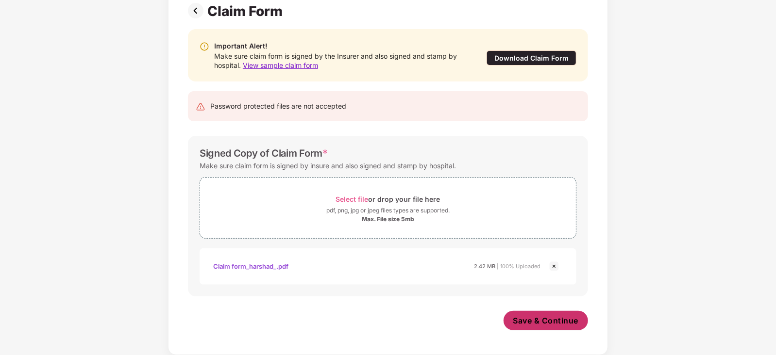
scroll to position [75, 0]
click at [558, 317] on span "Save & Continue" at bounding box center [546, 321] width 66 height 11
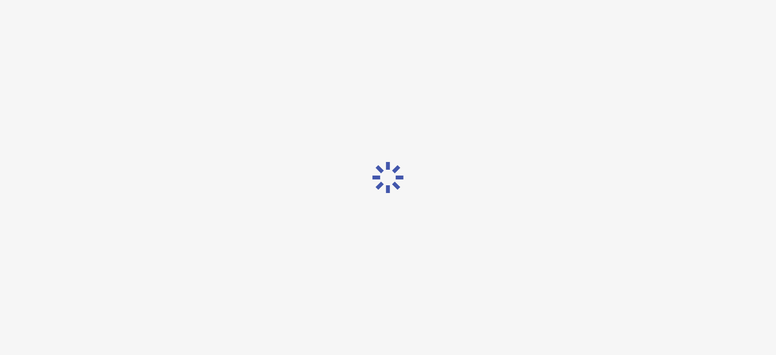
scroll to position [0, 0]
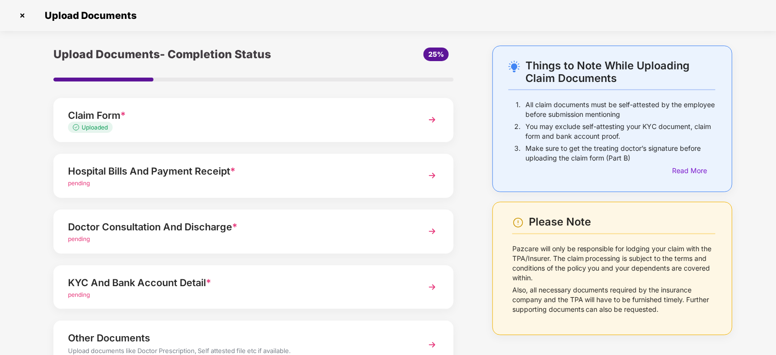
drag, startPoint x: 388, startPoint y: 123, endPoint x: 403, endPoint y: 191, distance: 68.9
click at [403, 191] on div "Upload Documents- Completion Status 25% Claim Form * Uploaded Hospital Bills An…" at bounding box center [254, 238] width 420 height 384
click at [411, 174] on div "Hospital Bills And Payment Receipt * pending" at bounding box center [253, 176] width 400 height 44
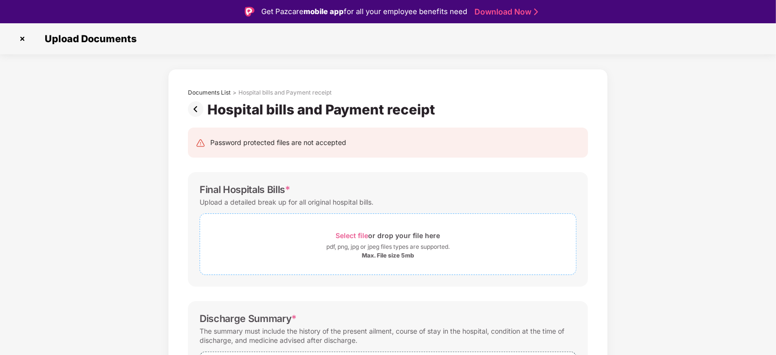
scroll to position [234, 0]
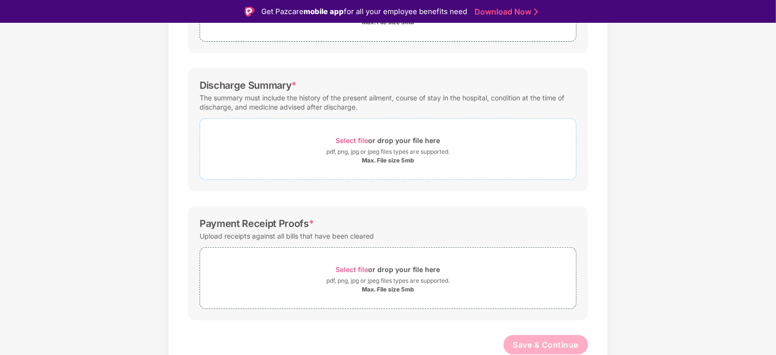
click at [395, 155] on div "pdf, png, jpg or jpeg files types are supported." at bounding box center [387, 152] width 123 height 10
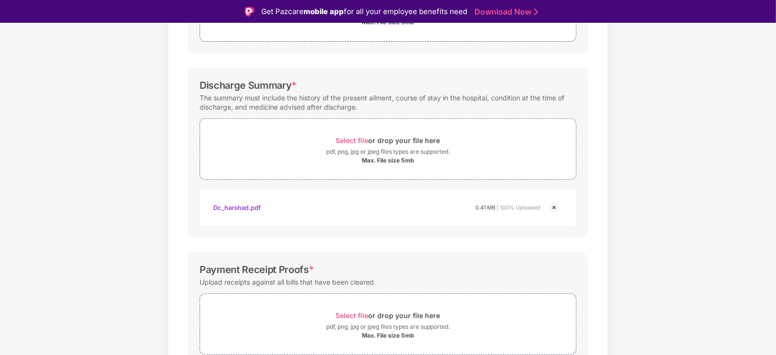
scroll to position [280, 0]
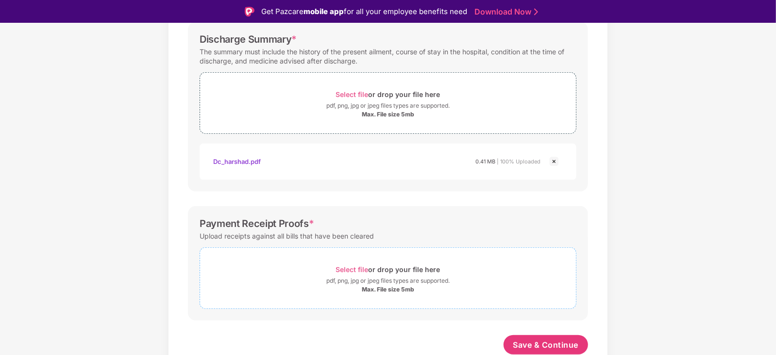
click at [381, 269] on div "Select file or drop your file here" at bounding box center [388, 269] width 104 height 13
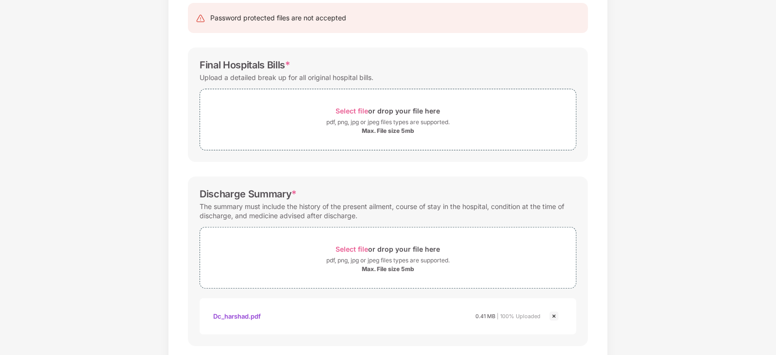
scroll to position [0, 0]
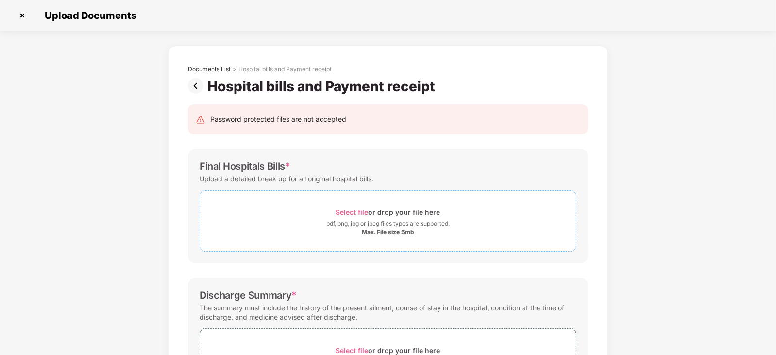
click at [408, 229] on div "Max. File size 5mb" at bounding box center [388, 233] width 52 height 8
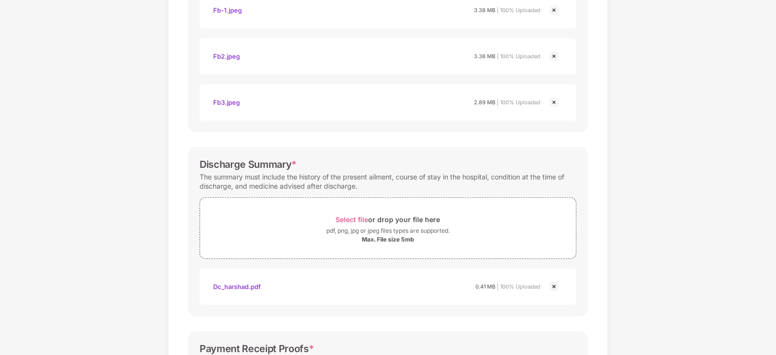
scroll to position [270, 0]
click at [32, 234] on div "Documents List > Hospital bills and Payment receipt Hospital bills and Payment …" at bounding box center [388, 232] width 776 height 913
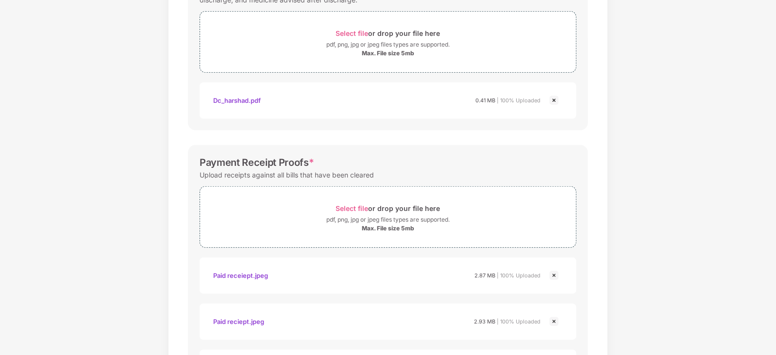
scroll to position [603, 0]
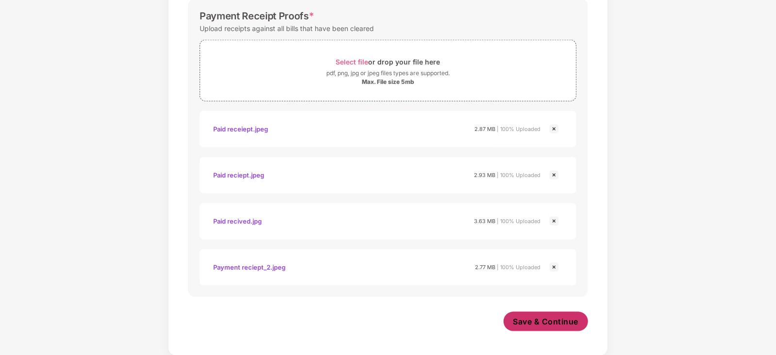
click at [563, 321] on span "Save & Continue" at bounding box center [546, 322] width 66 height 11
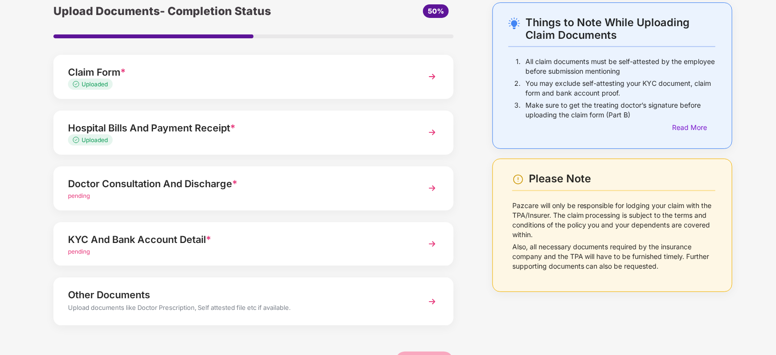
scroll to position [44, 0]
click at [375, 184] on div "Doctor Consultation And Discharge *" at bounding box center [238, 184] width 340 height 16
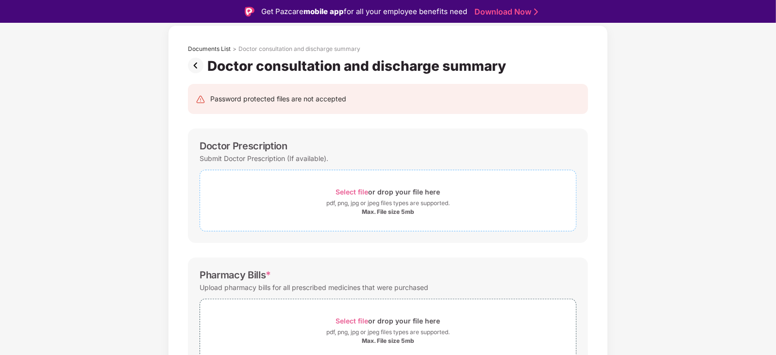
click at [398, 203] on div "pdf, png, jpg or jpeg files types are supported." at bounding box center [387, 204] width 123 height 10
click at [388, 208] on div "Max. File size 5mb" at bounding box center [388, 212] width 52 height 8
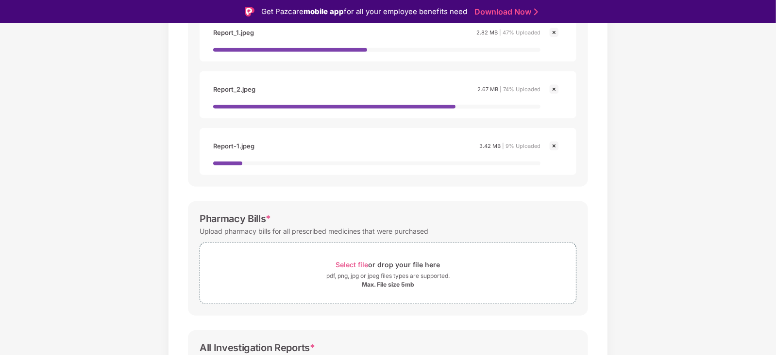
scroll to position [323, 0]
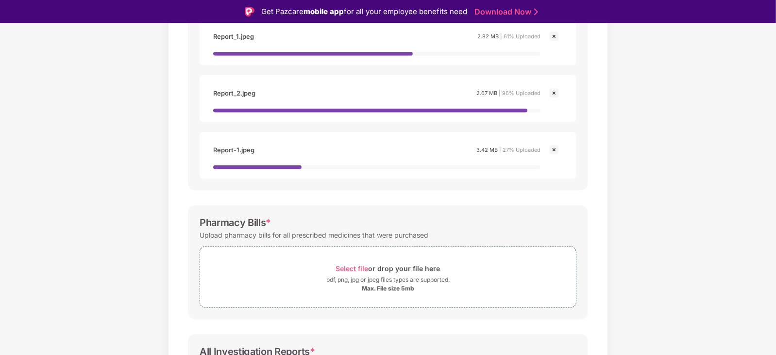
click at [556, 147] on img at bounding box center [554, 150] width 12 height 12
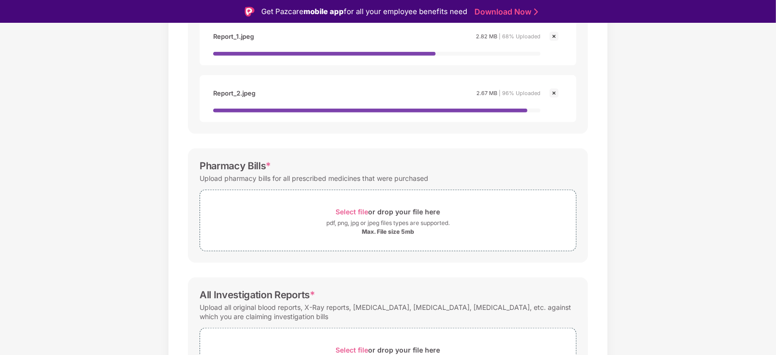
click at [555, 89] on img at bounding box center [554, 93] width 12 height 12
click at [552, 36] on img at bounding box center [554, 37] width 12 height 12
click at [554, 96] on img at bounding box center [554, 93] width 12 height 12
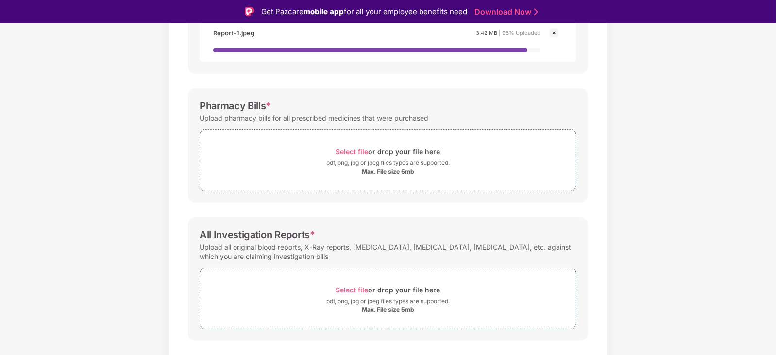
click at [555, 35] on img at bounding box center [554, 33] width 12 height 12
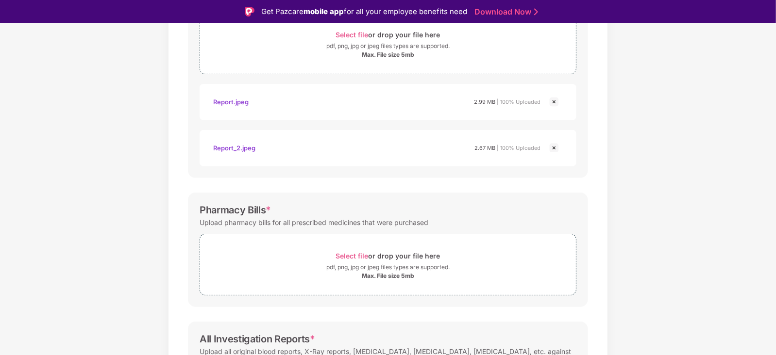
scroll to position [201, 0]
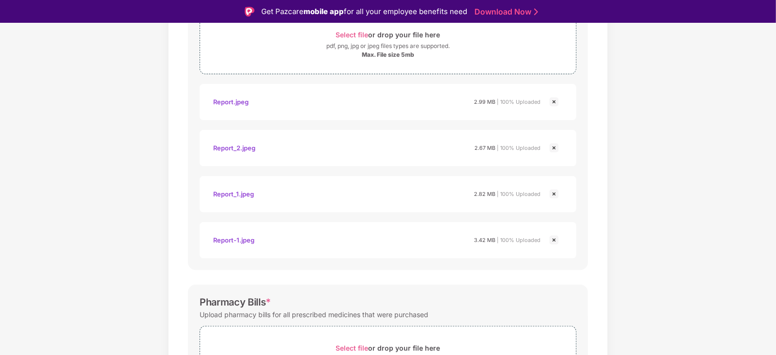
click at [555, 146] on img at bounding box center [554, 148] width 12 height 12
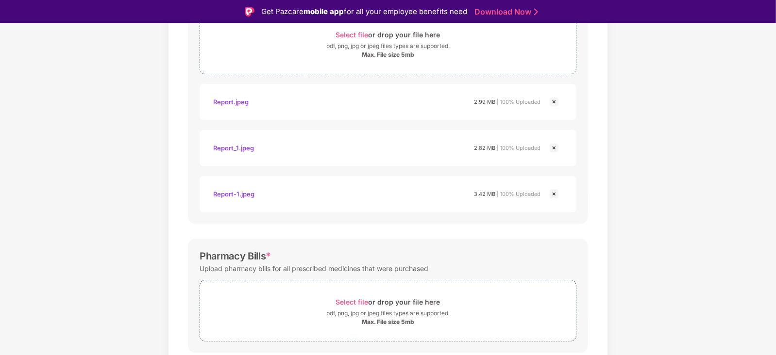
scroll to position [144, 0]
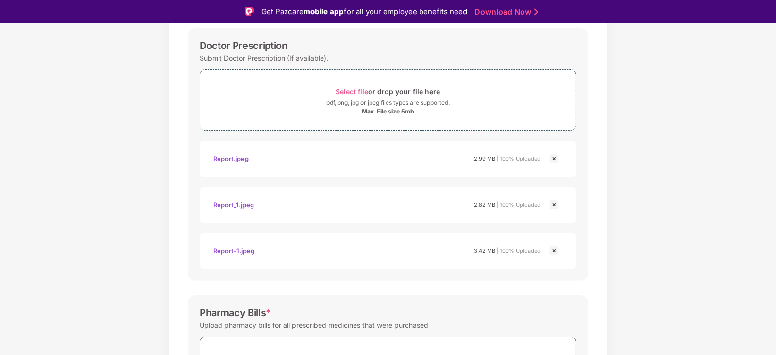
click at [552, 157] on img at bounding box center [554, 159] width 12 height 12
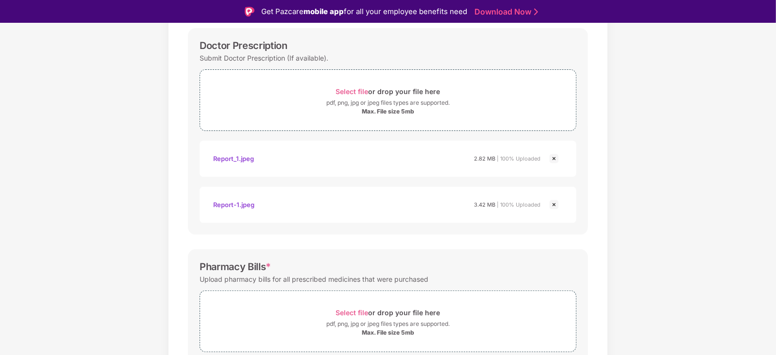
click at [553, 205] on img at bounding box center [554, 205] width 12 height 12
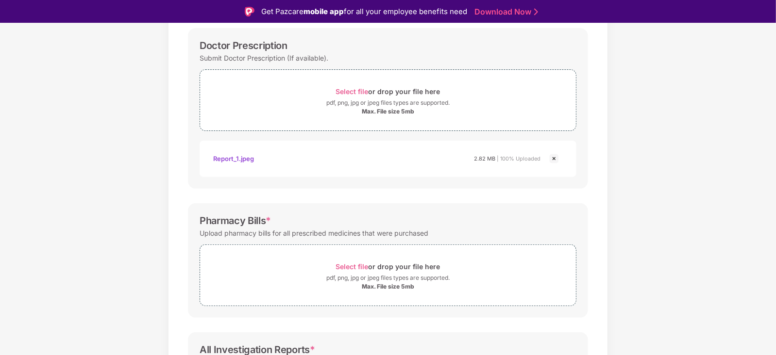
click at [556, 158] on img at bounding box center [554, 159] width 12 height 12
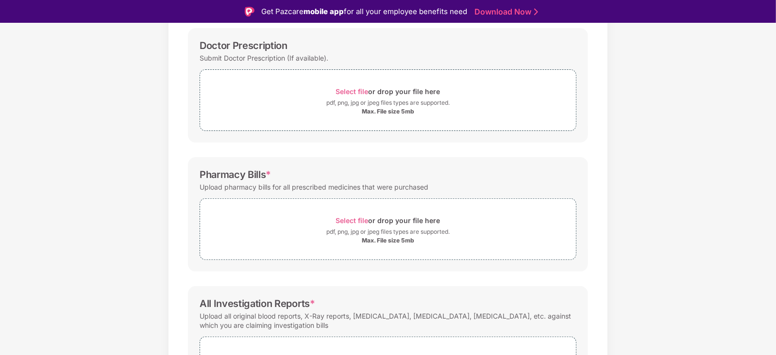
scroll to position [234, 0]
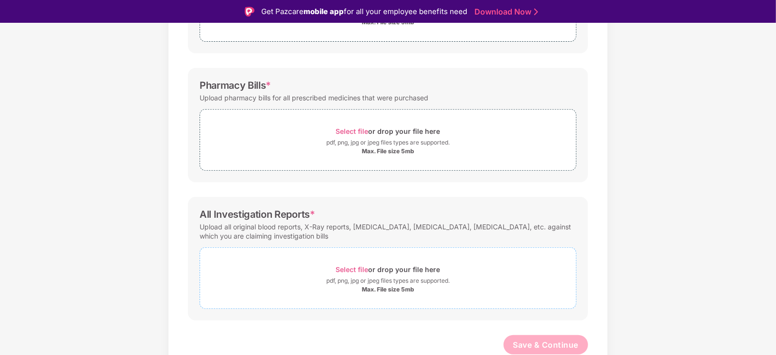
click at [407, 270] on div "Select file or drop your file here" at bounding box center [388, 269] width 104 height 13
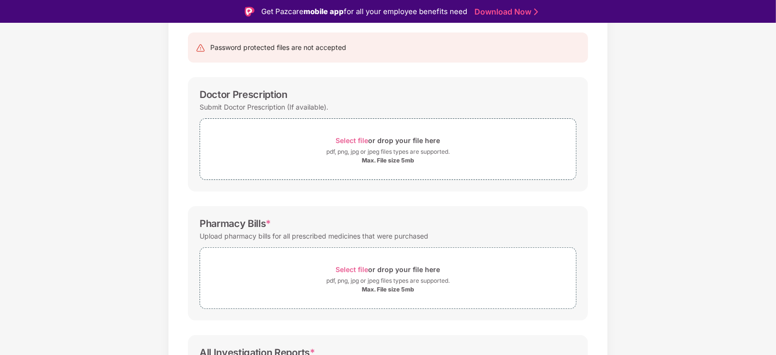
scroll to position [158, 0]
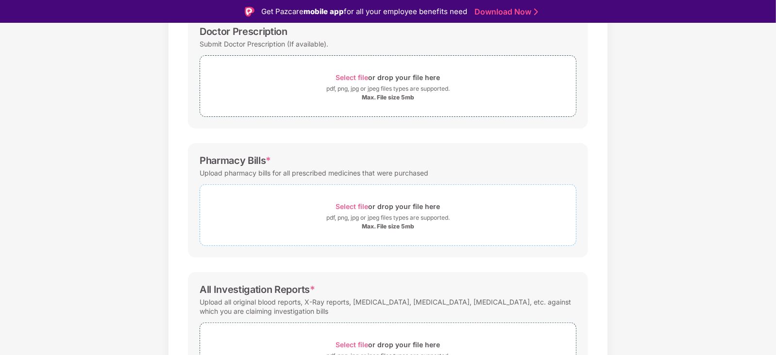
click at [390, 220] on div "pdf, png, jpg or jpeg files types are supported." at bounding box center [387, 218] width 123 height 10
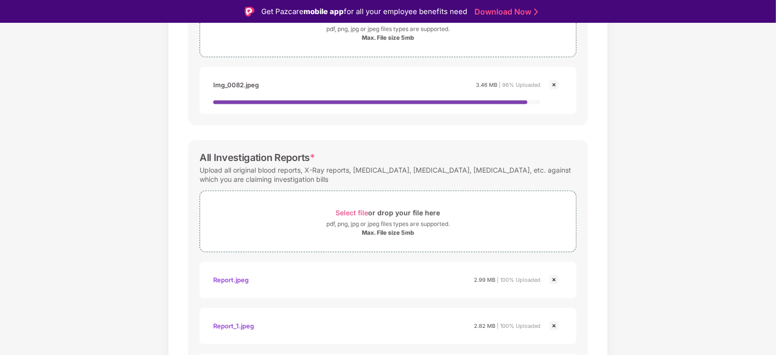
scroll to position [475, 0]
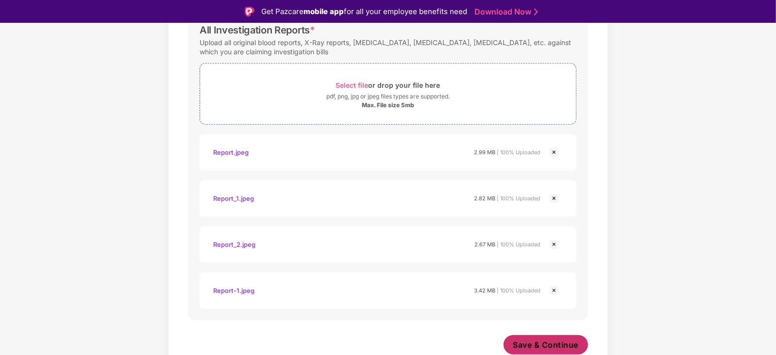
click at [568, 346] on span "Save & Continue" at bounding box center [546, 345] width 66 height 11
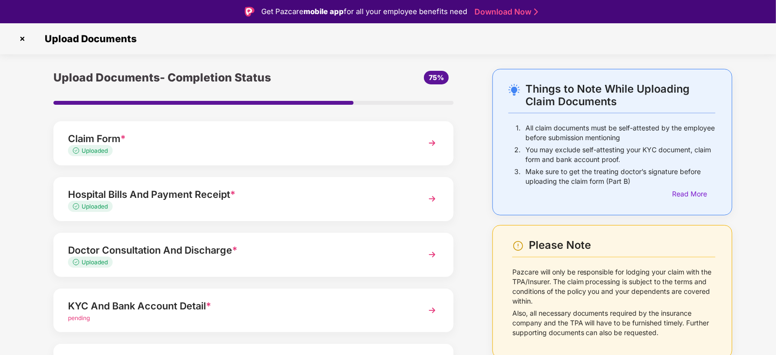
scroll to position [73, 0]
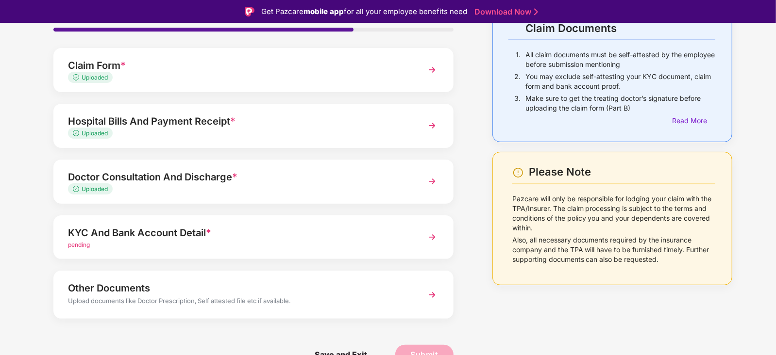
click at [151, 241] on div "pending" at bounding box center [238, 245] width 340 height 9
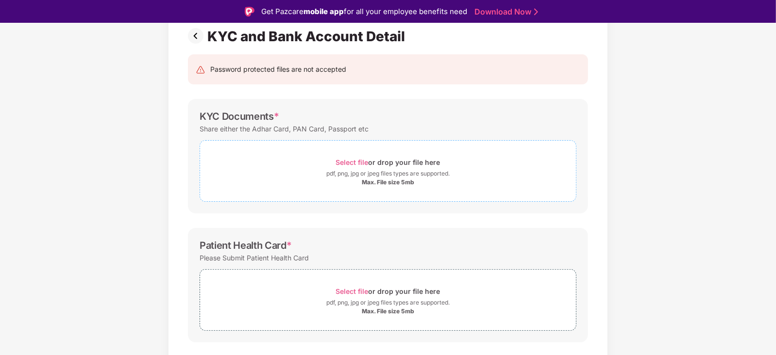
click at [394, 169] on div "pdf, png, jpg or jpeg files types are supported." at bounding box center [387, 174] width 123 height 10
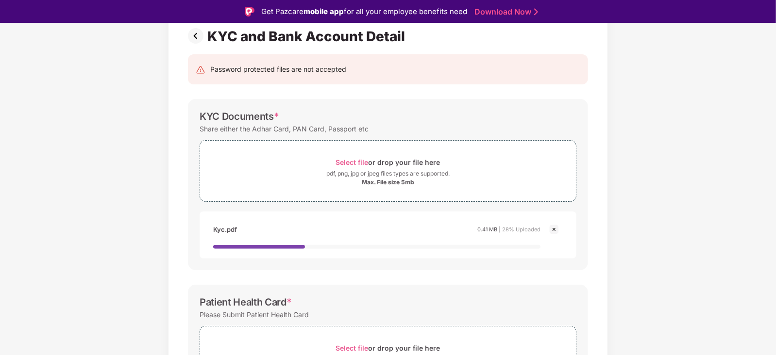
scroll to position [281, 0]
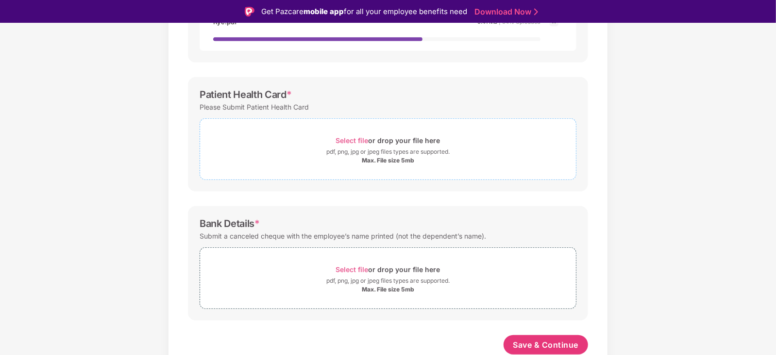
click at [384, 144] on div "Select file or drop your file here" at bounding box center [388, 140] width 104 height 13
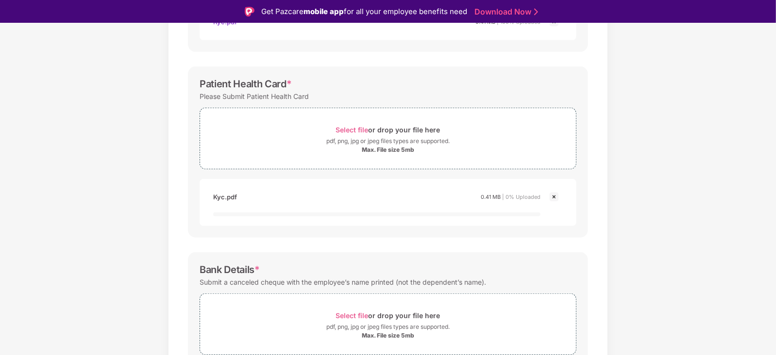
scroll to position [327, 0]
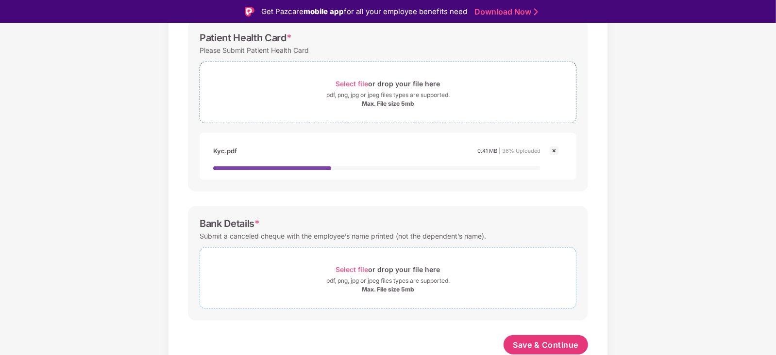
click at [364, 284] on div "pdf, png, jpg or jpeg files types are supported." at bounding box center [387, 281] width 123 height 10
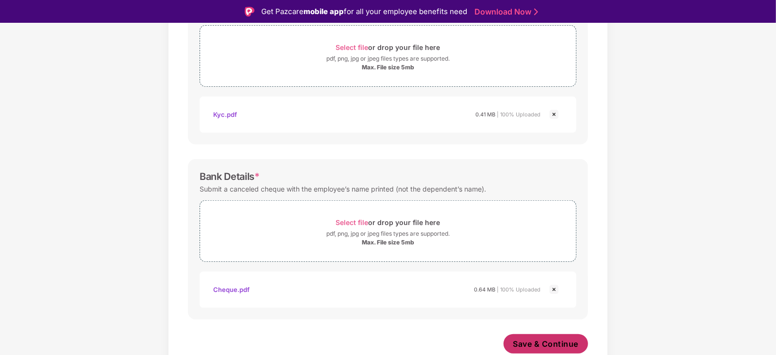
scroll to position [363, 0]
click at [567, 343] on span "Save & Continue" at bounding box center [546, 345] width 66 height 11
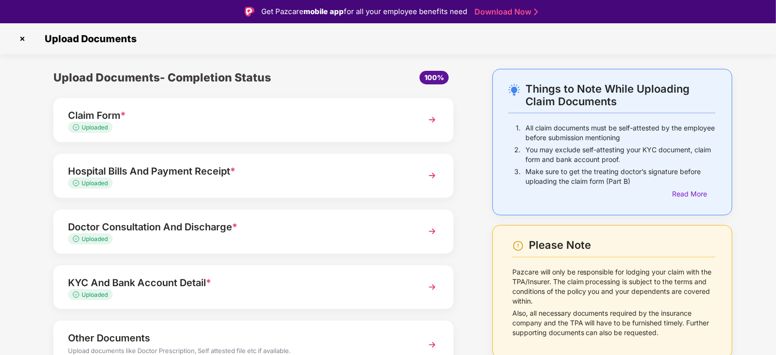
scroll to position [50, 0]
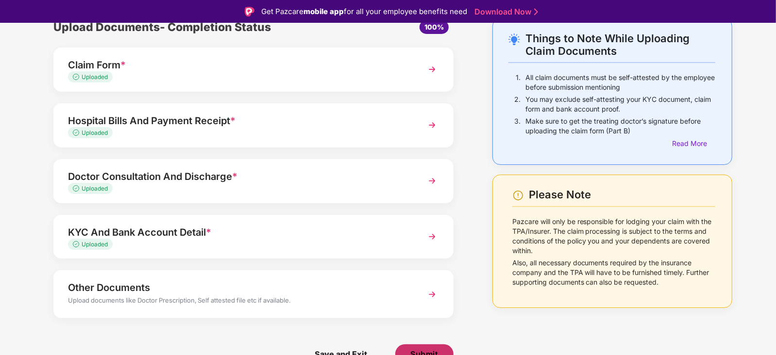
click at [432, 348] on button "Submit" at bounding box center [424, 354] width 58 height 19
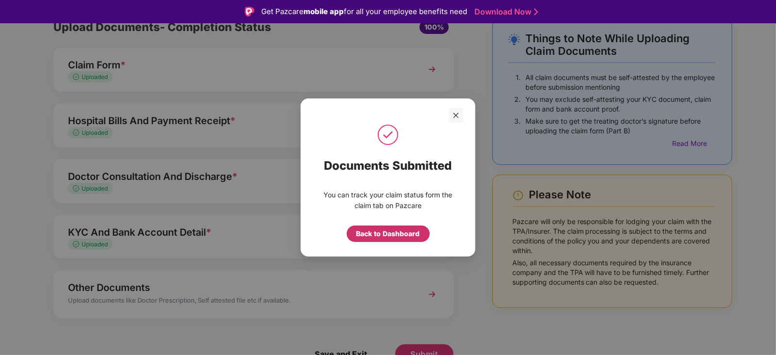
click at [394, 231] on div "Back to Dashboard" at bounding box center [388, 234] width 64 height 11
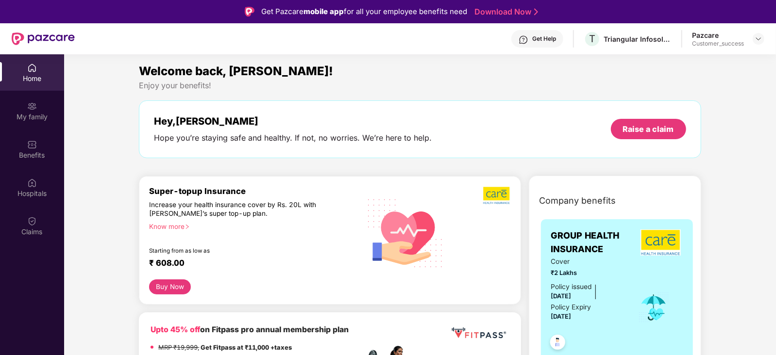
click at [29, 69] on img at bounding box center [32, 68] width 10 height 10
click at [38, 62] on div "Home" at bounding box center [32, 72] width 64 height 36
click at [32, 228] on div "Claims" at bounding box center [32, 232] width 64 height 10
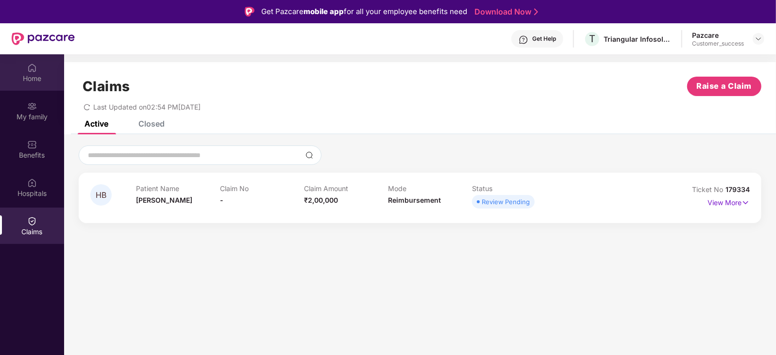
click at [32, 70] on img at bounding box center [32, 68] width 10 height 10
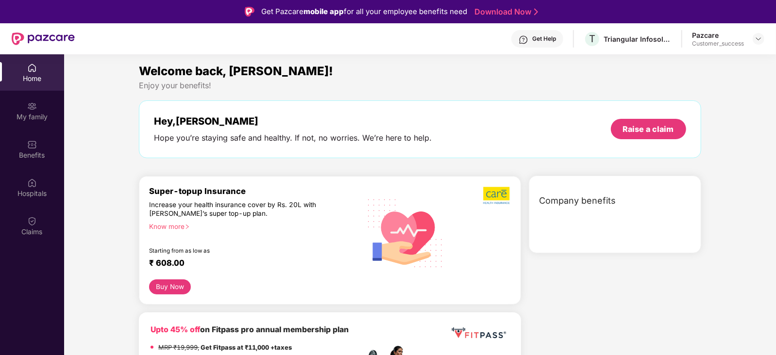
click at [751, 40] on div "Pazcare Customer_success" at bounding box center [728, 39] width 72 height 17
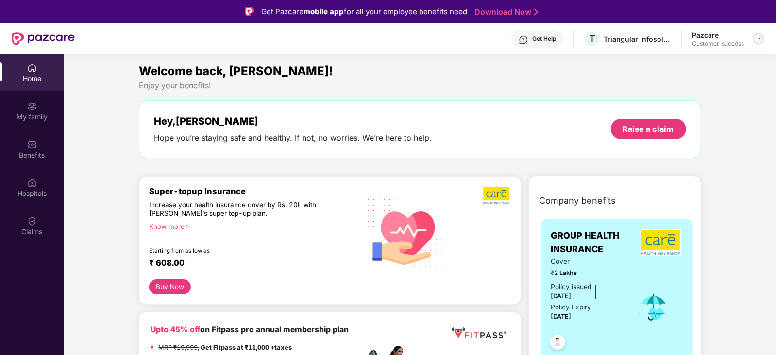
click at [754, 40] on div at bounding box center [759, 39] width 12 height 12
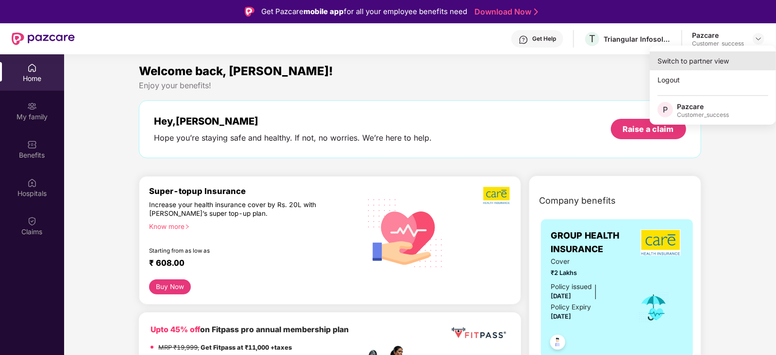
click at [716, 62] on div "Switch to partner view" at bounding box center [713, 60] width 126 height 19
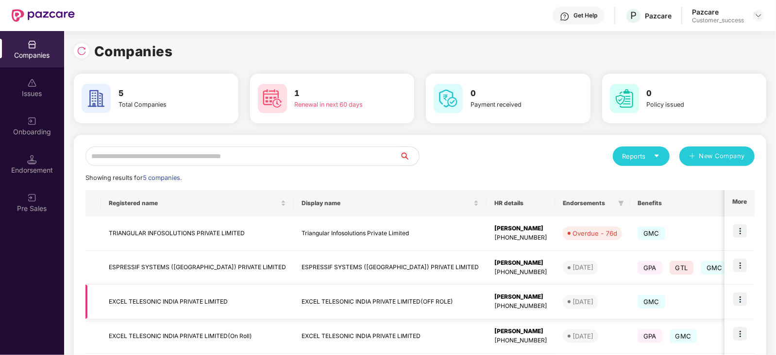
scroll to position [87, 0]
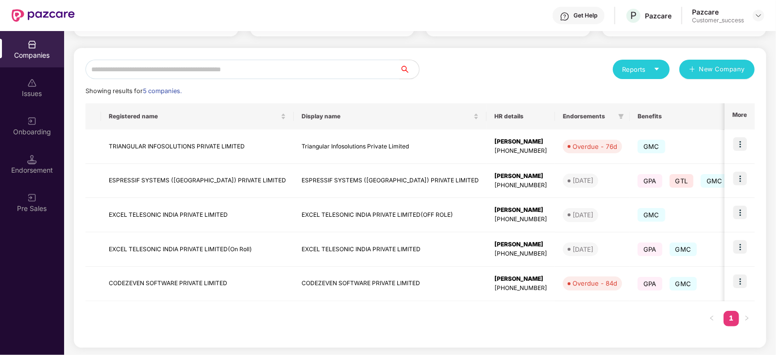
click at [466, 83] on div "Reports New Company Showing results for 5 companies. Registered name Display na…" at bounding box center [419, 198] width 669 height 277
click at [37, 54] on div "Companies" at bounding box center [32, 55] width 64 height 10
